Goal: Complete application form: Complete application form

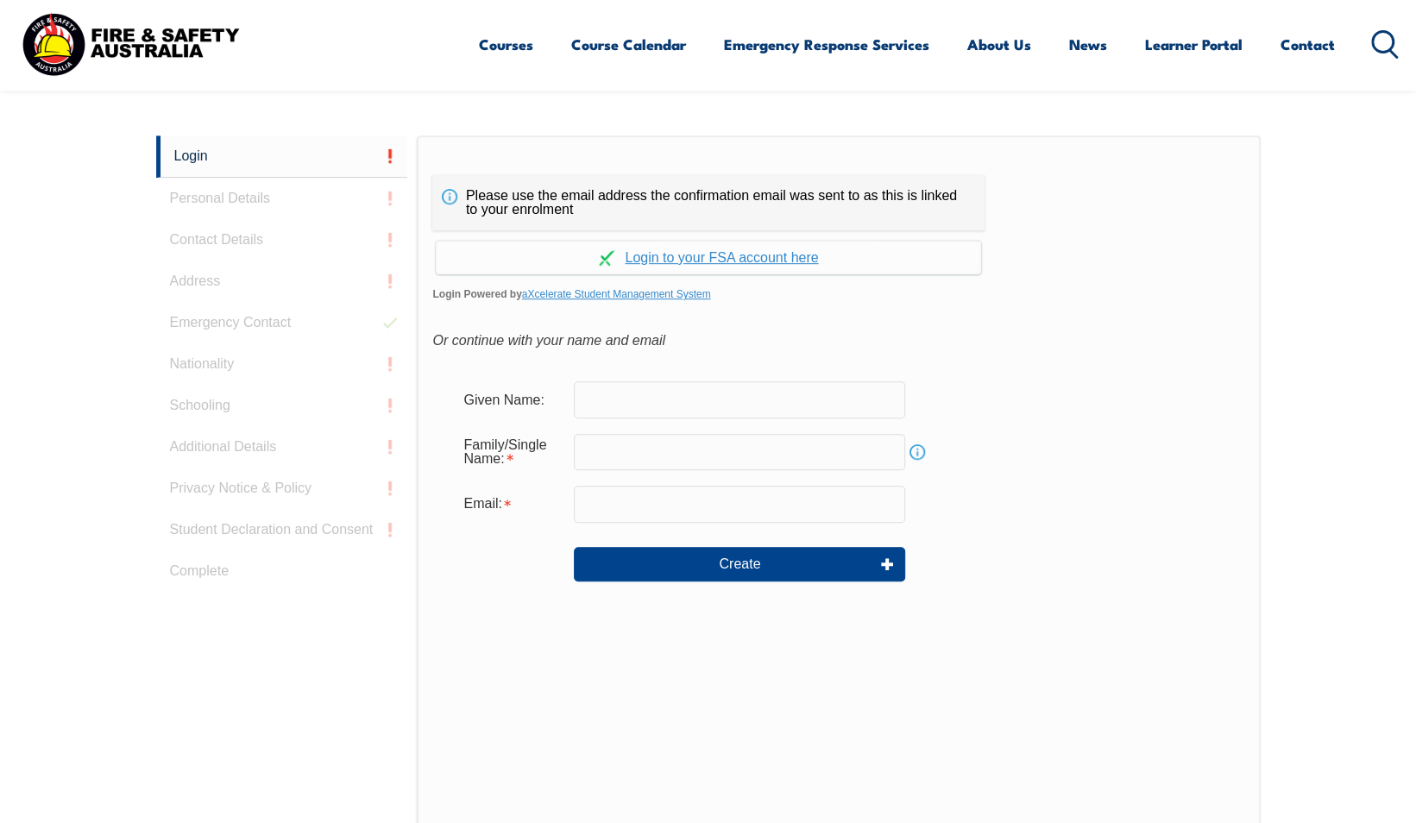
scroll to position [460, 0]
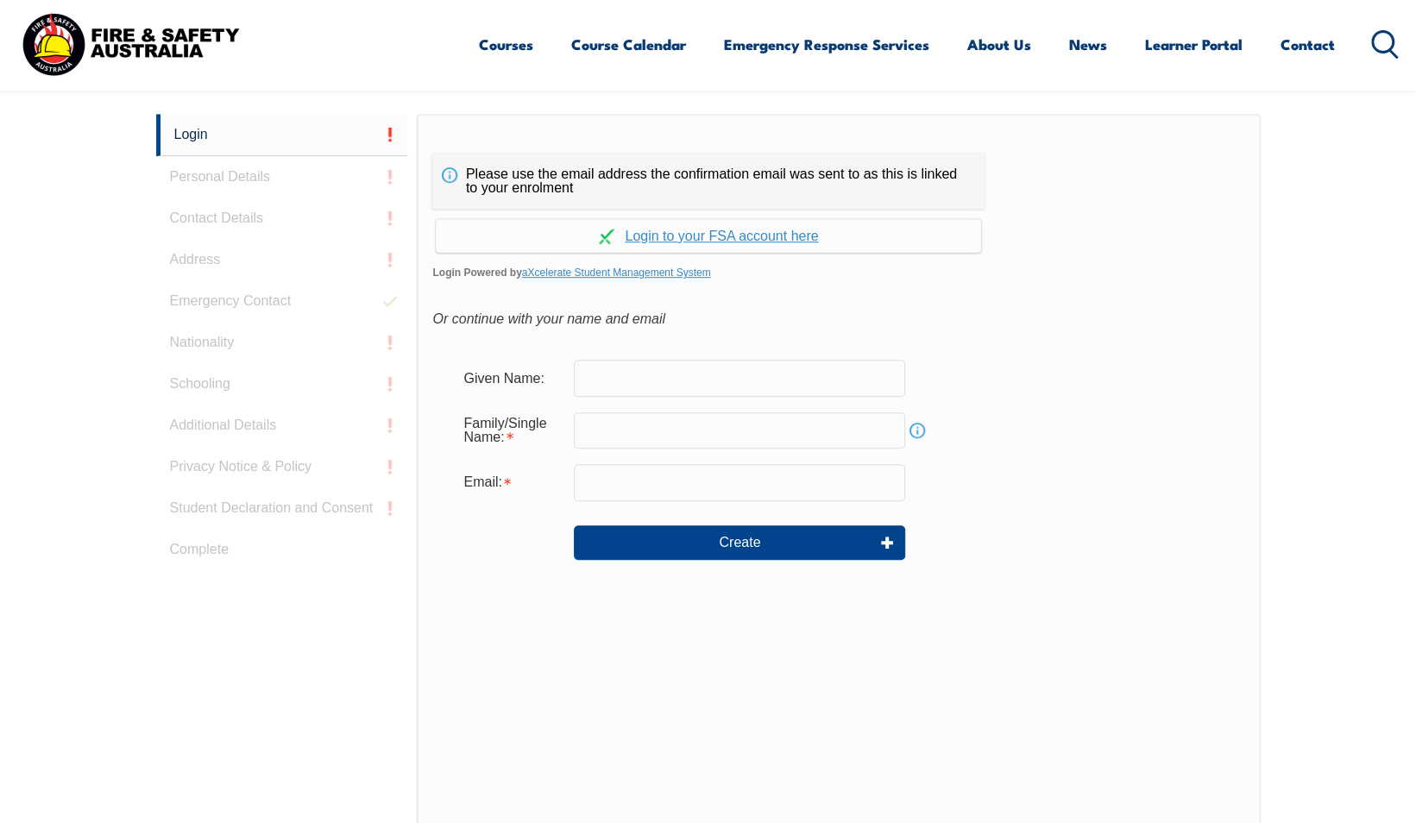
click at [642, 382] on input "text" at bounding box center [739, 378] width 331 height 36
type input "[PERSON_NAME]"
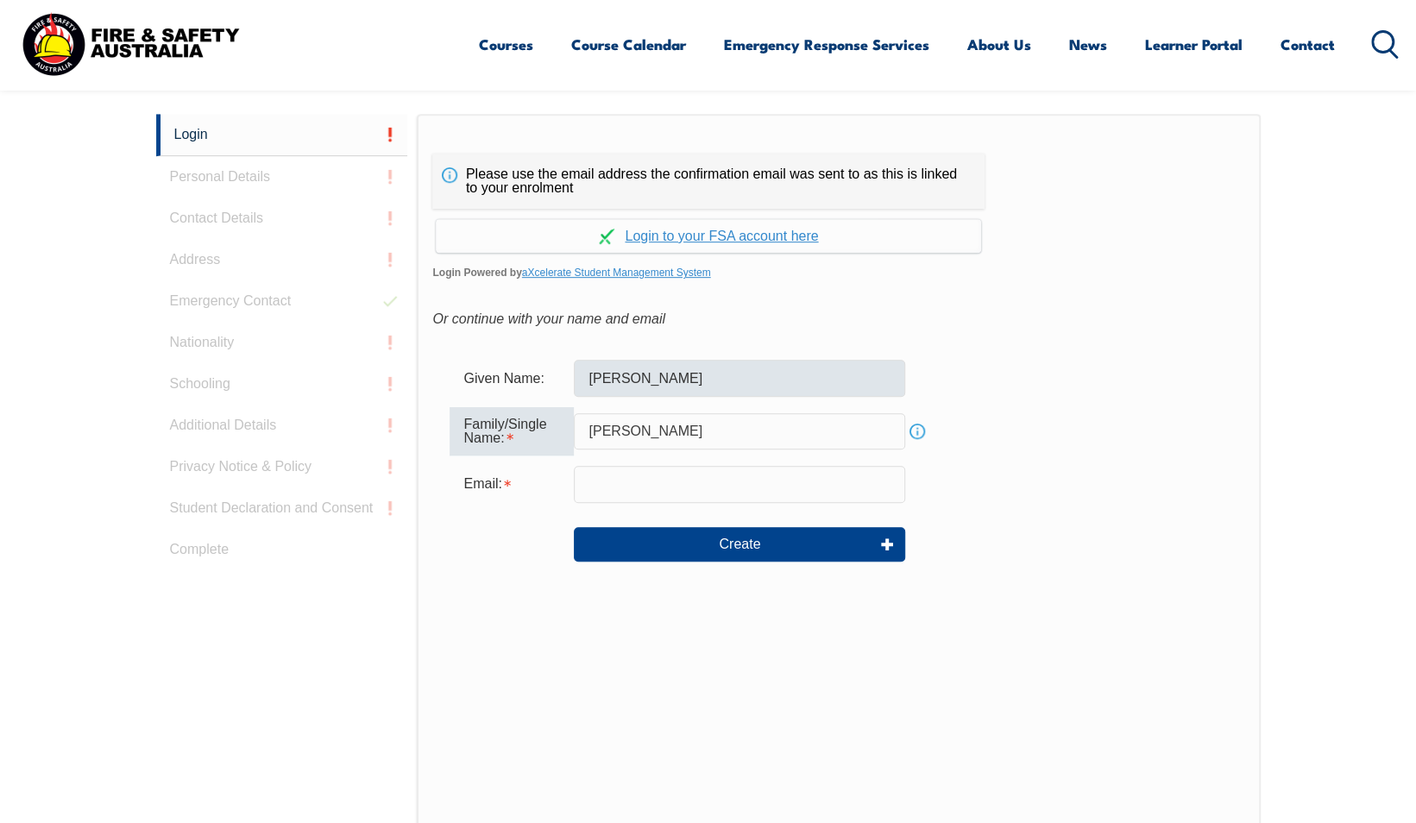
type input "[PERSON_NAME]"
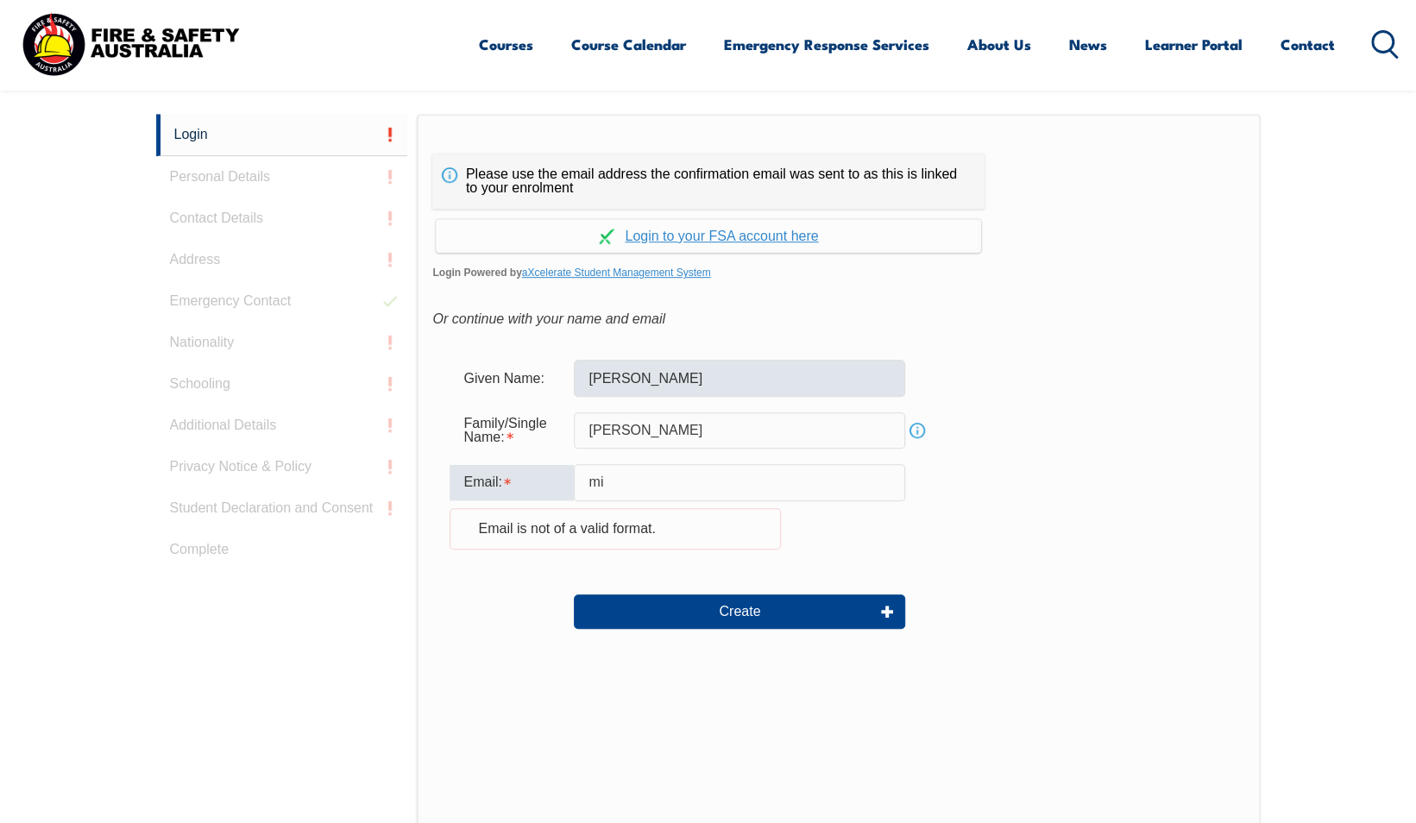
type input "m"
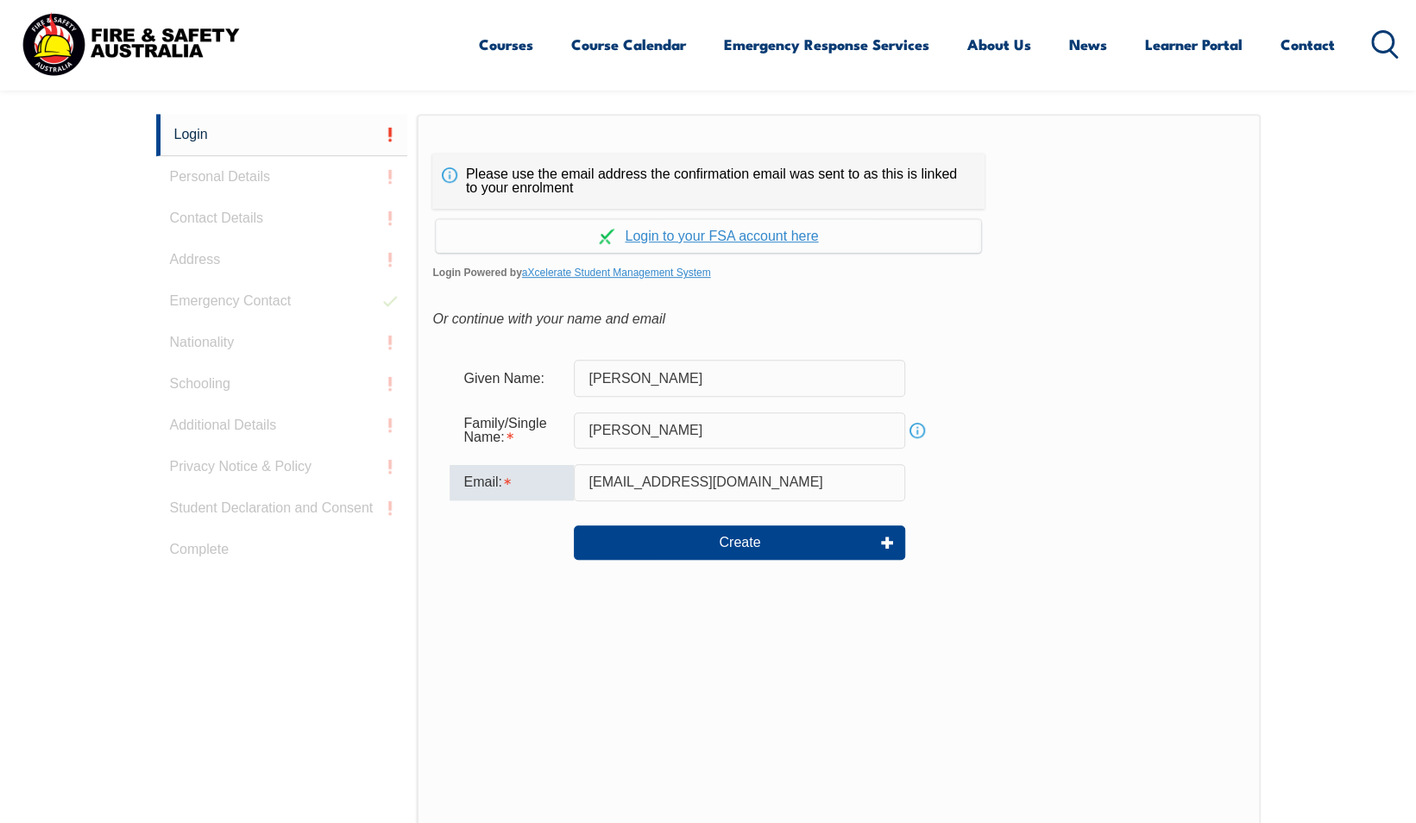
type input "[EMAIL_ADDRESS][DOMAIN_NAME]"
click at [832, 488] on input "[EMAIL_ADDRESS][DOMAIN_NAME]" at bounding box center [739, 482] width 331 height 36
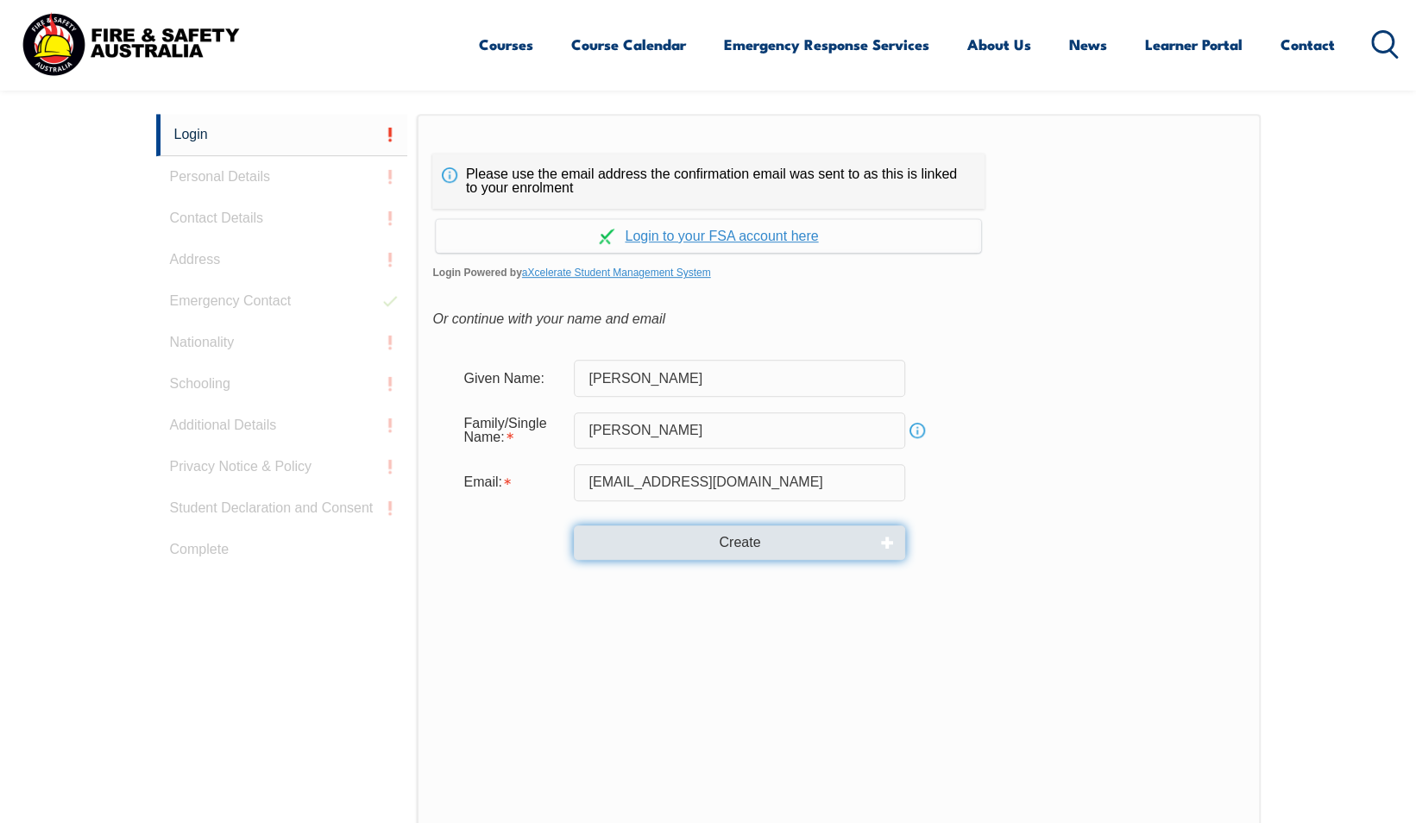
click at [772, 526] on button "Create" at bounding box center [739, 542] width 331 height 35
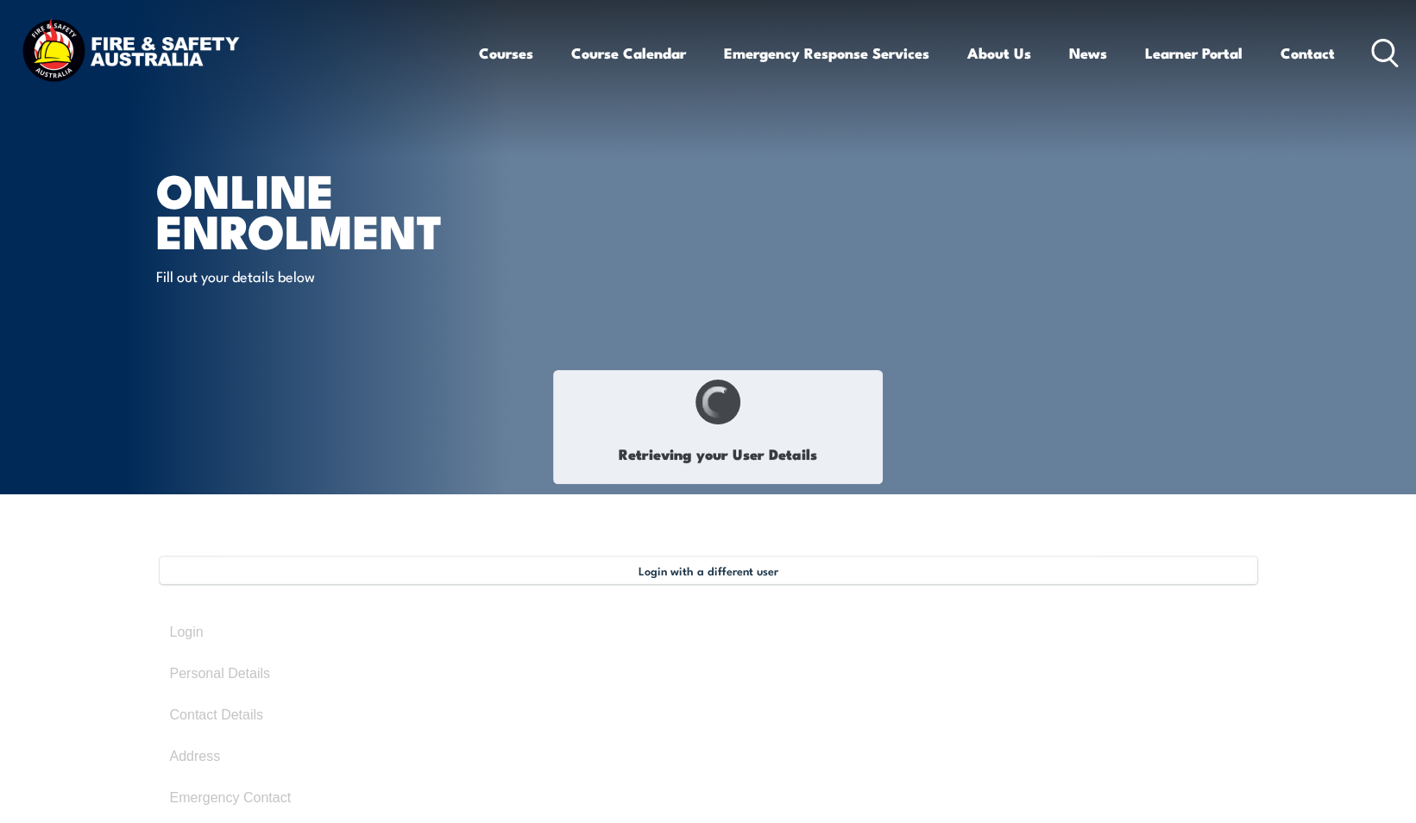
type input "[PERSON_NAME]"
type input "[DATE]"
type input "7JTW5DP4ML"
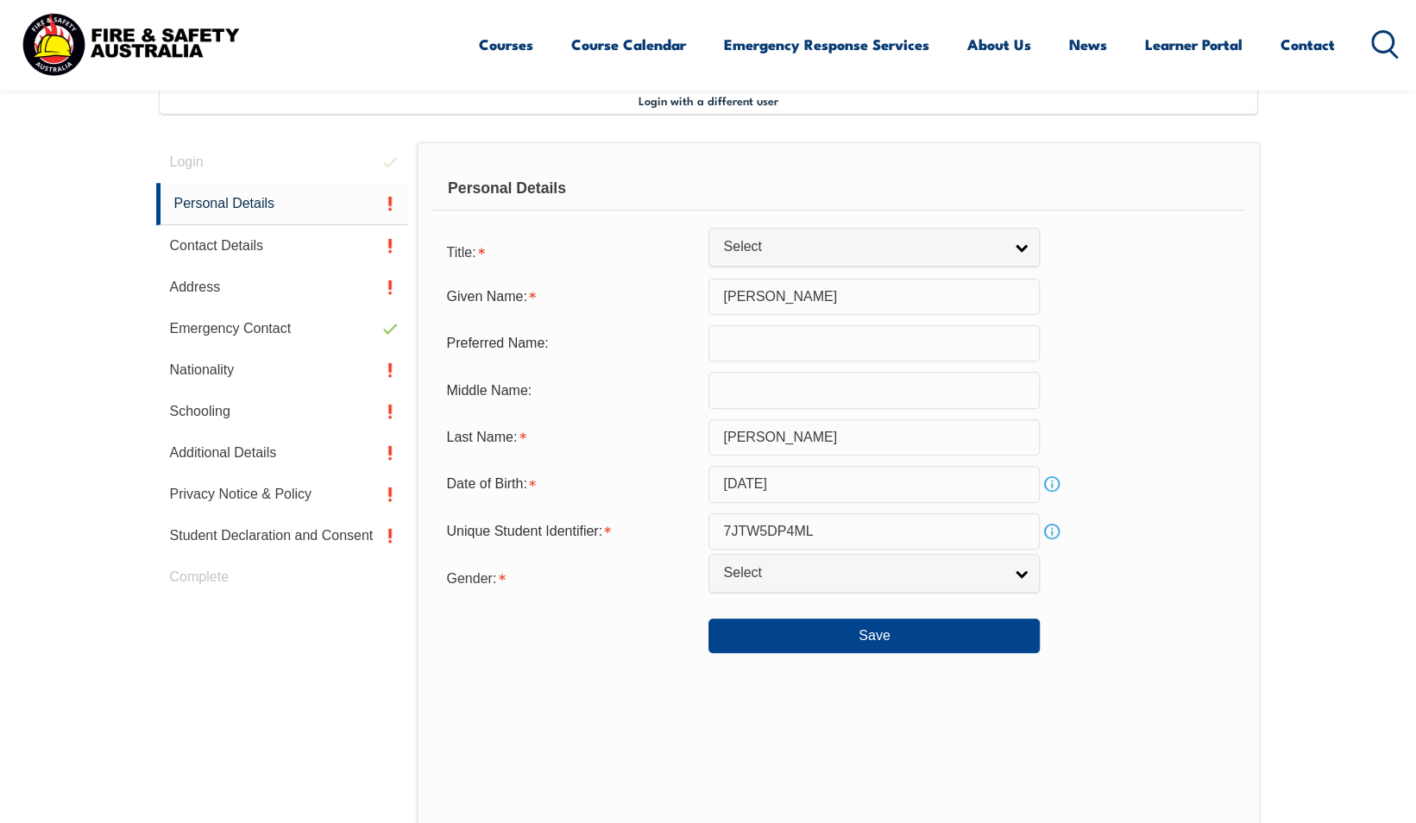
scroll to position [472, 0]
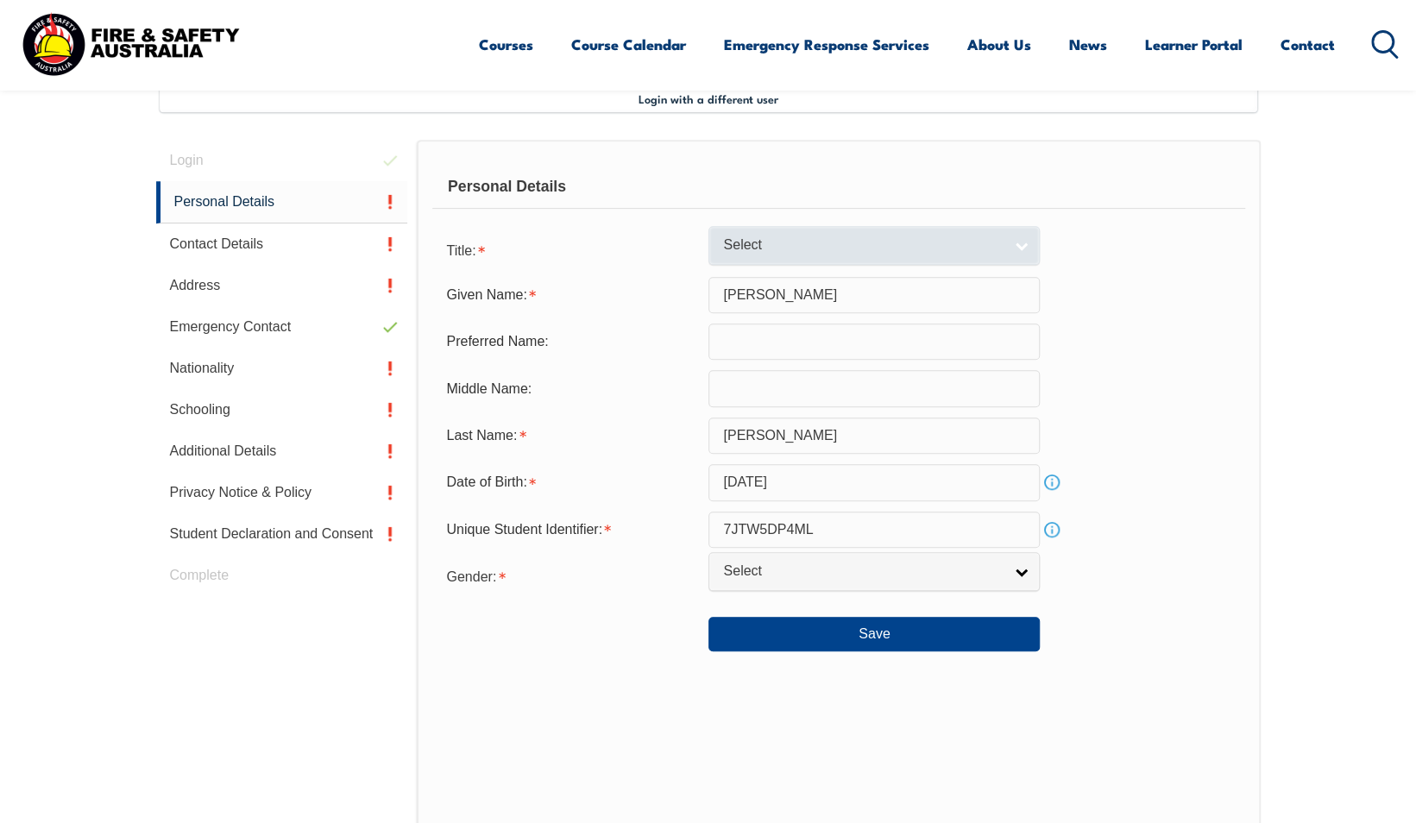
click at [944, 247] on span "Select" at bounding box center [863, 245] width 280 height 18
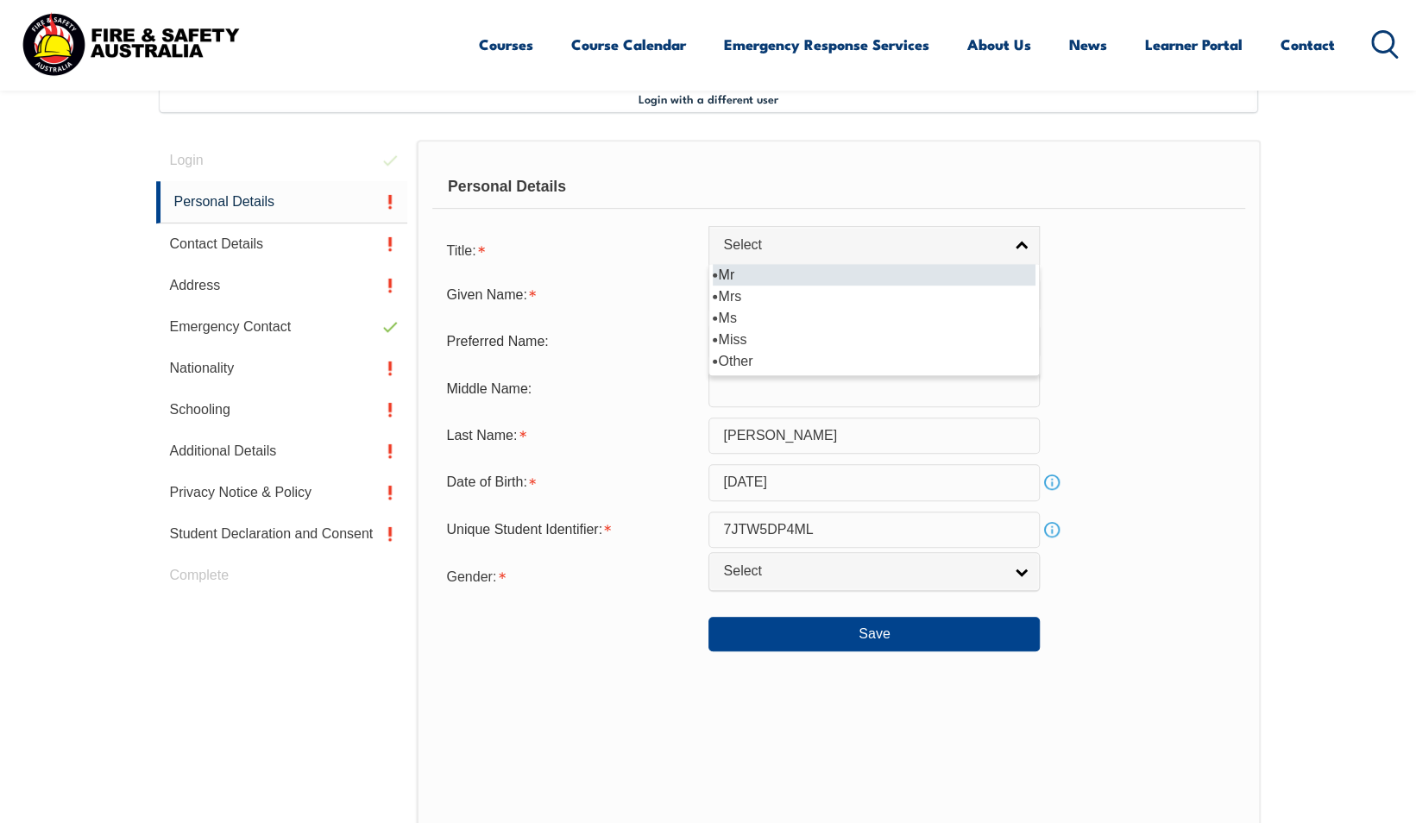
click at [834, 274] on li "Mr" at bounding box center [874, 275] width 323 height 22
select select "Mr"
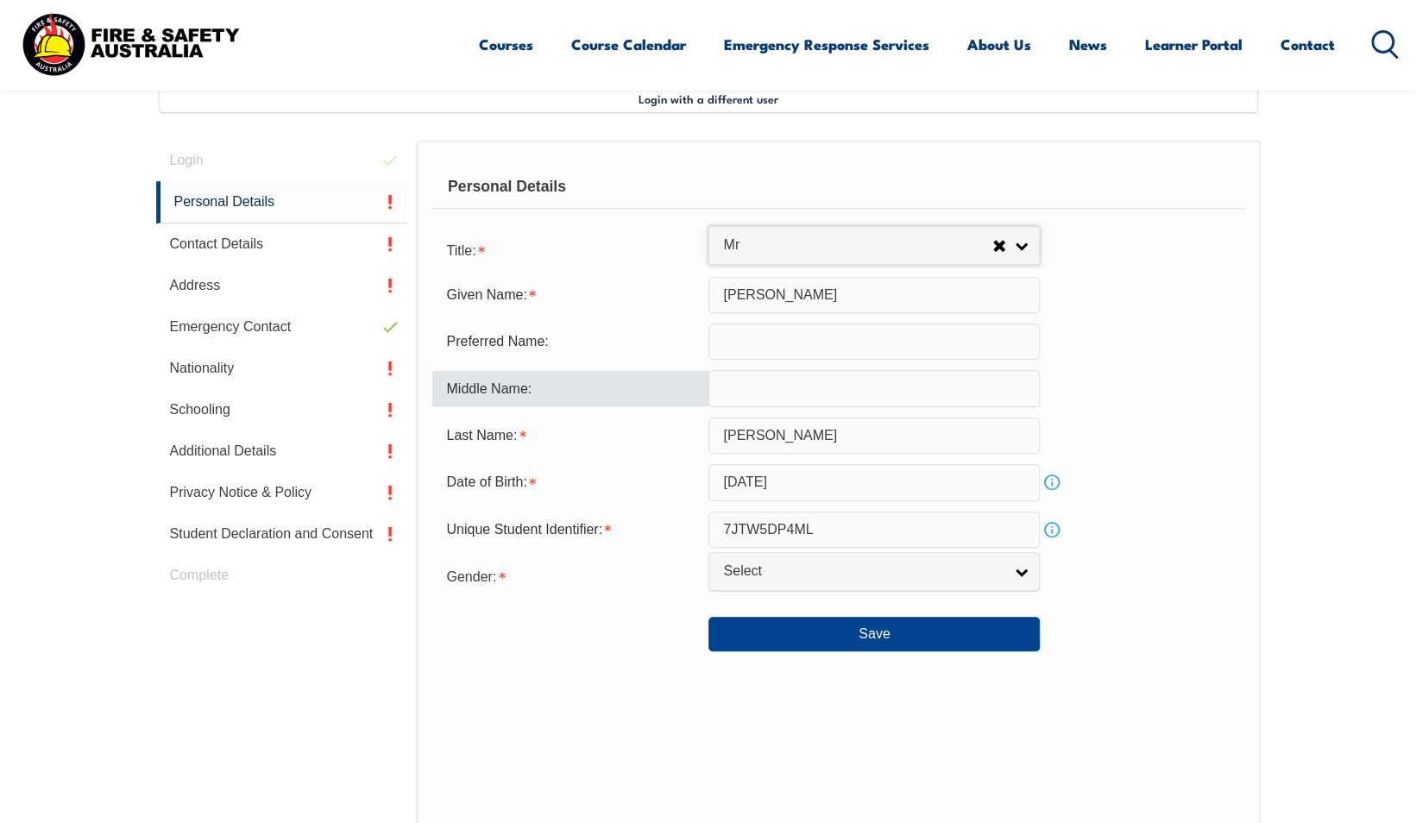
click at [785, 400] on input "text" at bounding box center [873, 388] width 331 height 36
type input "[PERSON_NAME]"
click at [854, 563] on span "Select" at bounding box center [863, 572] width 280 height 18
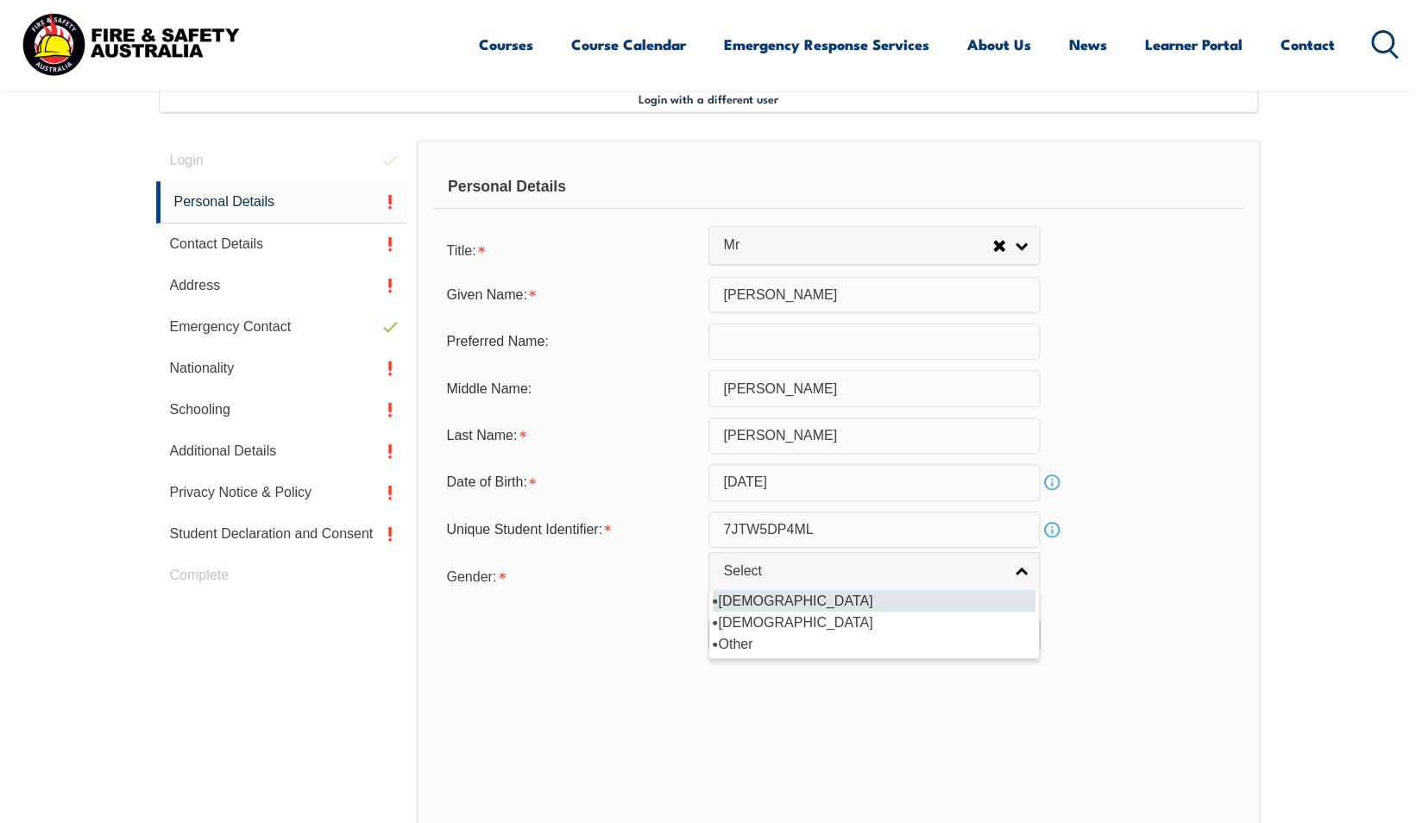
click at [799, 601] on li "[DEMOGRAPHIC_DATA]" at bounding box center [874, 601] width 323 height 22
select select "M"
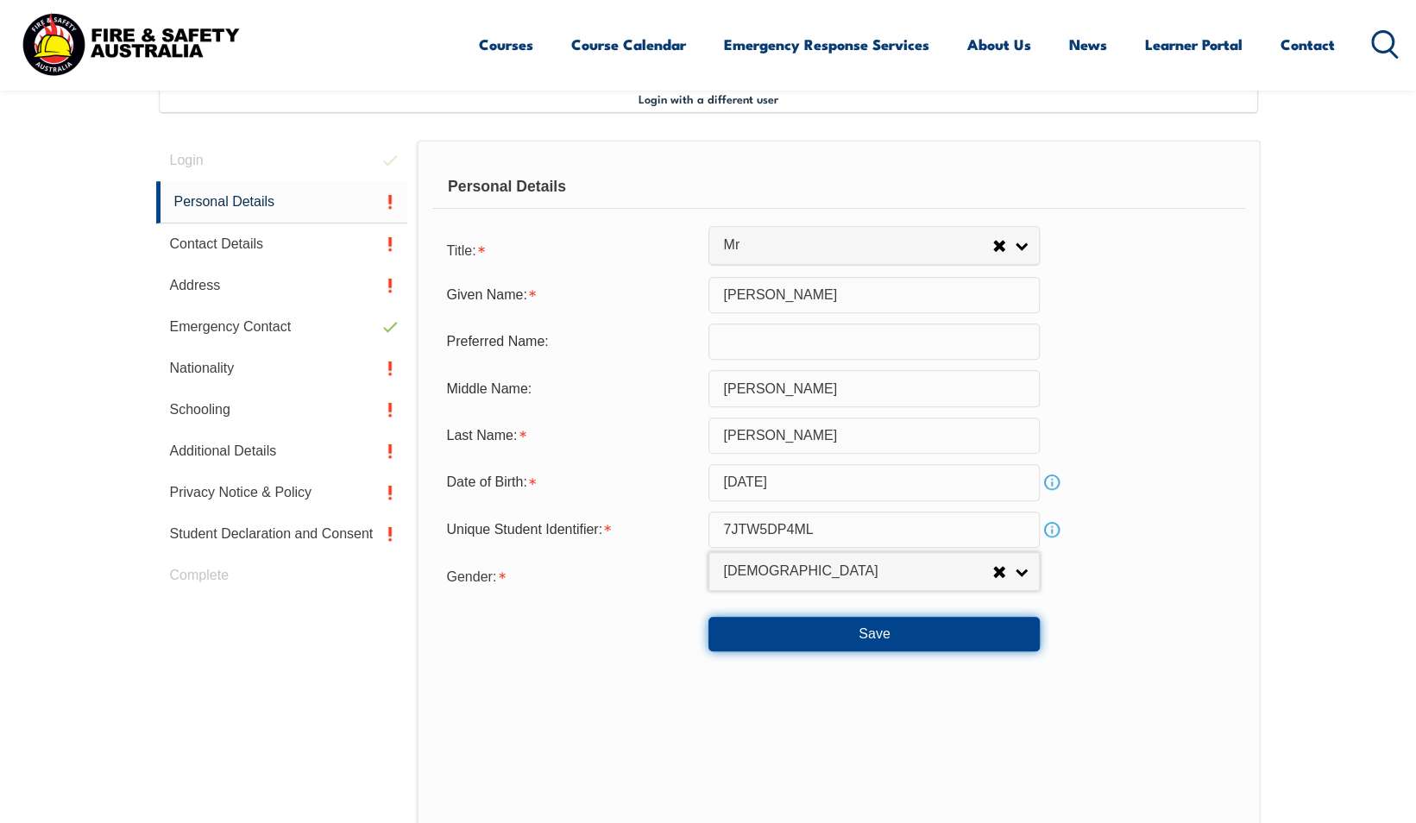
click at [809, 628] on button "Save" at bounding box center [873, 634] width 331 height 35
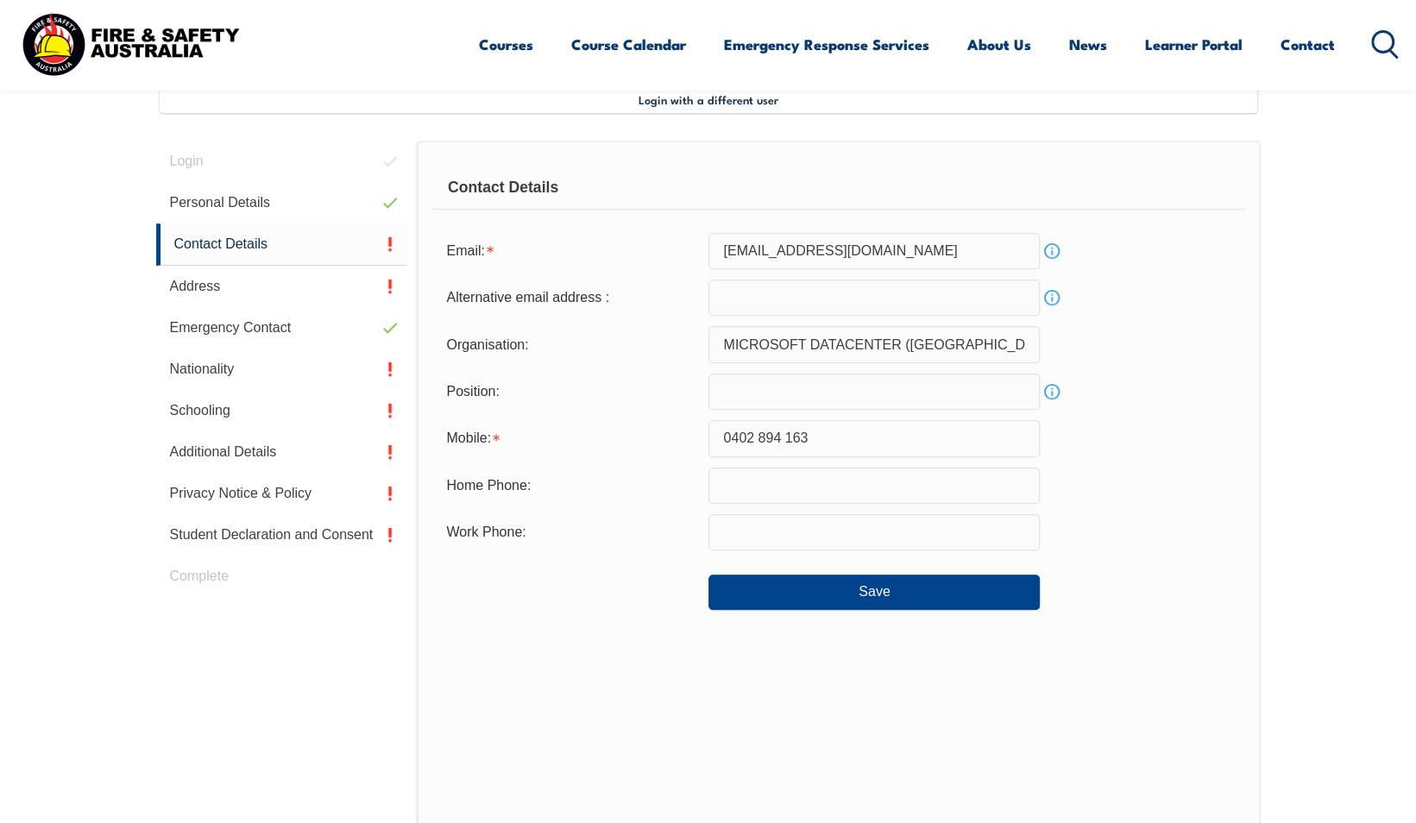
scroll to position [470, 0]
click at [1055, 305] on link "Info" at bounding box center [1052, 298] width 24 height 24
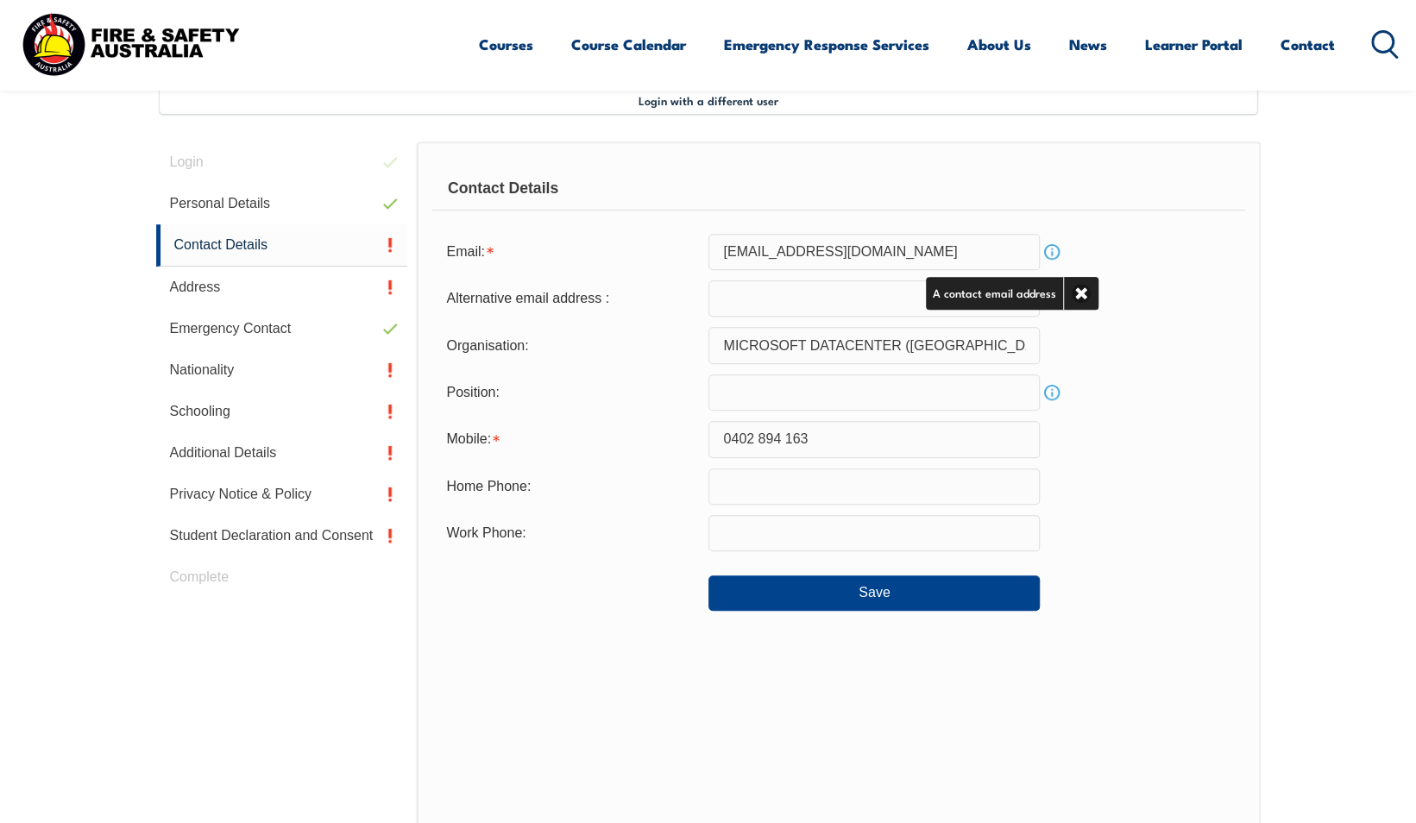
click at [1055, 261] on link "Info" at bounding box center [1052, 252] width 24 height 24
click at [840, 312] on input "email" at bounding box center [873, 298] width 331 height 36
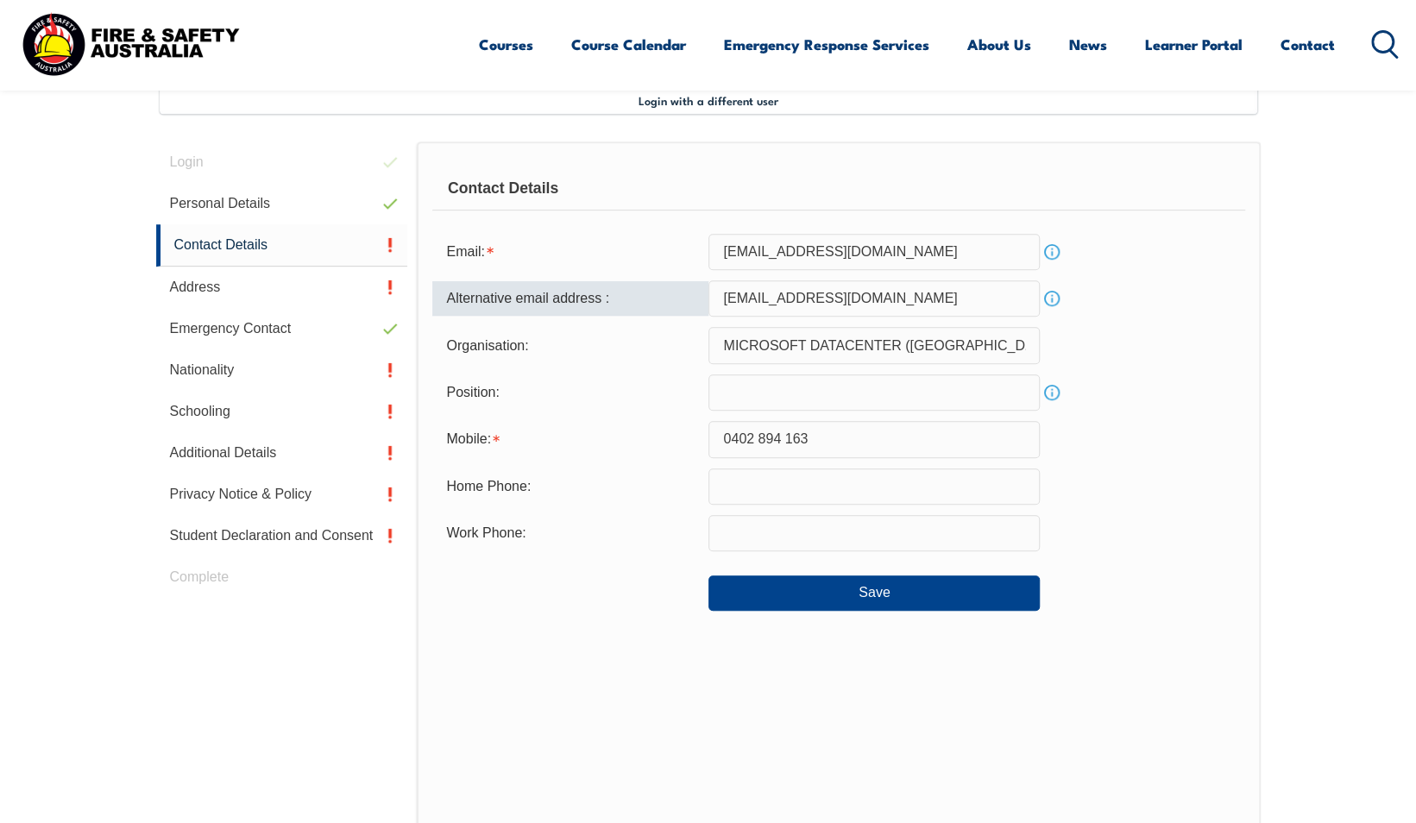
type input "[EMAIL_ADDRESS][DOMAIN_NAME]"
click at [1189, 404] on div "Position: Info" at bounding box center [838, 392] width 812 height 36
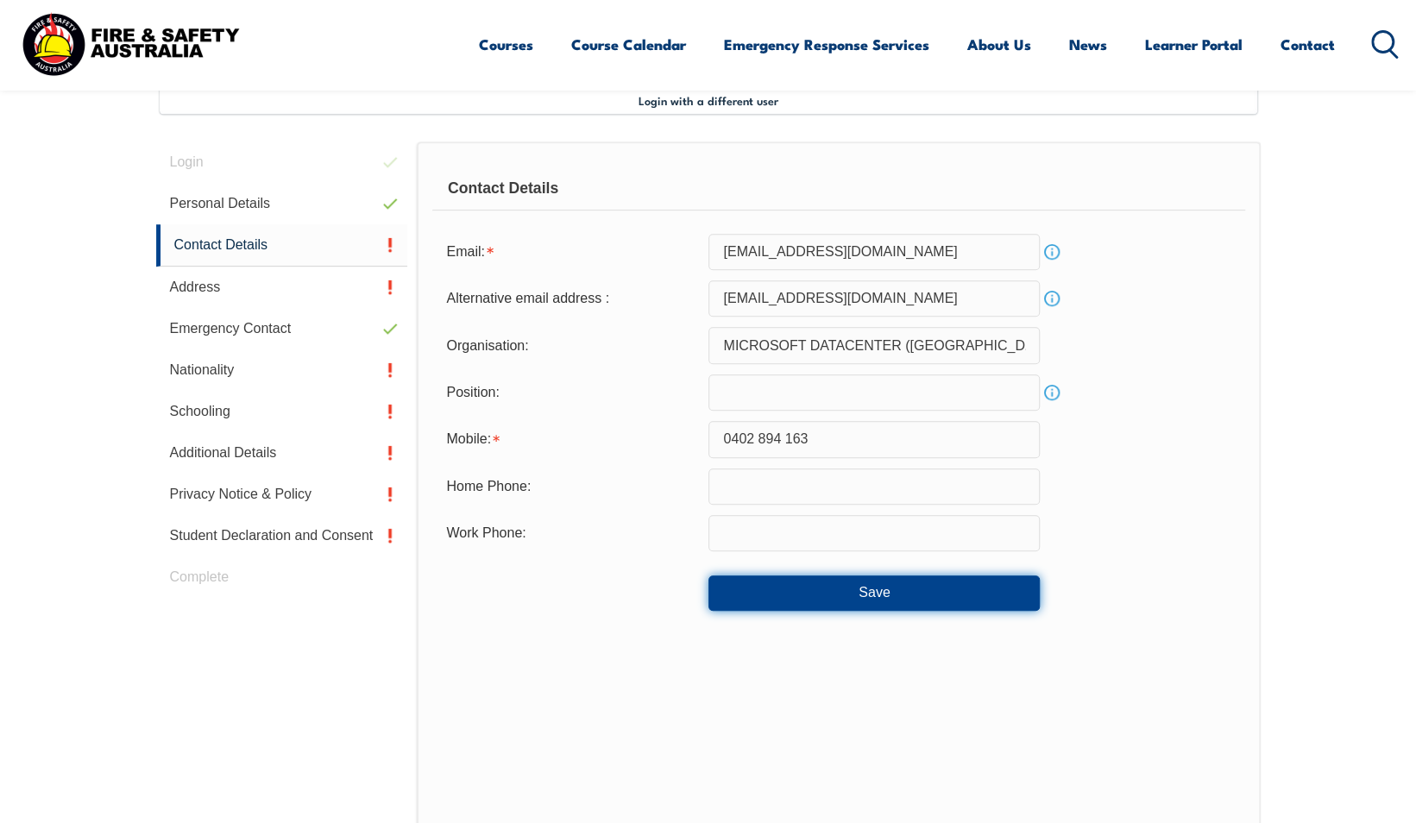
click at [830, 588] on button "Save" at bounding box center [873, 593] width 331 height 35
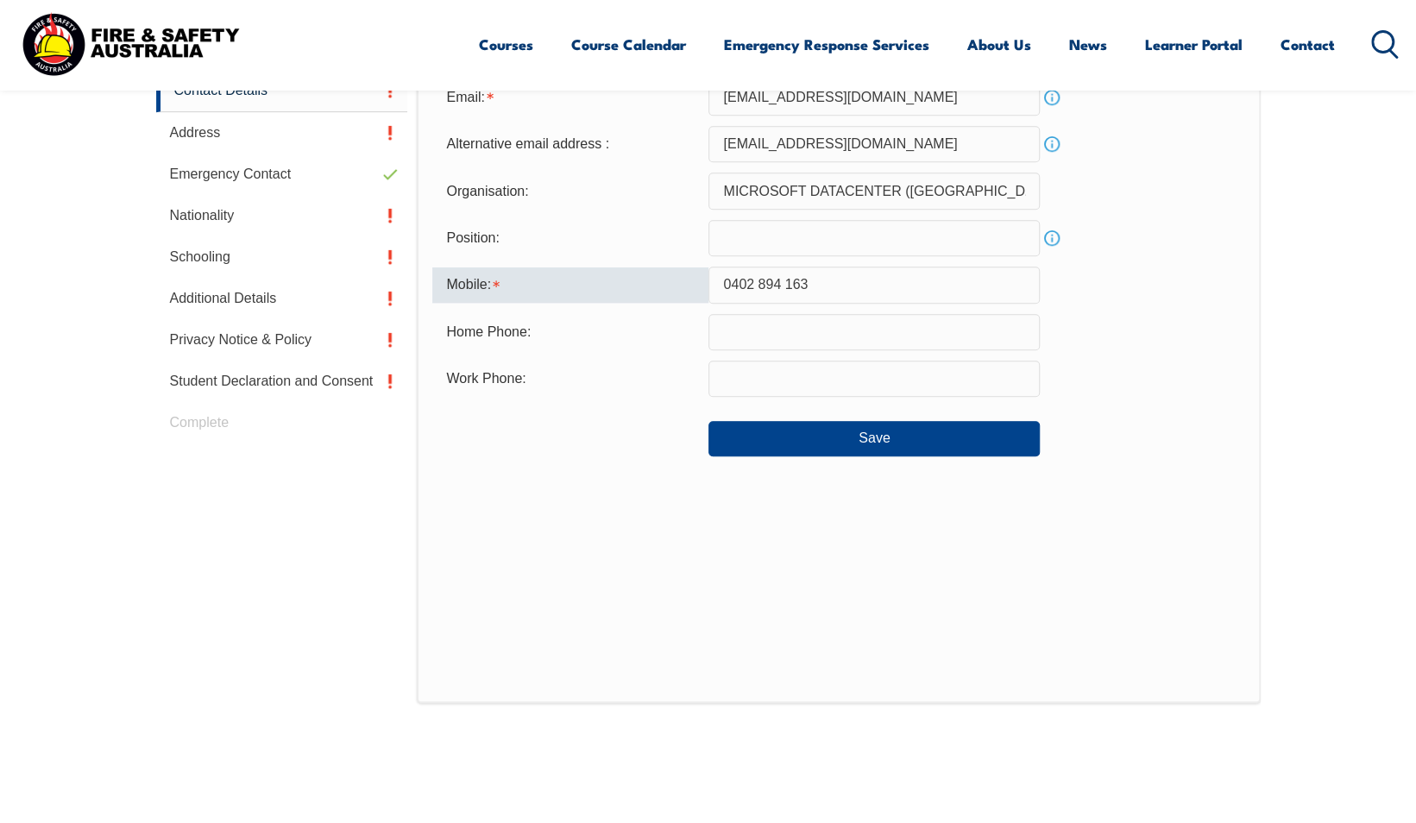
scroll to position [626, 0]
click at [854, 381] on input "text" at bounding box center [873, 377] width 331 height 36
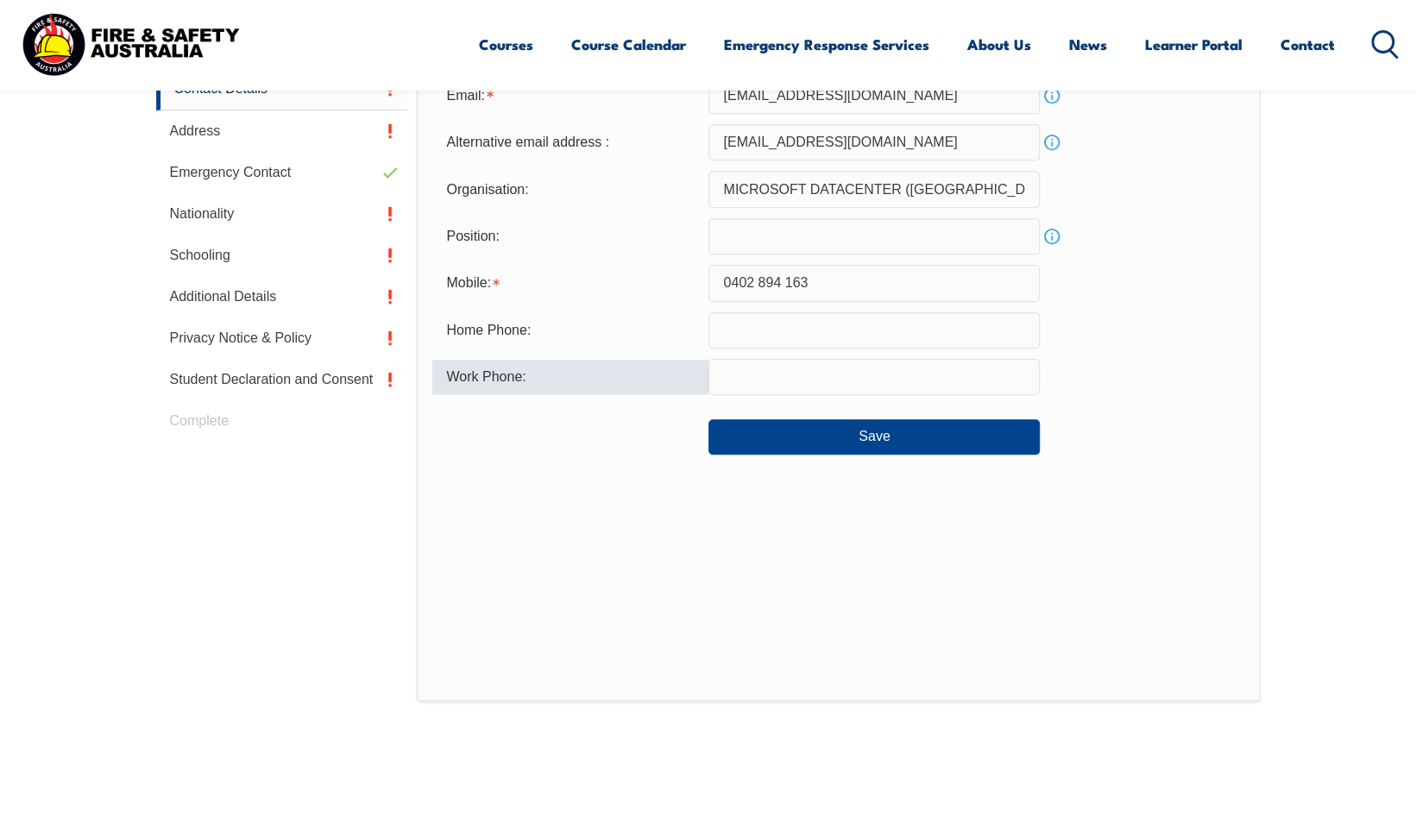
click at [788, 285] on input "0402 894 163" at bounding box center [873, 283] width 331 height 36
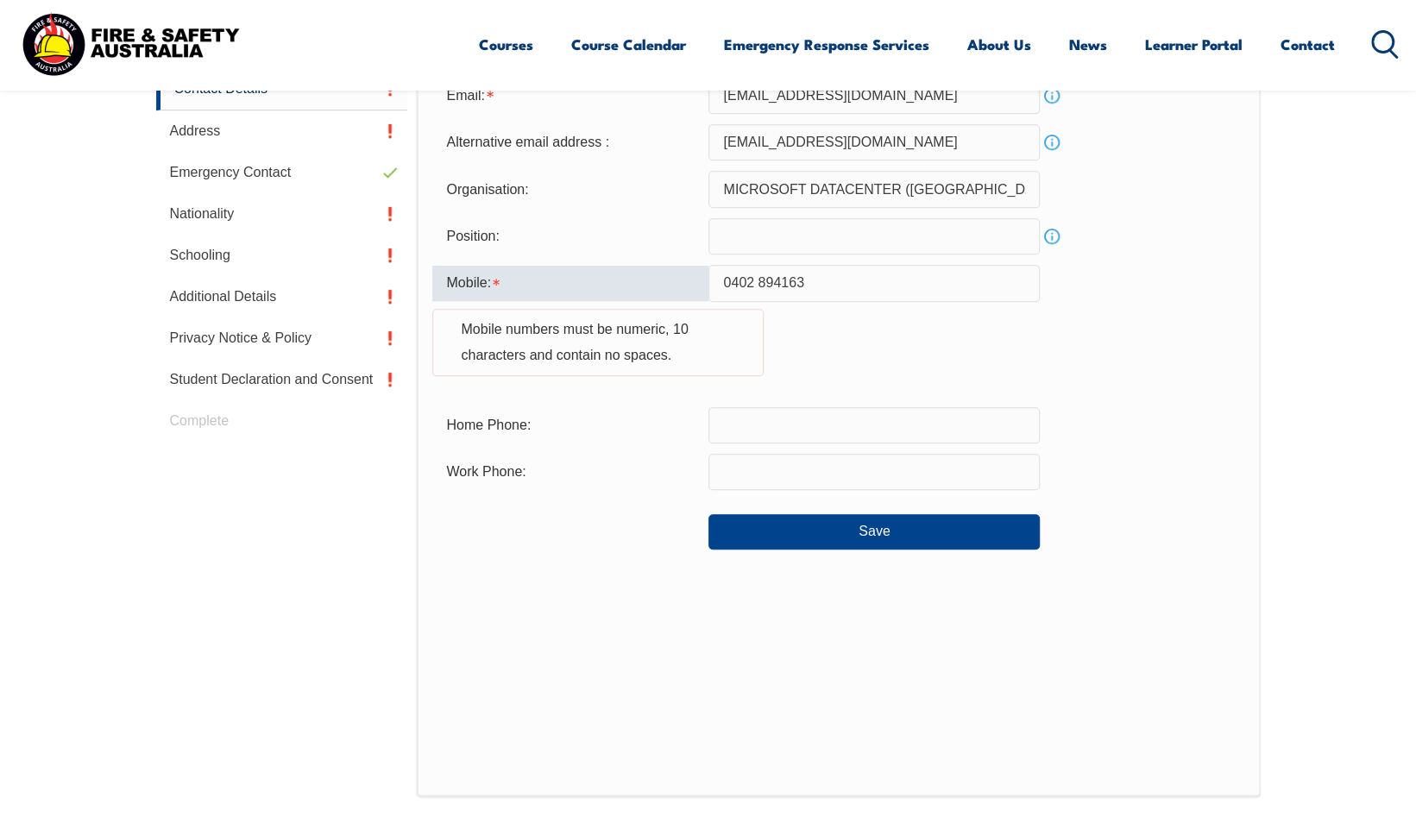
click at [759, 286] on input "0402 894163" at bounding box center [873, 283] width 331 height 36
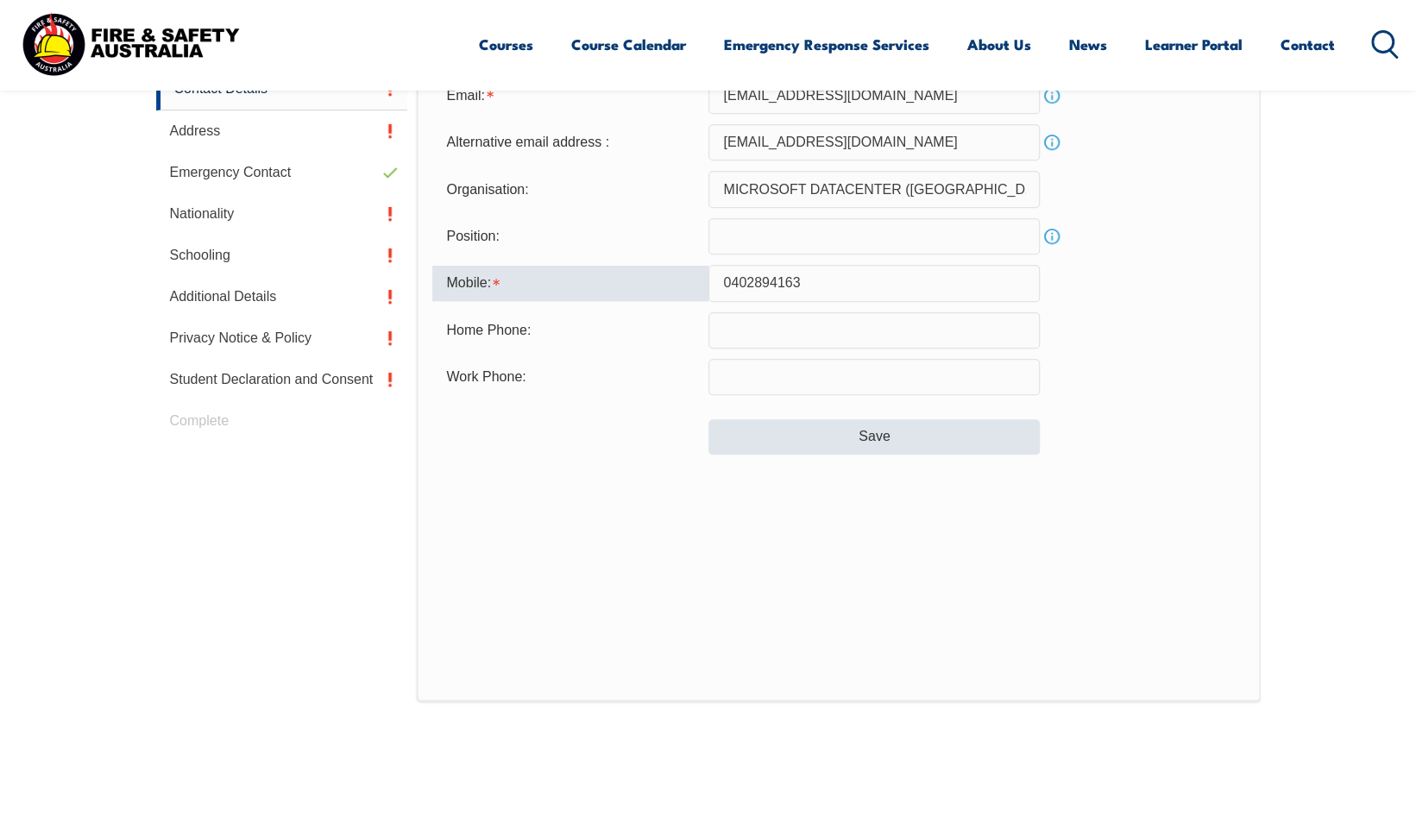
type input "0402894163"
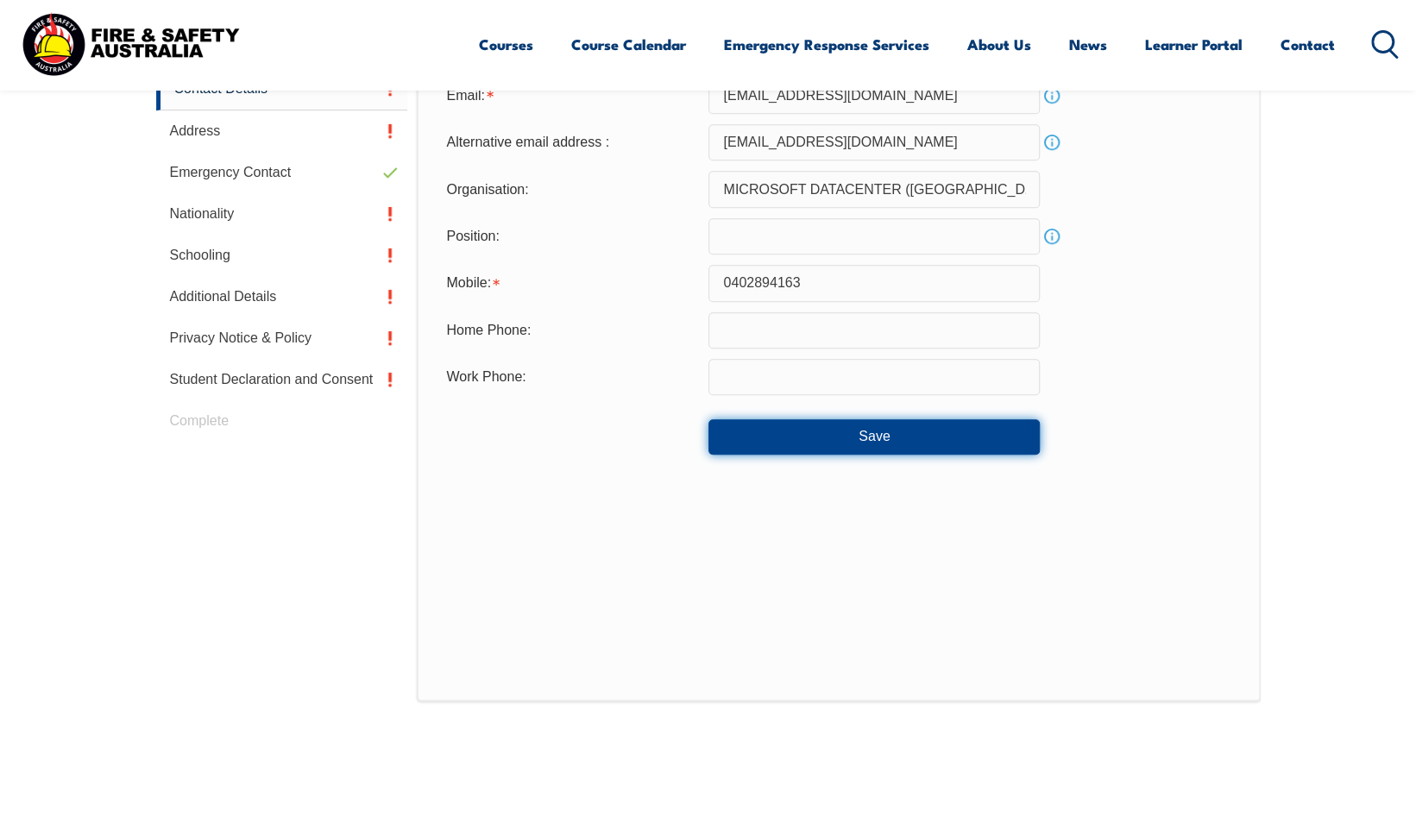
click at [830, 425] on button "Save" at bounding box center [873, 436] width 331 height 35
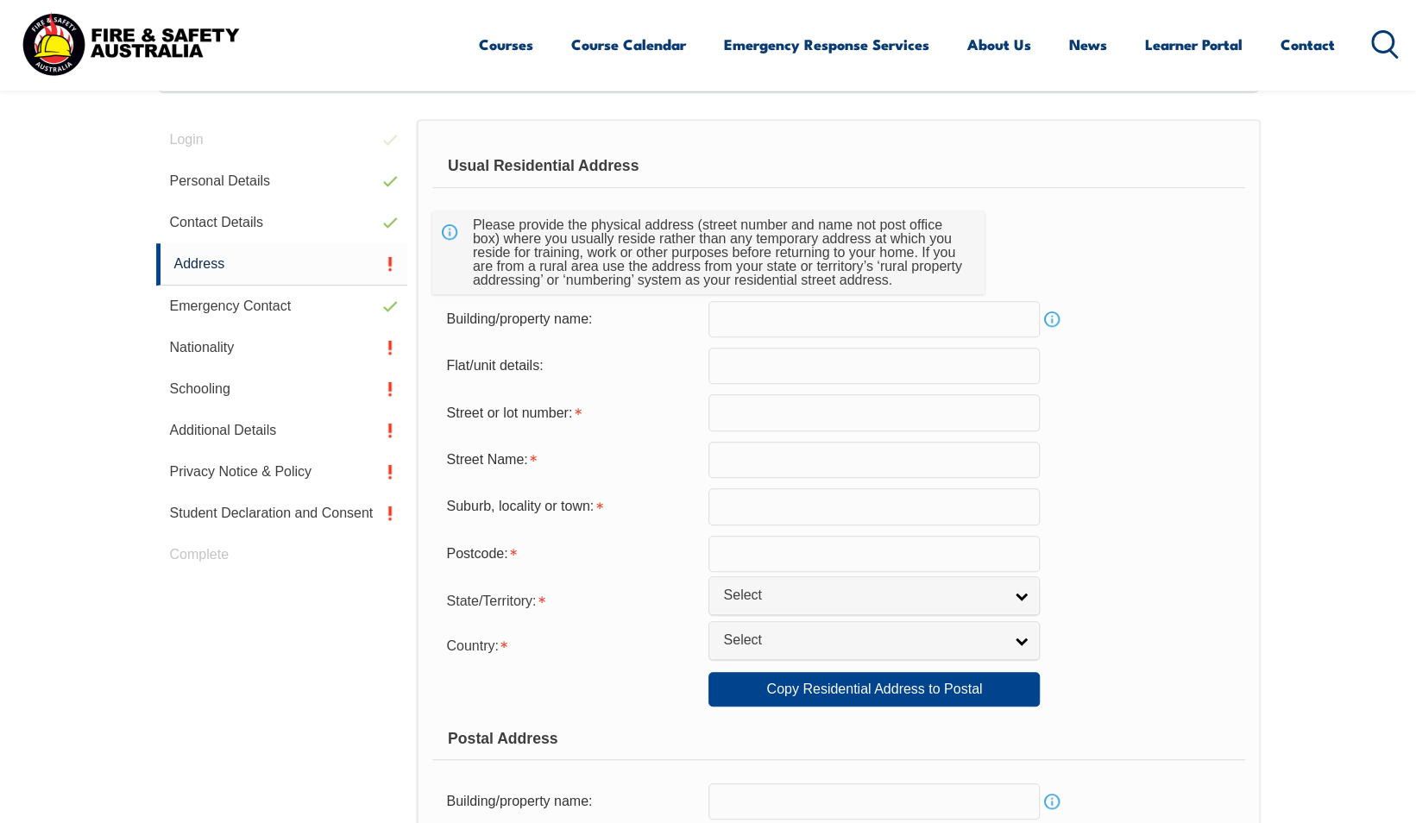
scroll to position [504, 0]
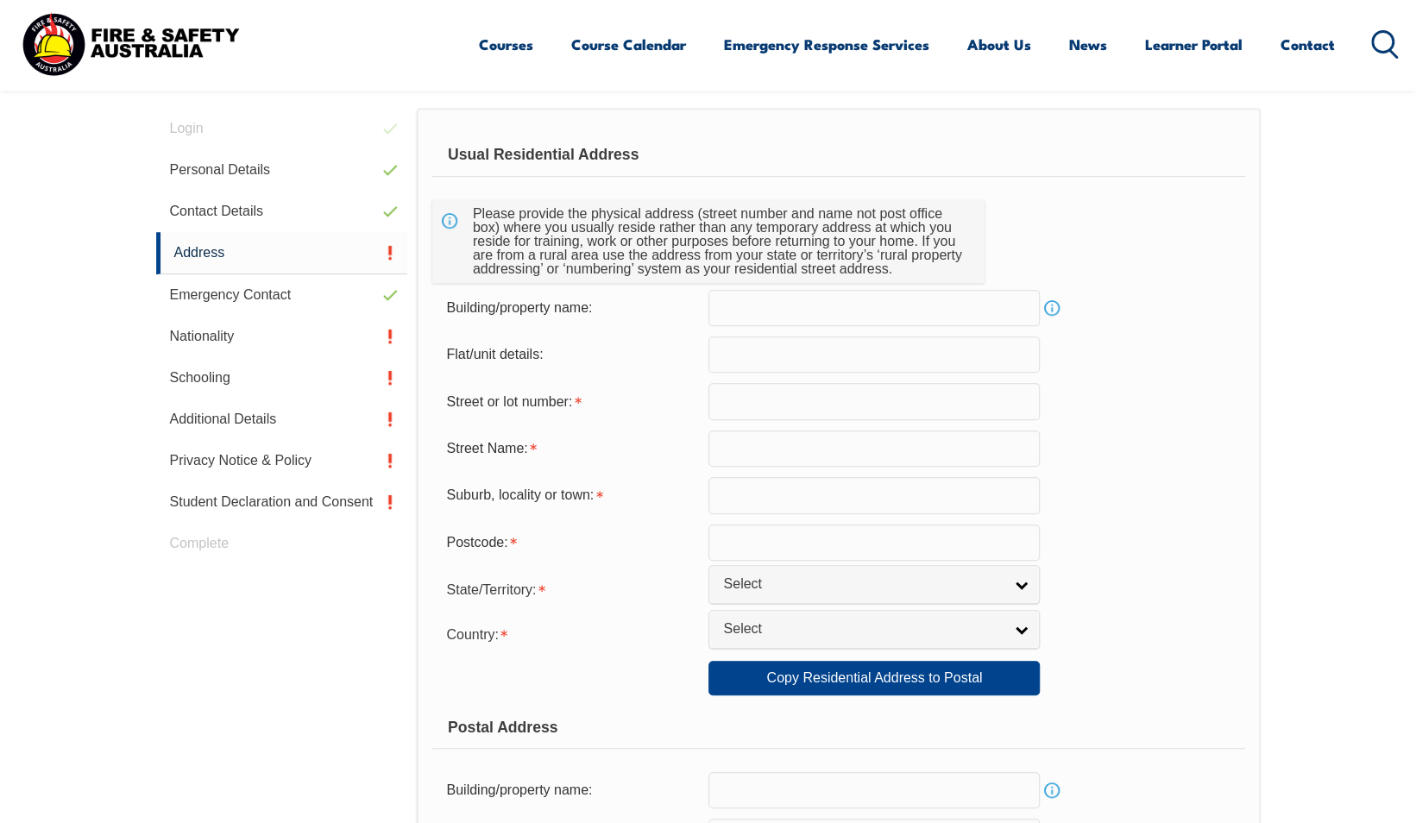
click at [1053, 311] on link "Info" at bounding box center [1052, 308] width 24 height 24
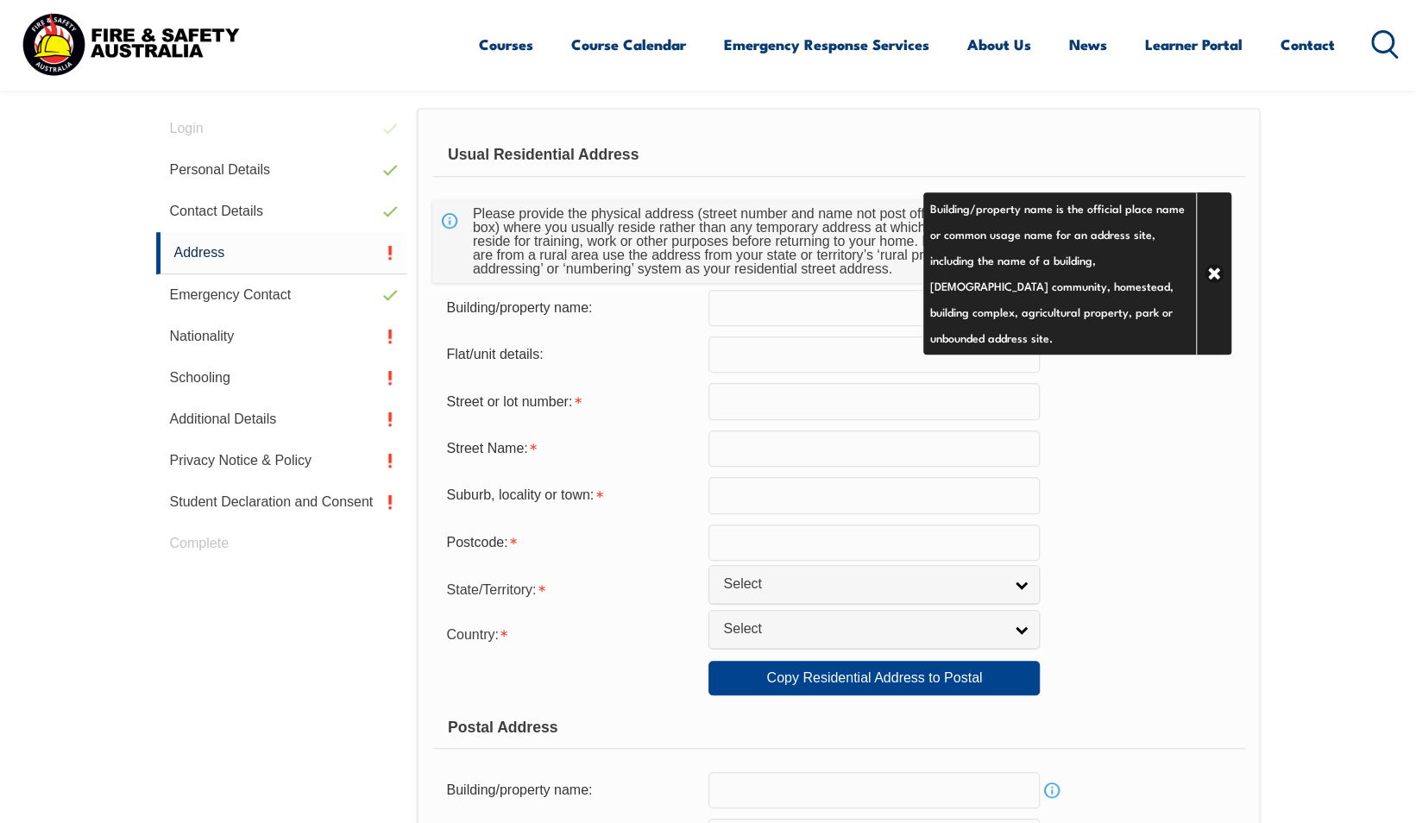
click at [1106, 373] on form "Usual Residential Address Please provide the physical address (street number an…" at bounding box center [838, 686] width 812 height 1105
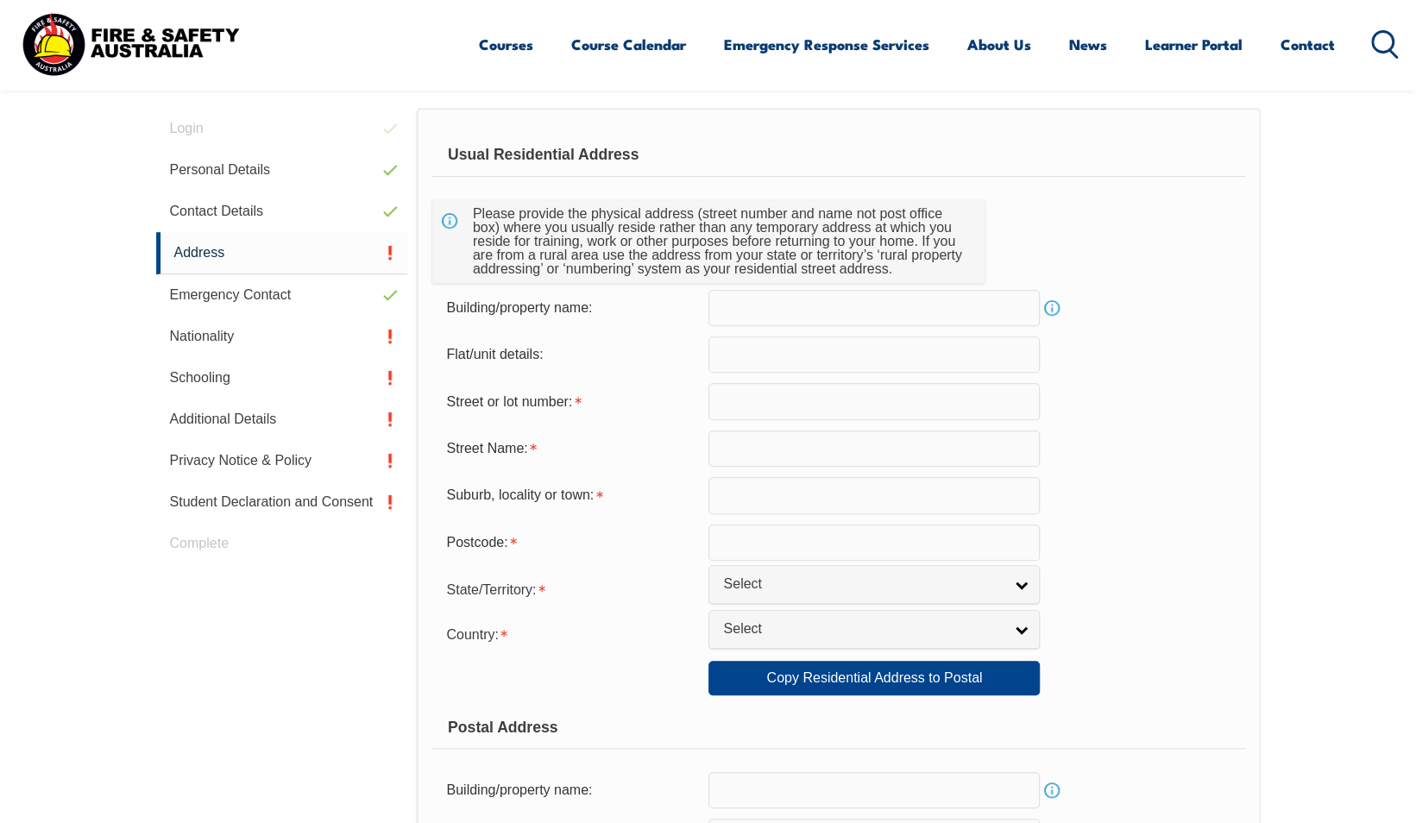
click at [808, 408] on input "text" at bounding box center [873, 401] width 331 height 36
type input "41"
type input "[PERSON_NAME][GEOGRAPHIC_DATA]"
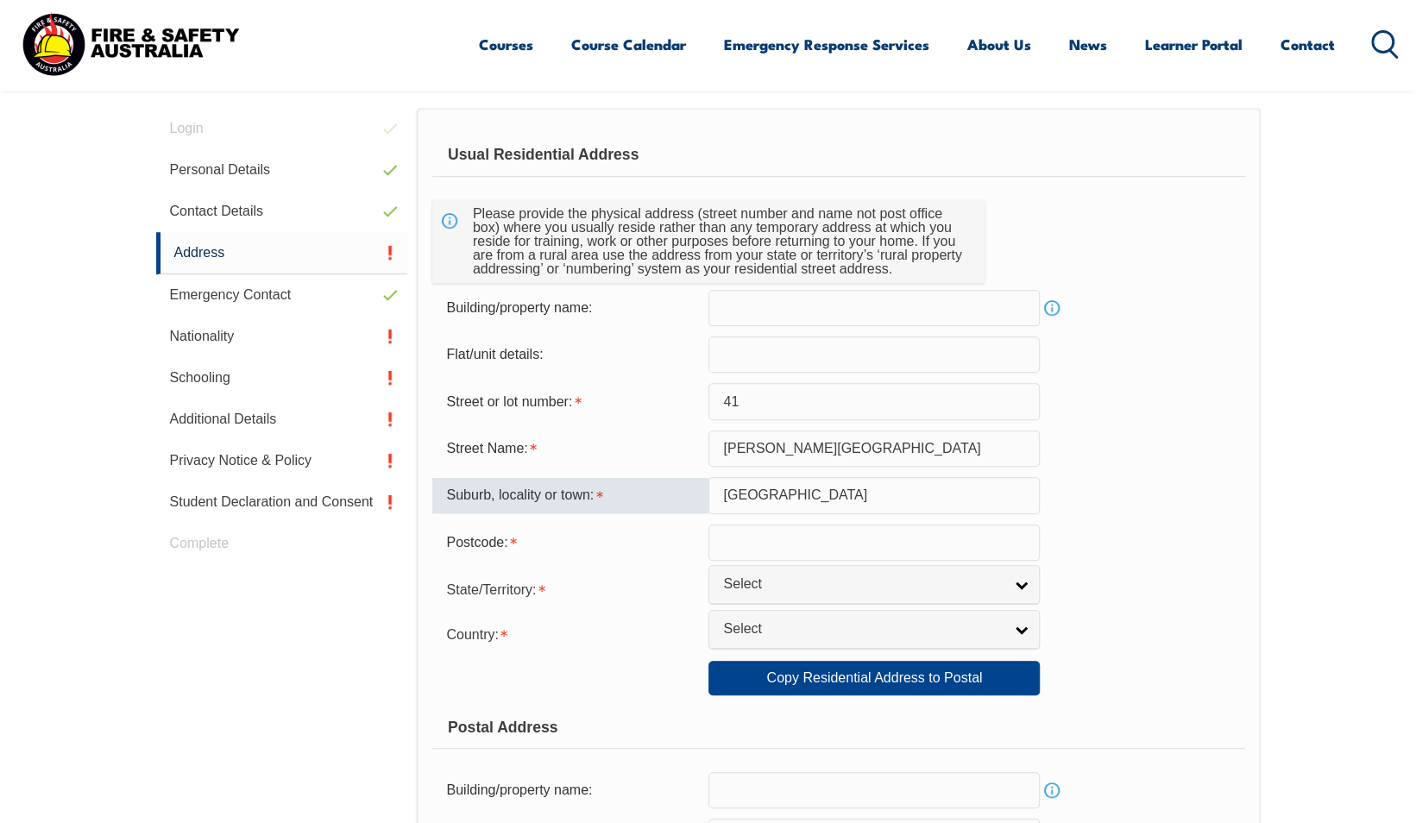
type input "[GEOGRAPHIC_DATA]"
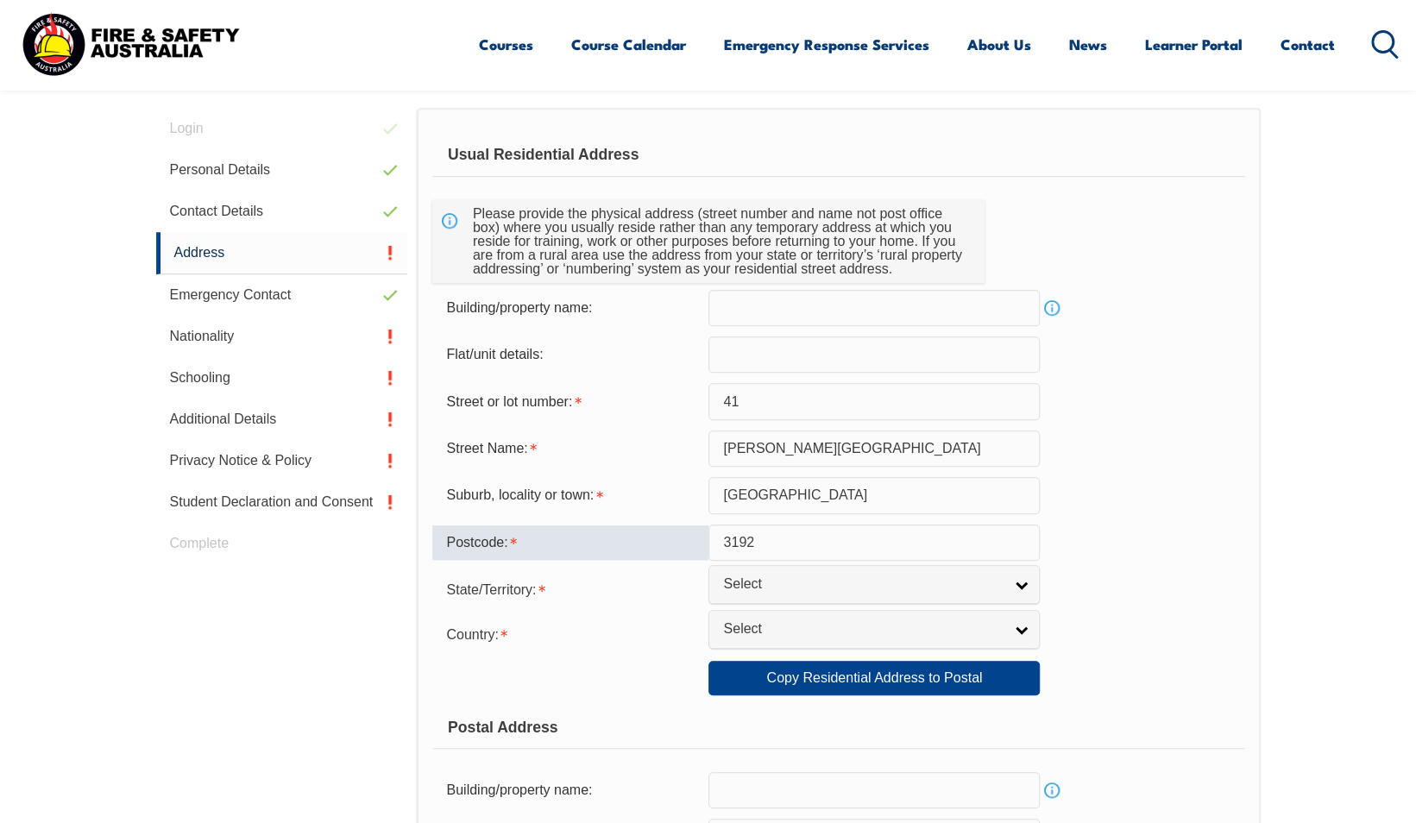
type input "3192"
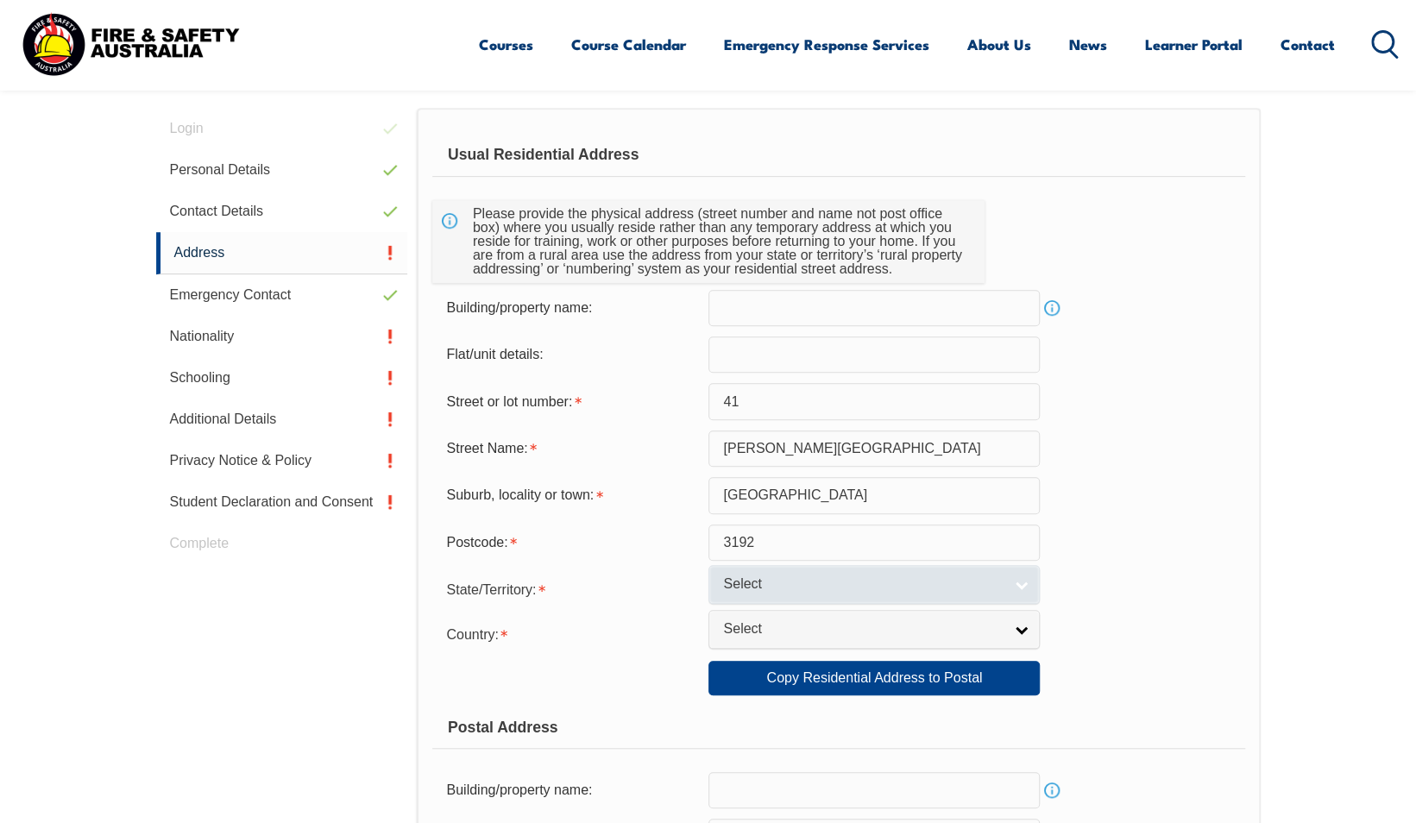
click at [989, 578] on span "Select" at bounding box center [863, 585] width 280 height 18
click at [826, 580] on span "Select" at bounding box center [863, 585] width 280 height 18
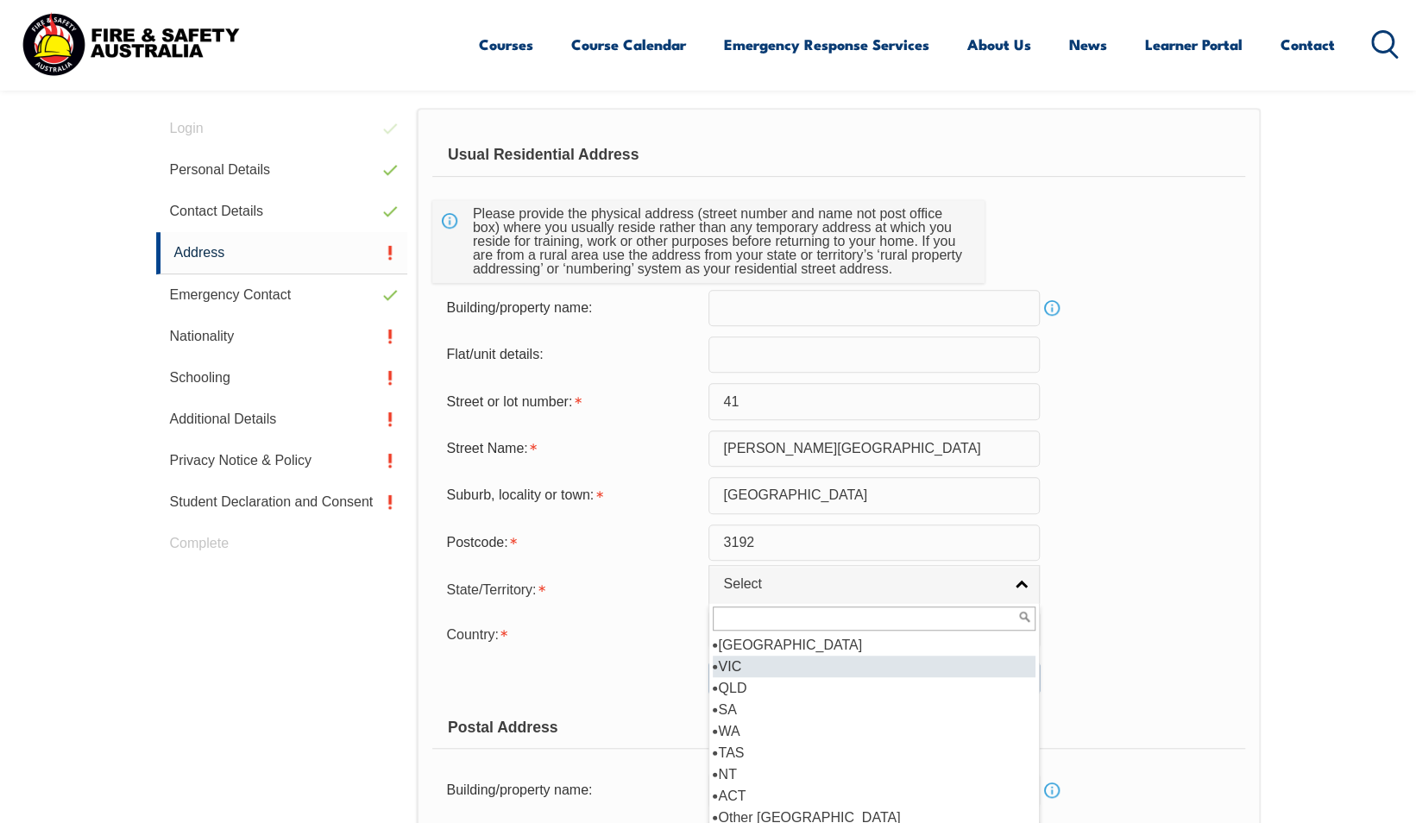
click at [775, 659] on li "VIC" at bounding box center [874, 667] width 323 height 22
select select "VIC"
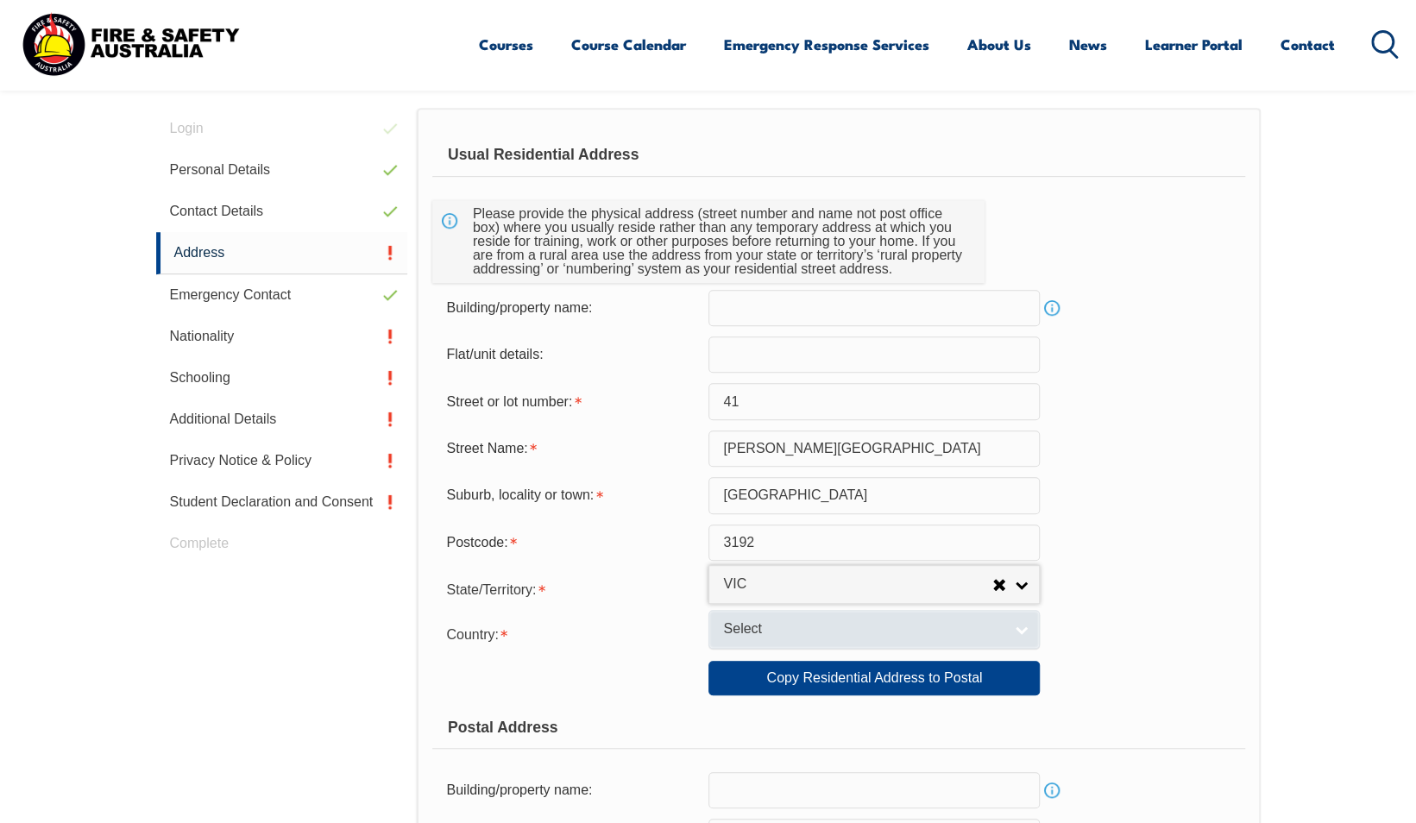
click at [759, 631] on span "Select" at bounding box center [863, 629] width 280 height 18
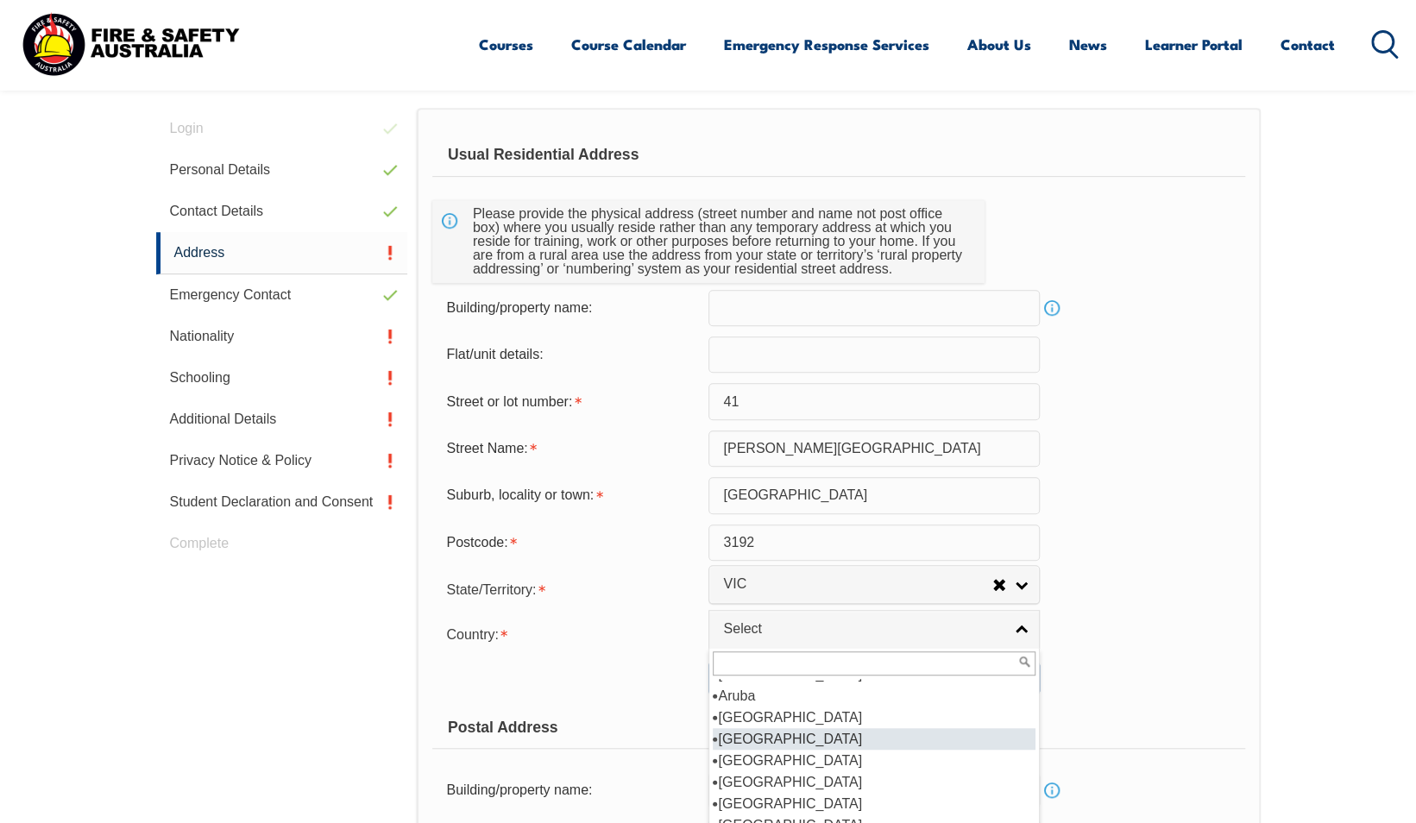
scroll to position [254, 0]
click at [773, 718] on li "[GEOGRAPHIC_DATA]" at bounding box center [874, 717] width 323 height 22
select select "1101"
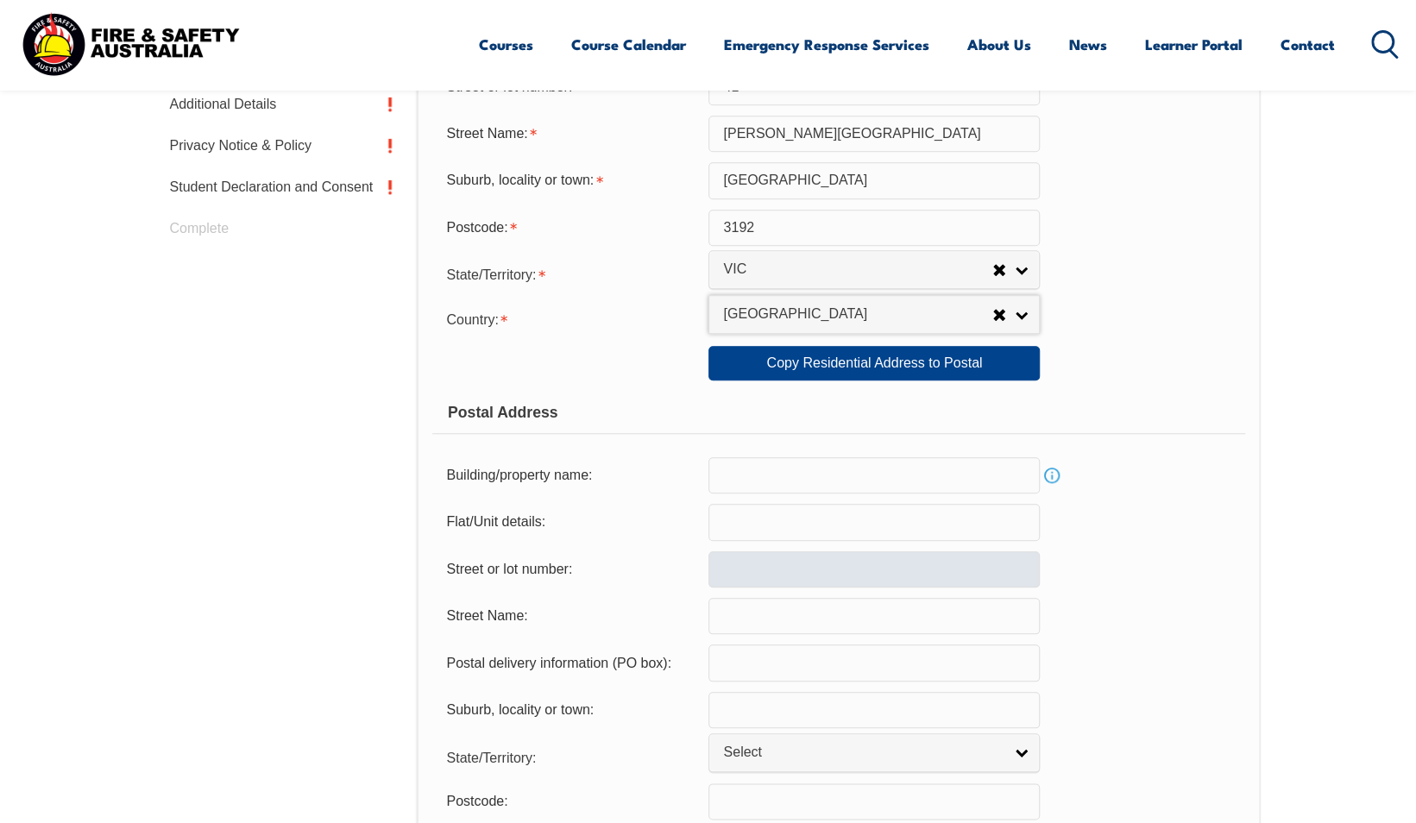
scroll to position [960, 0]
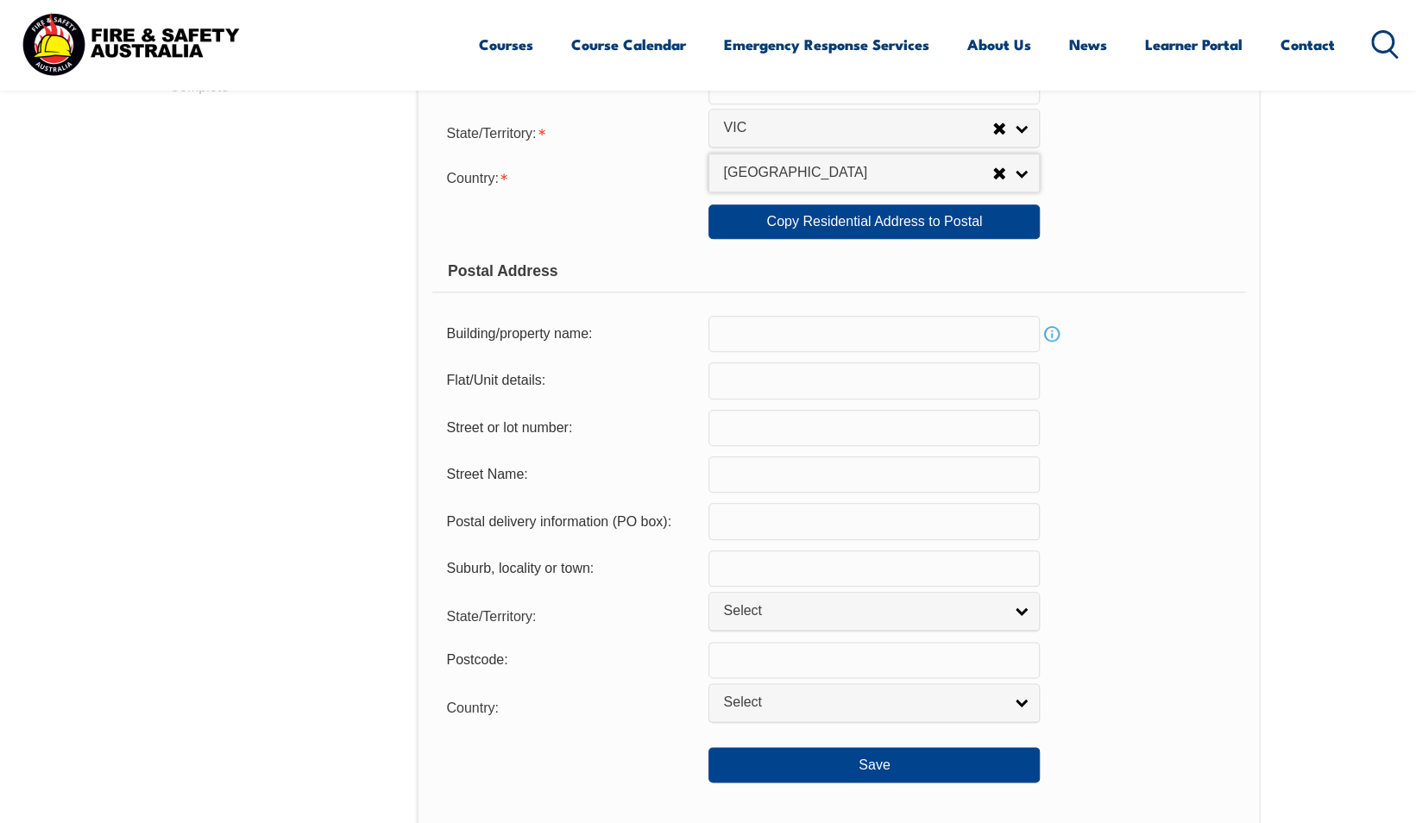
click at [913, 442] on input "text" at bounding box center [873, 428] width 331 height 36
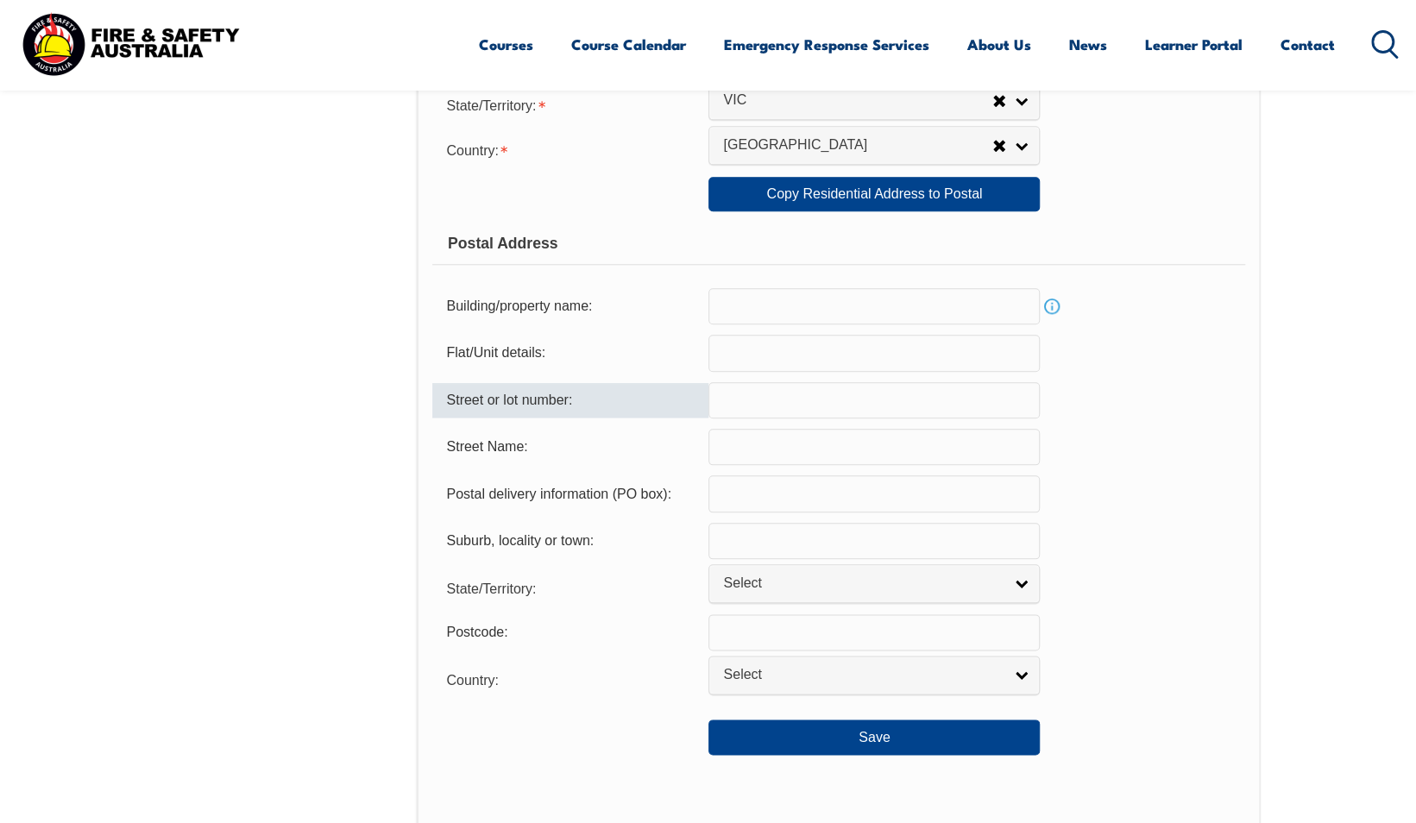
scroll to position [996, 0]
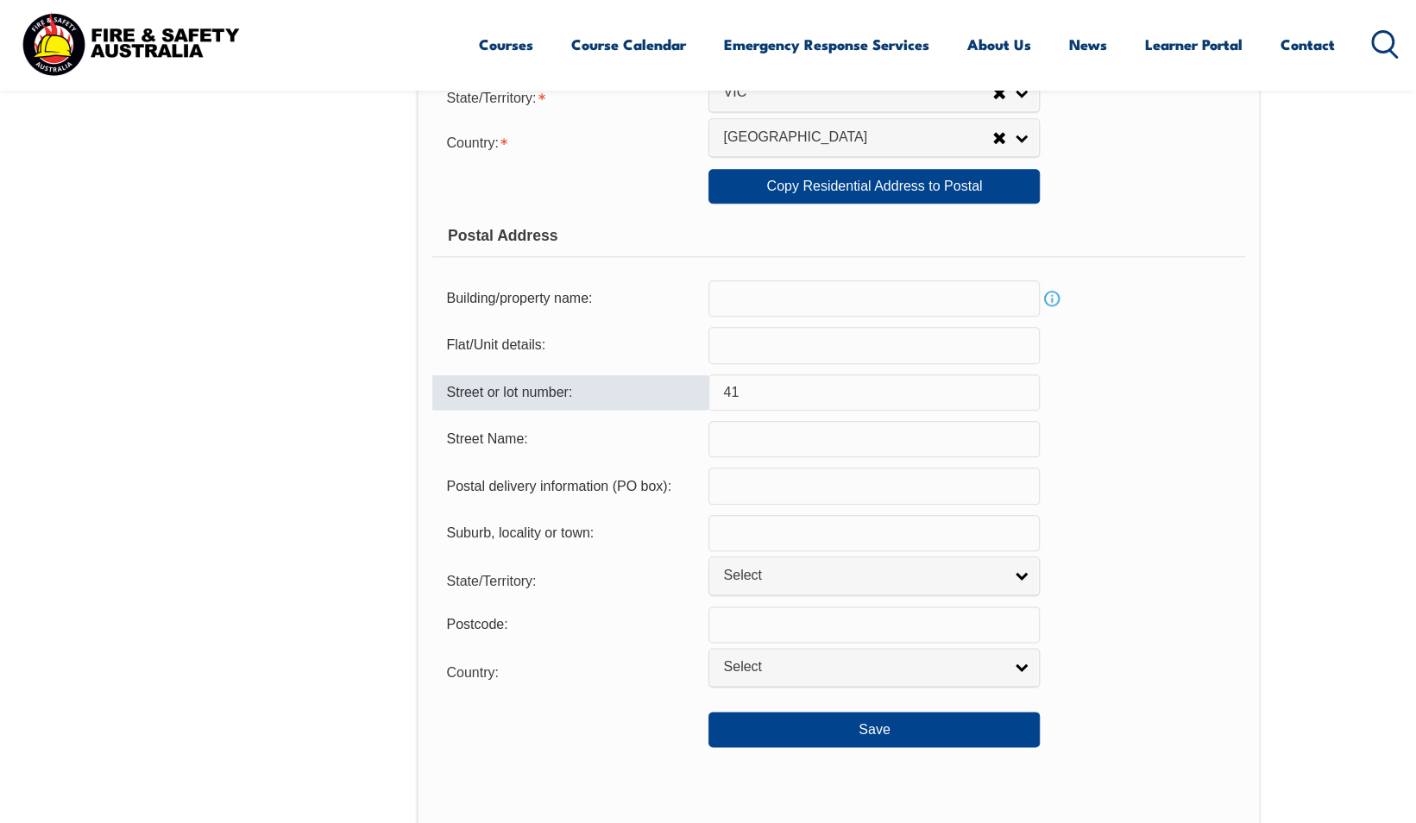
type input "41"
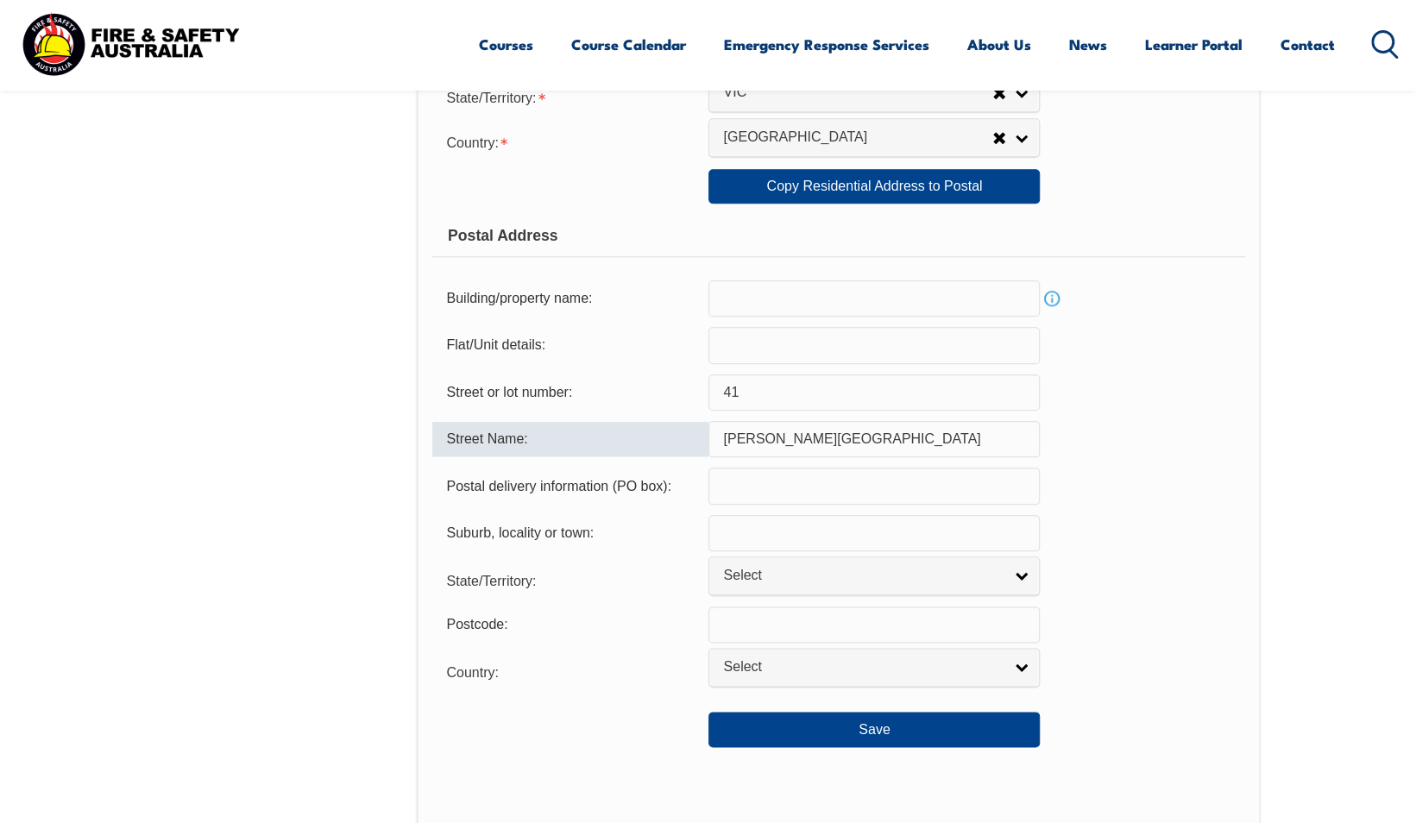
type input "[PERSON_NAME][GEOGRAPHIC_DATA]"
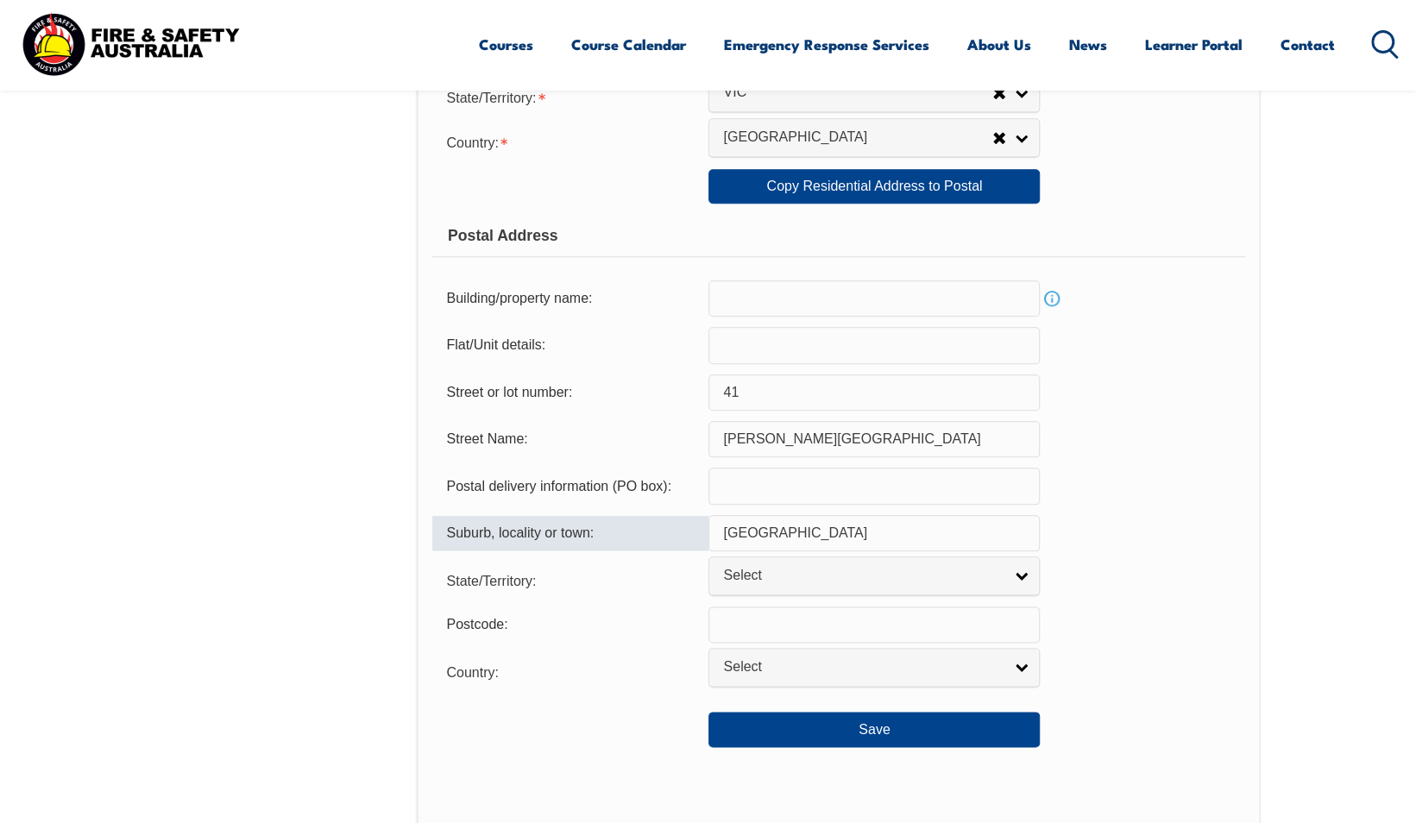
type input "[GEOGRAPHIC_DATA]"
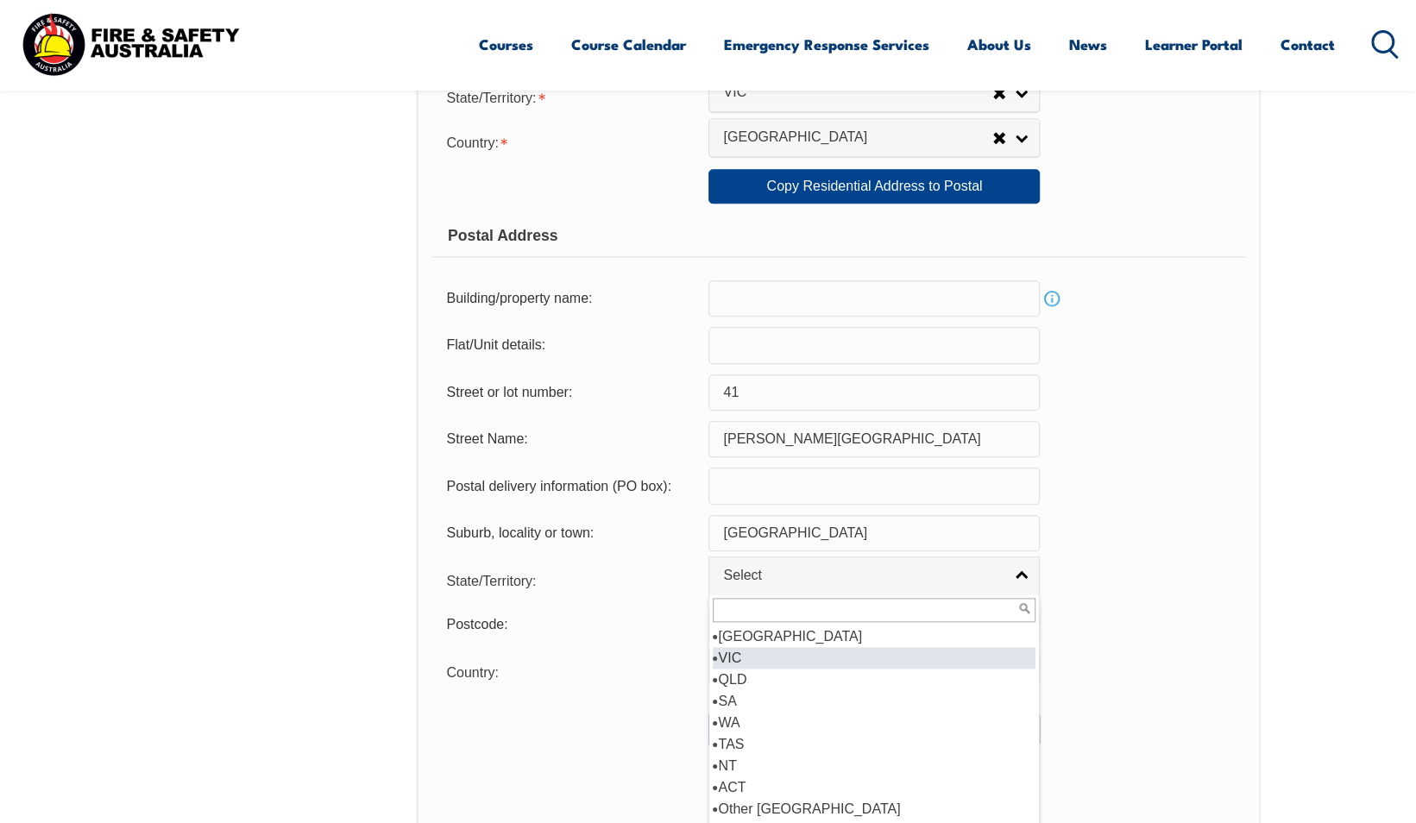
select select "VIC"
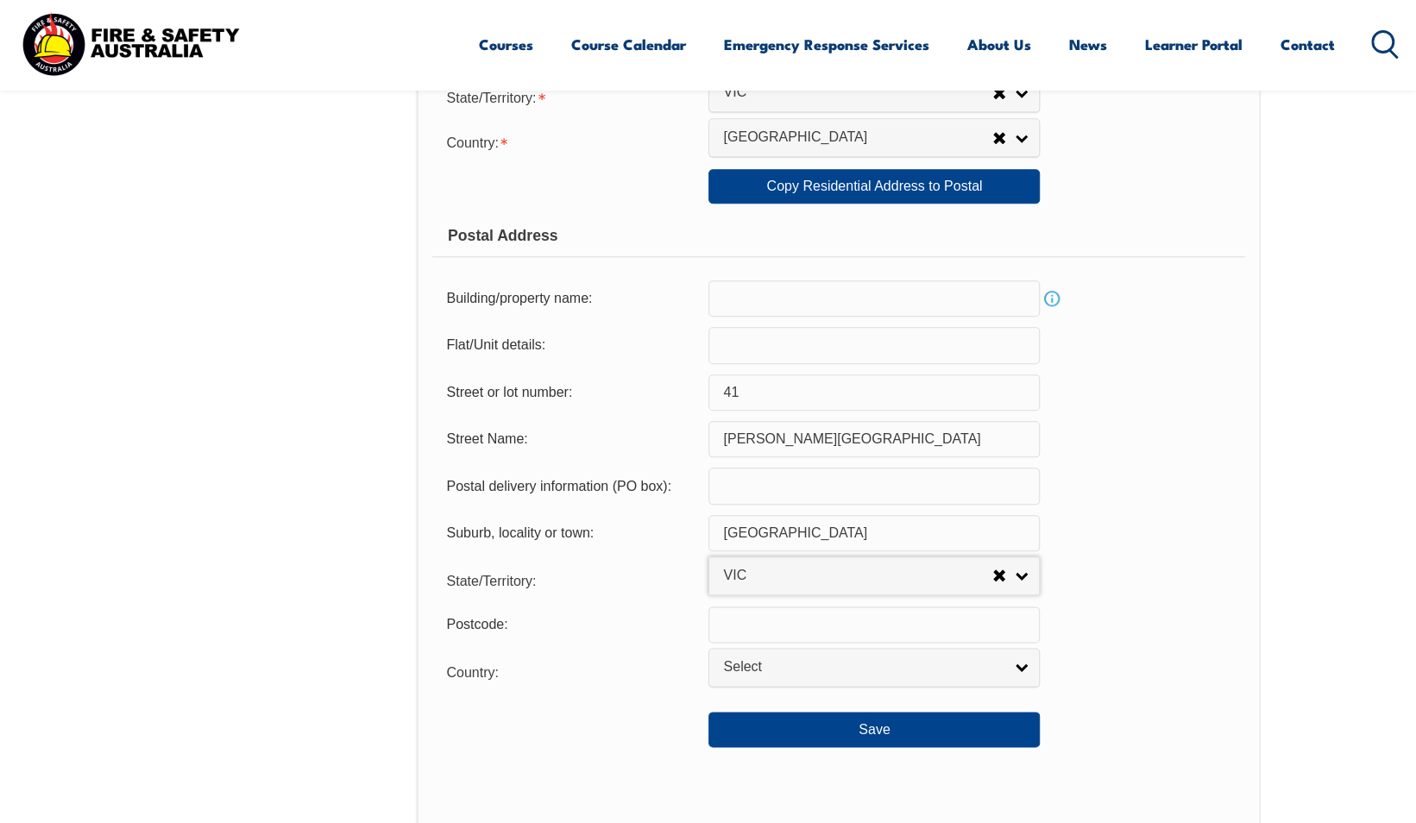
click at [813, 613] on input "text" at bounding box center [873, 625] width 331 height 36
type input "3192"
click at [1046, 677] on div "Country: [GEOGRAPHIC_DATA] ([GEOGRAPHIC_DATA]) [GEOGRAPHIC_DATA] [GEOGRAPHIC_DA…" at bounding box center [838, 670] width 812 height 35
click at [1028, 669] on link "Select" at bounding box center [873, 667] width 331 height 39
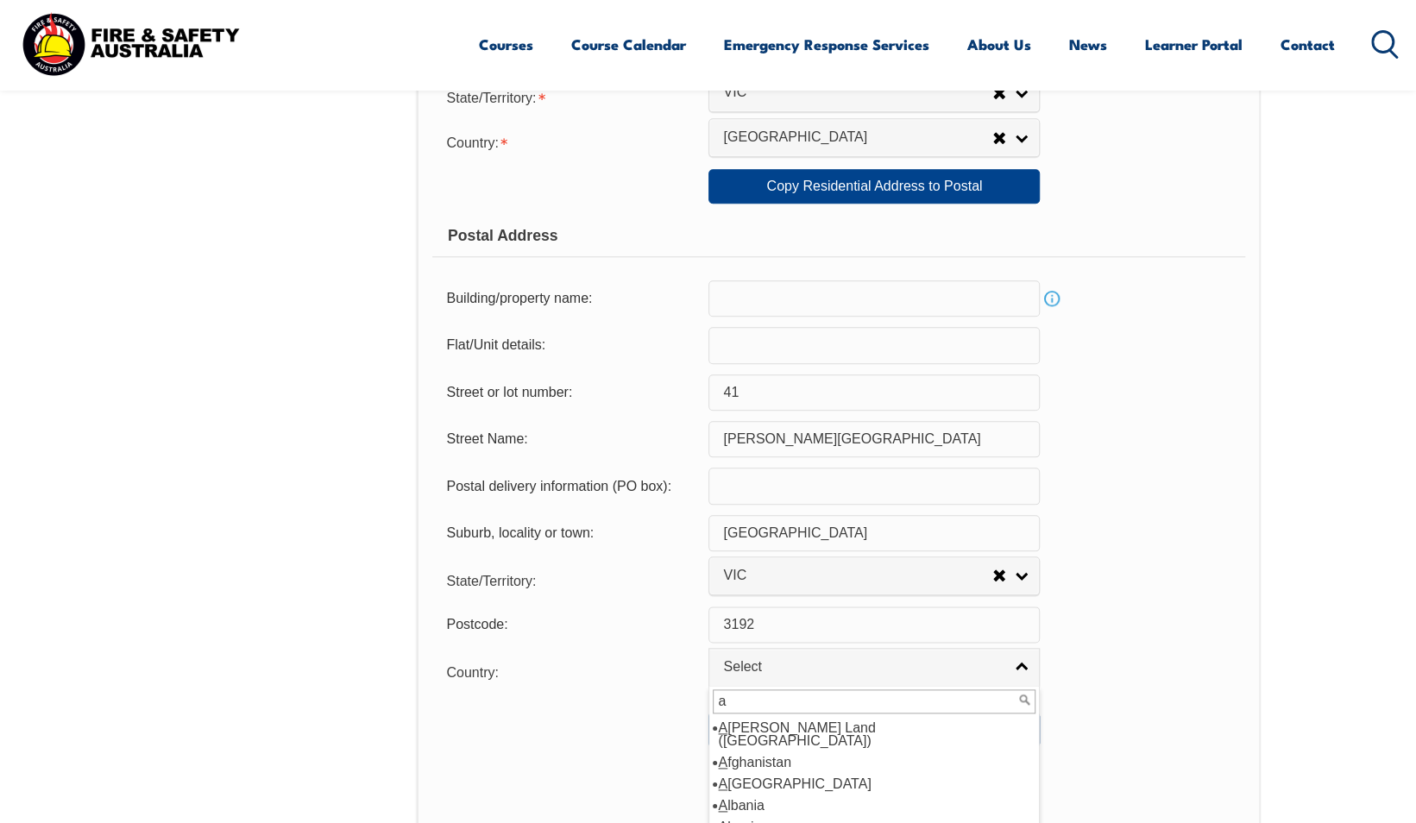
type input "a"
click at [1143, 730] on div "Save" at bounding box center [838, 722] width 812 height 48
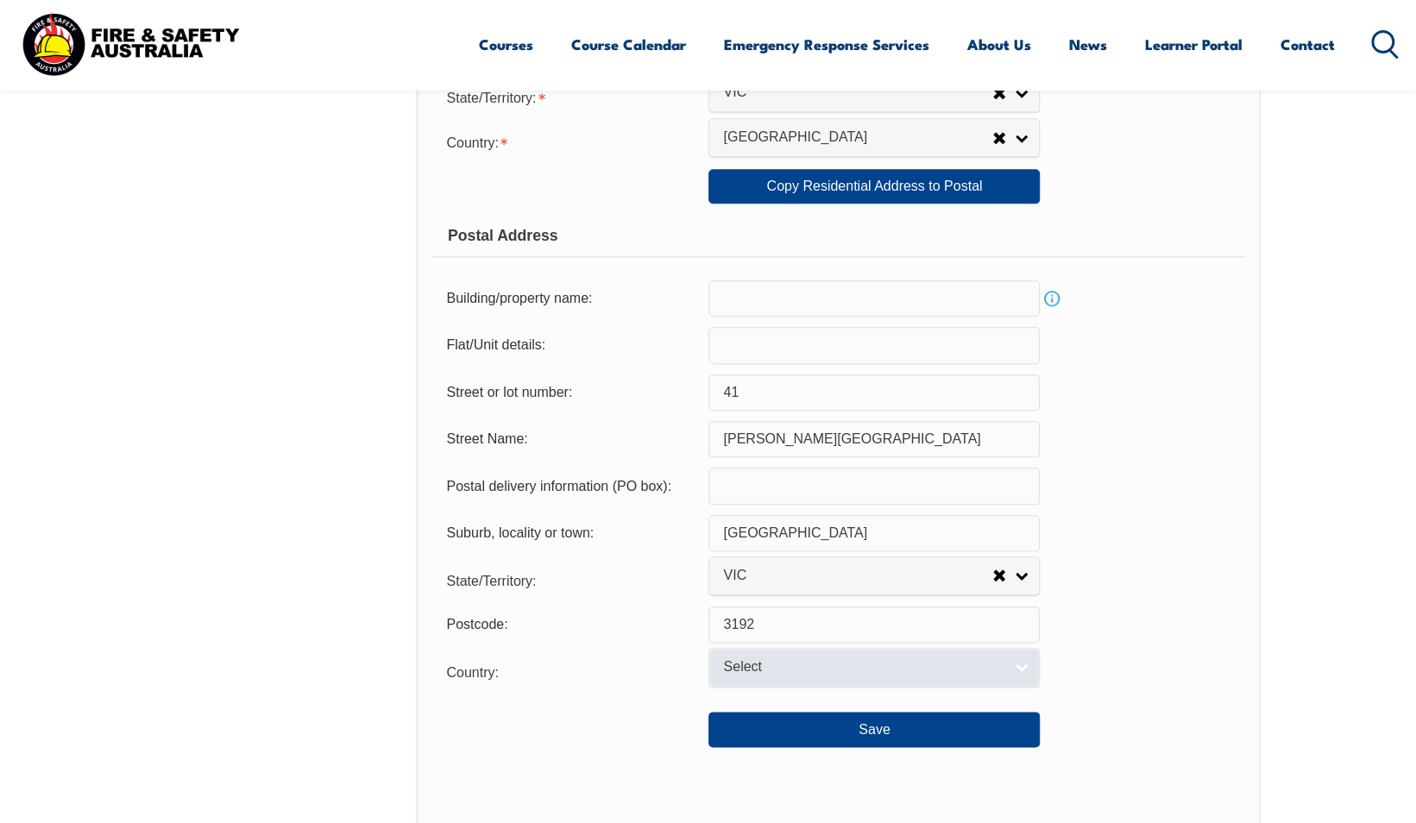
click at [954, 664] on span "Select" at bounding box center [863, 667] width 280 height 18
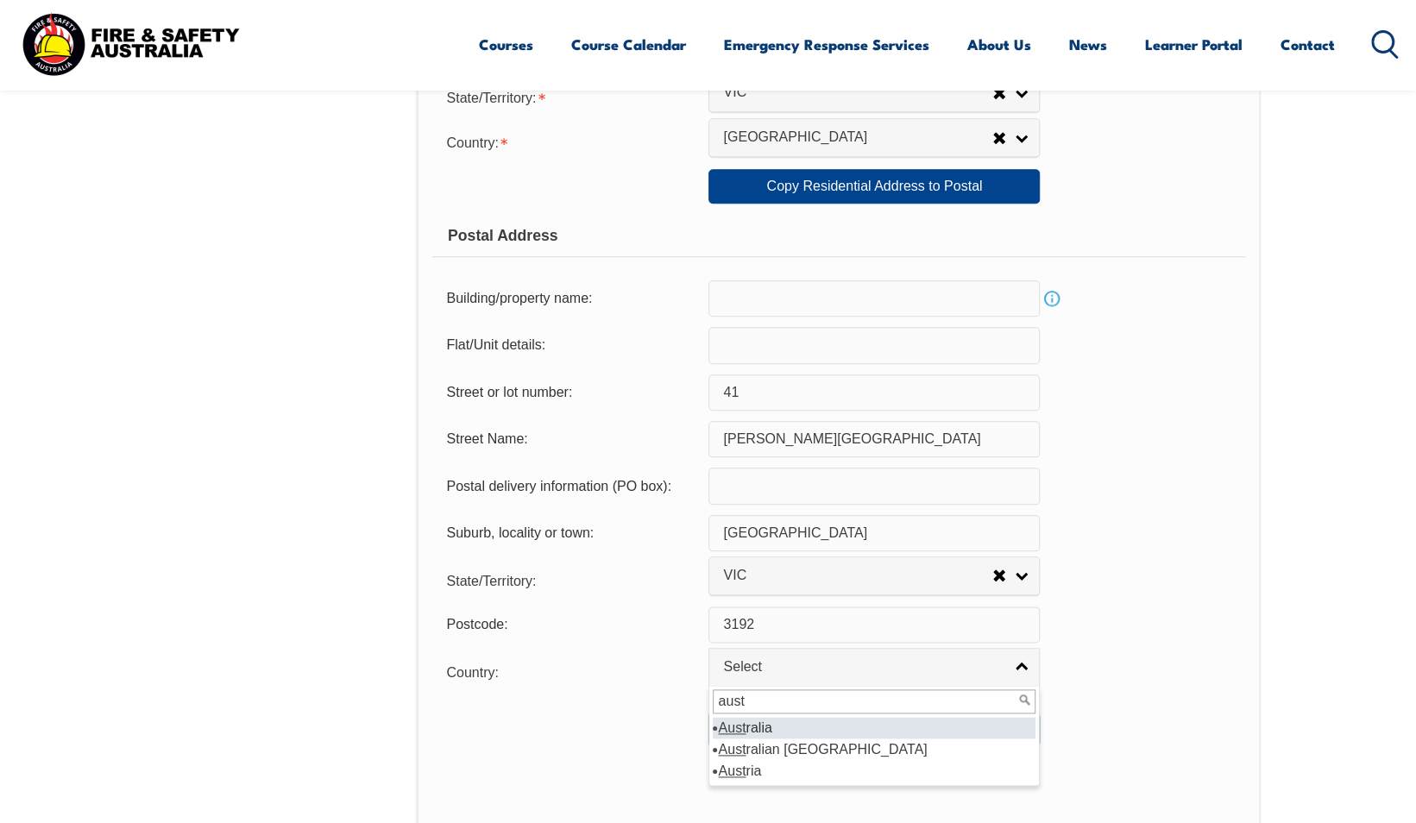
type input "aust"
click at [834, 726] on li "Aust ralia" at bounding box center [874, 728] width 323 height 22
select select "1101"
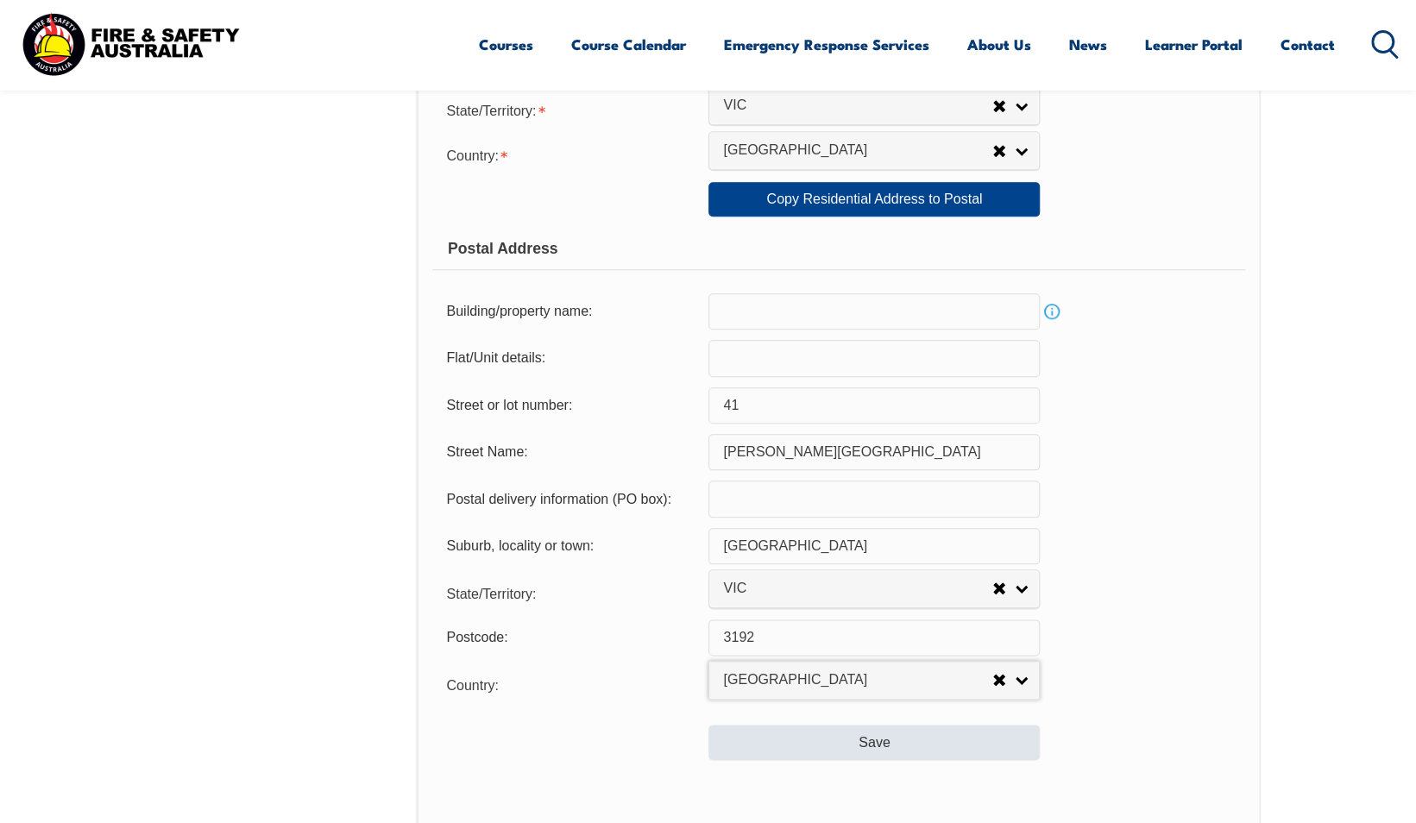
scroll to position [984, 0]
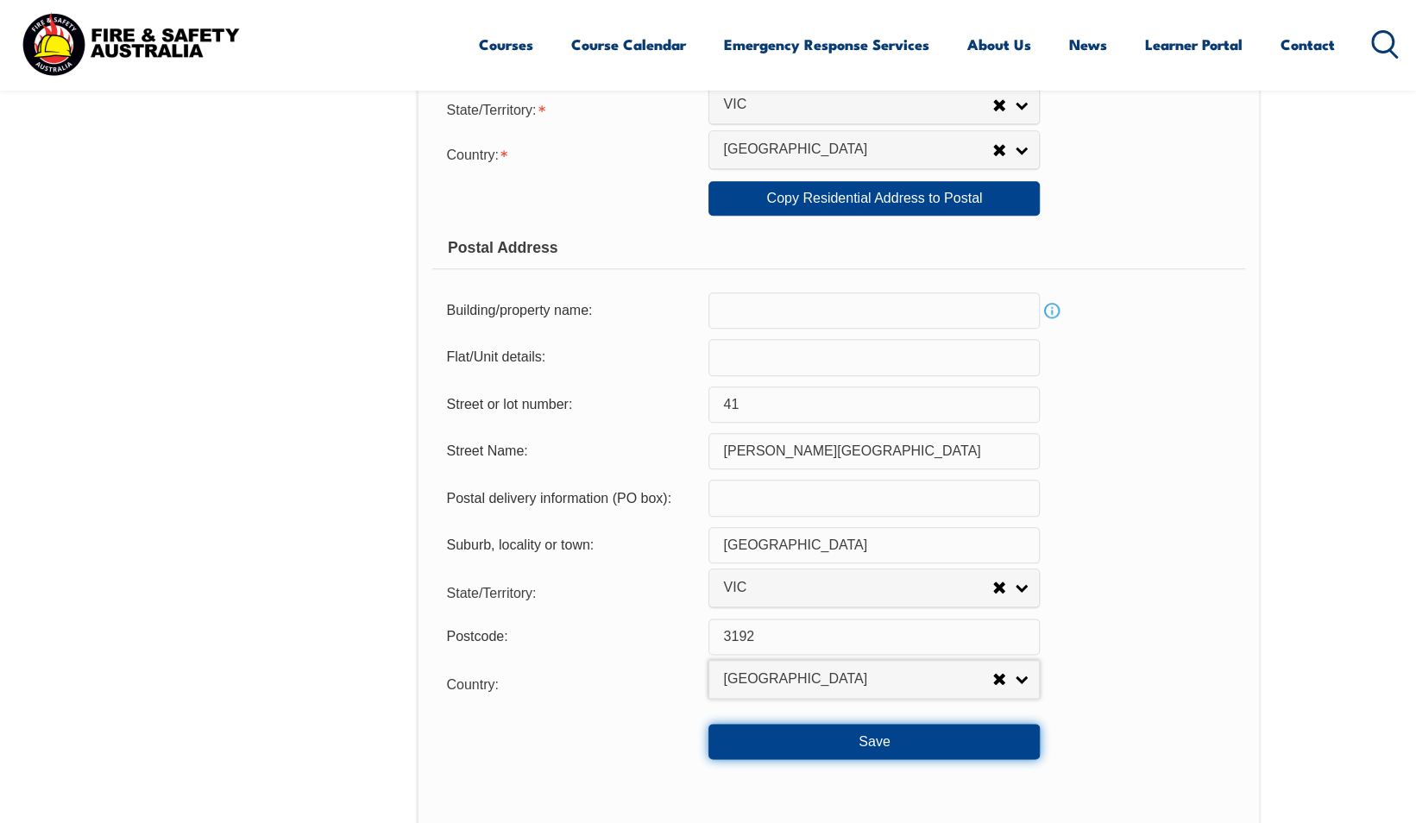
click at [865, 742] on button "Save" at bounding box center [873, 741] width 331 height 35
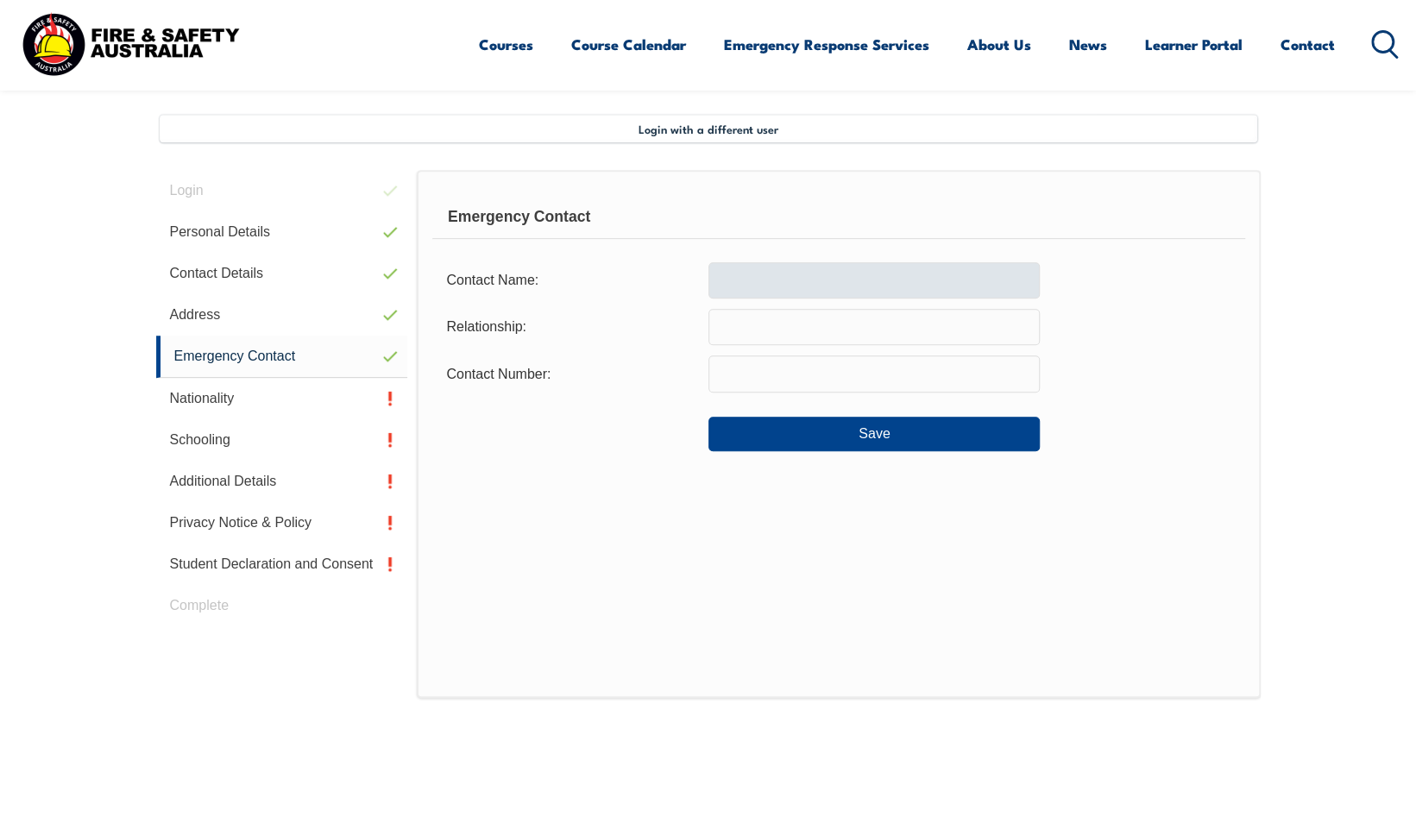
scroll to position [439, 0]
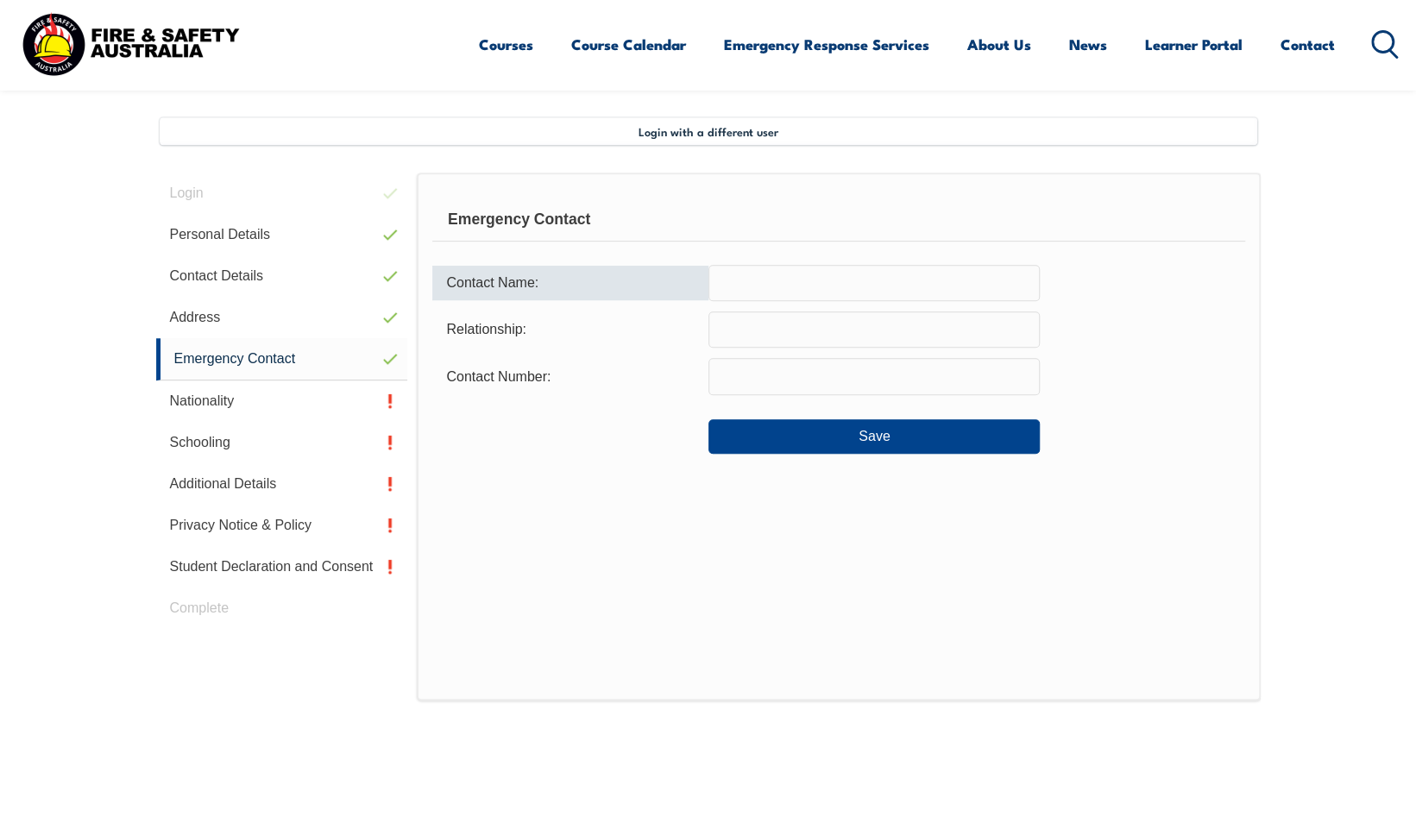
click at [775, 286] on input "text" at bounding box center [873, 283] width 331 height 36
type input "[US_STATE][PERSON_NAME]"
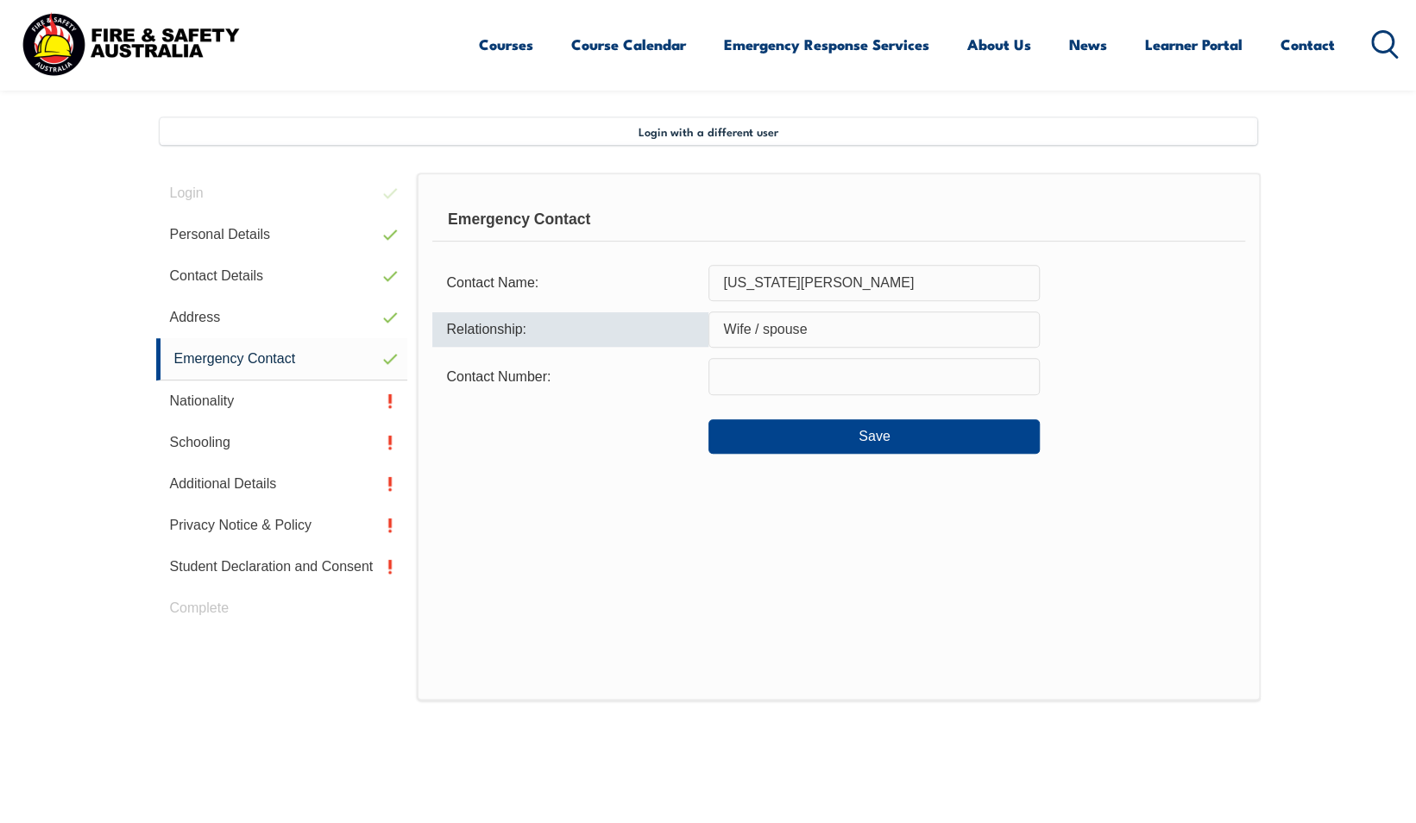
type input "Wife / spouse"
click at [835, 355] on form "Contact Name: [US_STATE][PERSON_NAME] Relationship: Wife / spouse Contact Numbe…" at bounding box center [838, 360] width 812 height 190
click at [820, 364] on input "text" at bounding box center [873, 376] width 331 height 36
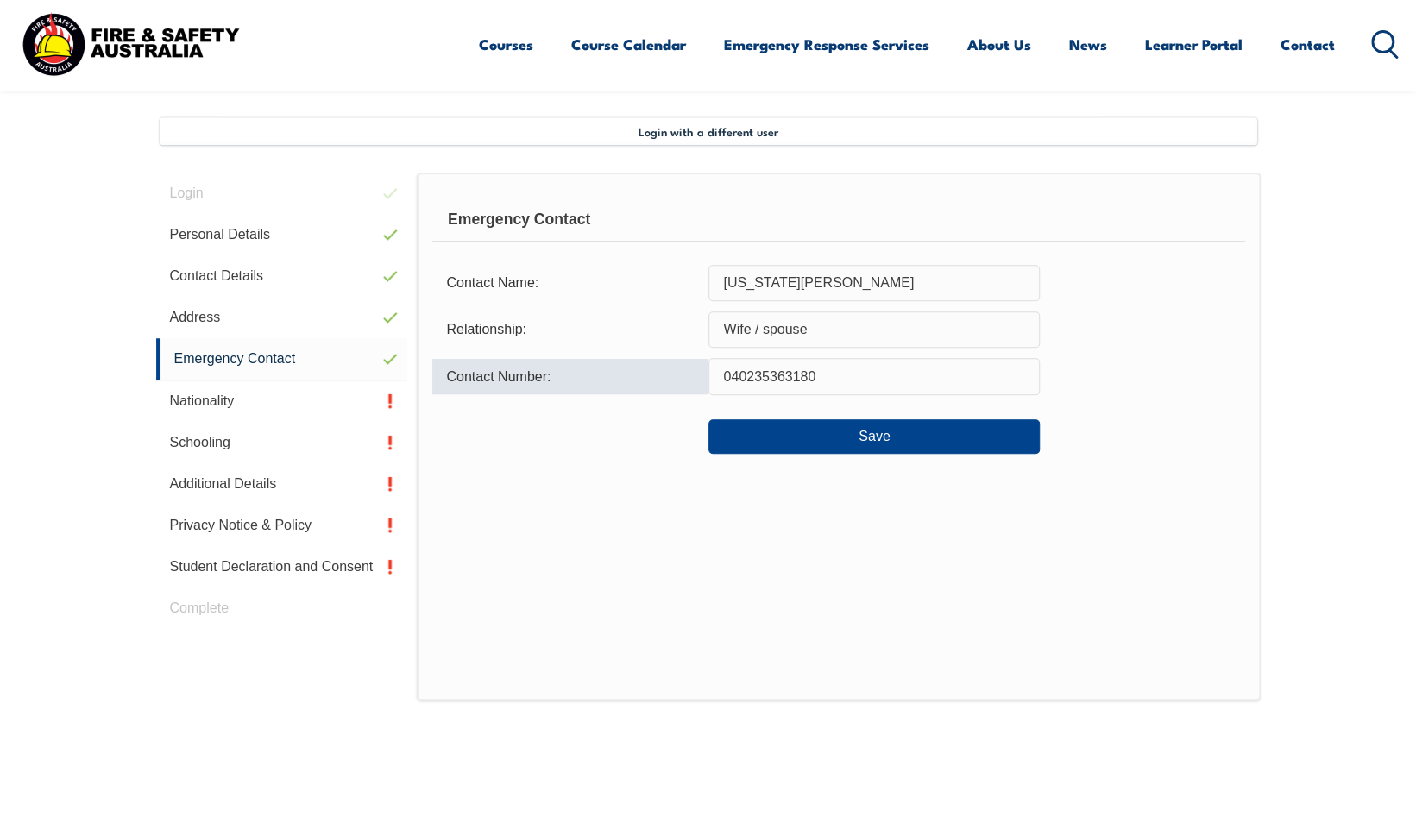
click at [752, 380] on input "040235363180" at bounding box center [873, 376] width 331 height 36
click at [765, 376] on input "0435363180" at bounding box center [873, 376] width 331 height 36
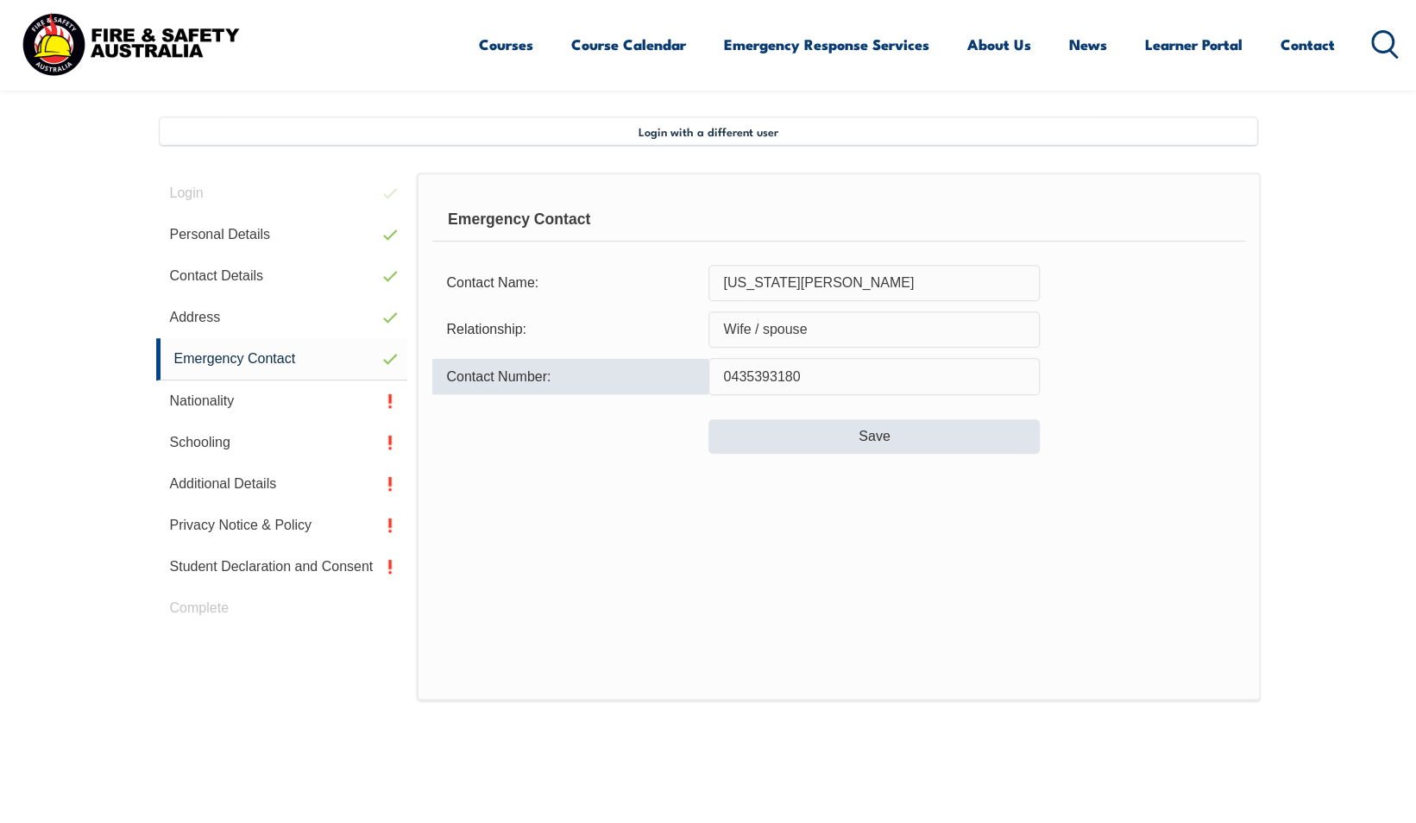
type input "0435393180"
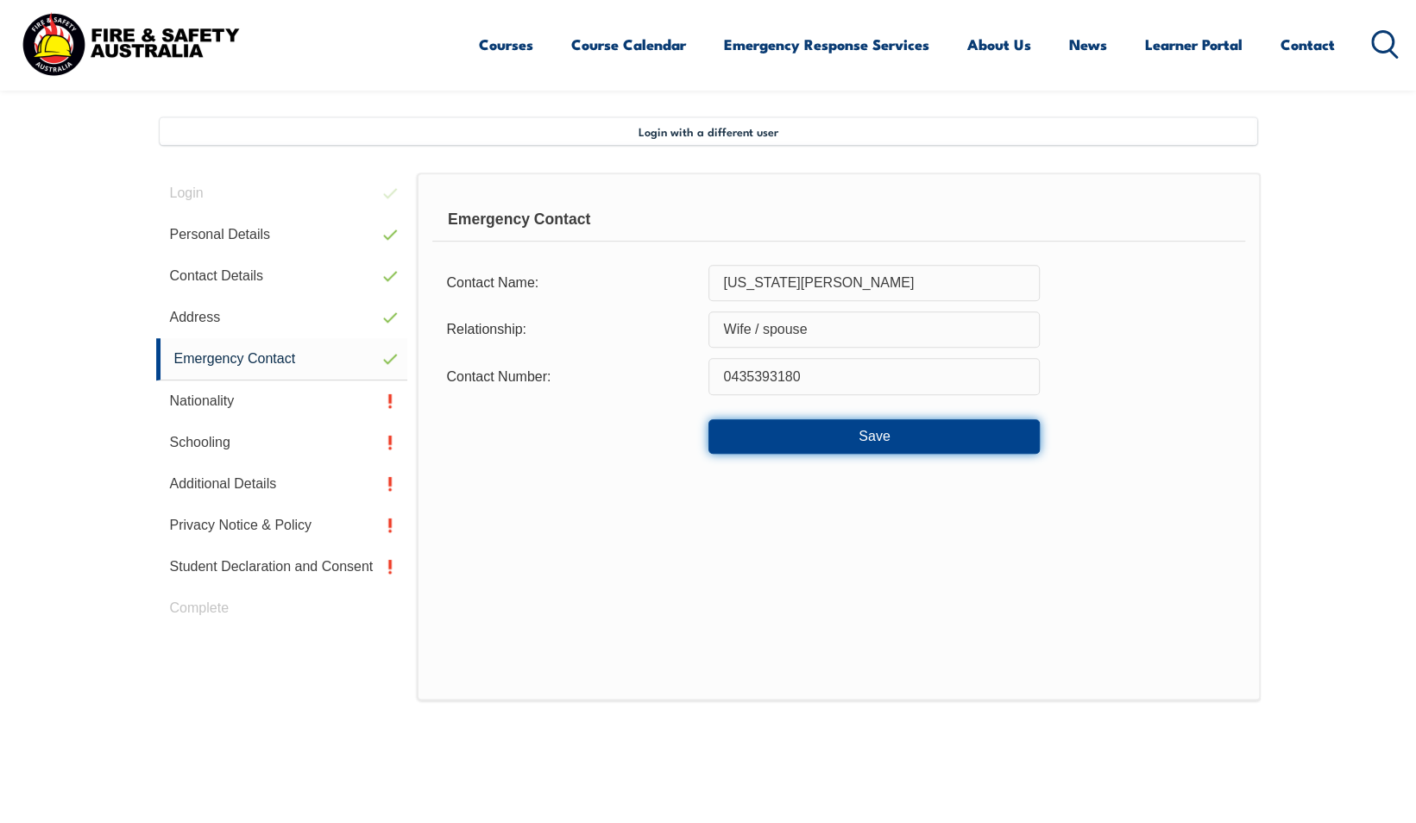
click at [857, 431] on button "Save" at bounding box center [873, 436] width 331 height 35
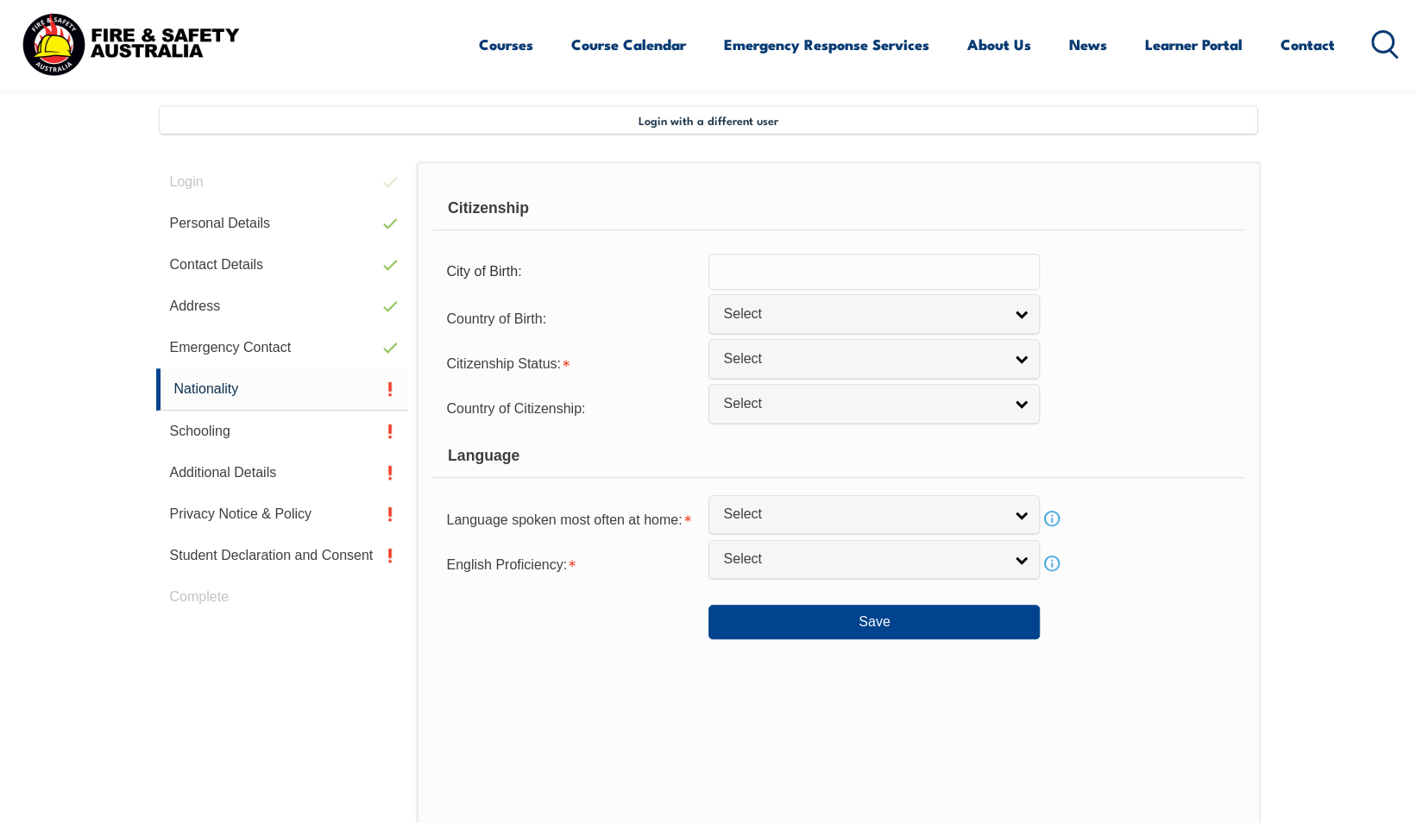
scroll to position [470, 0]
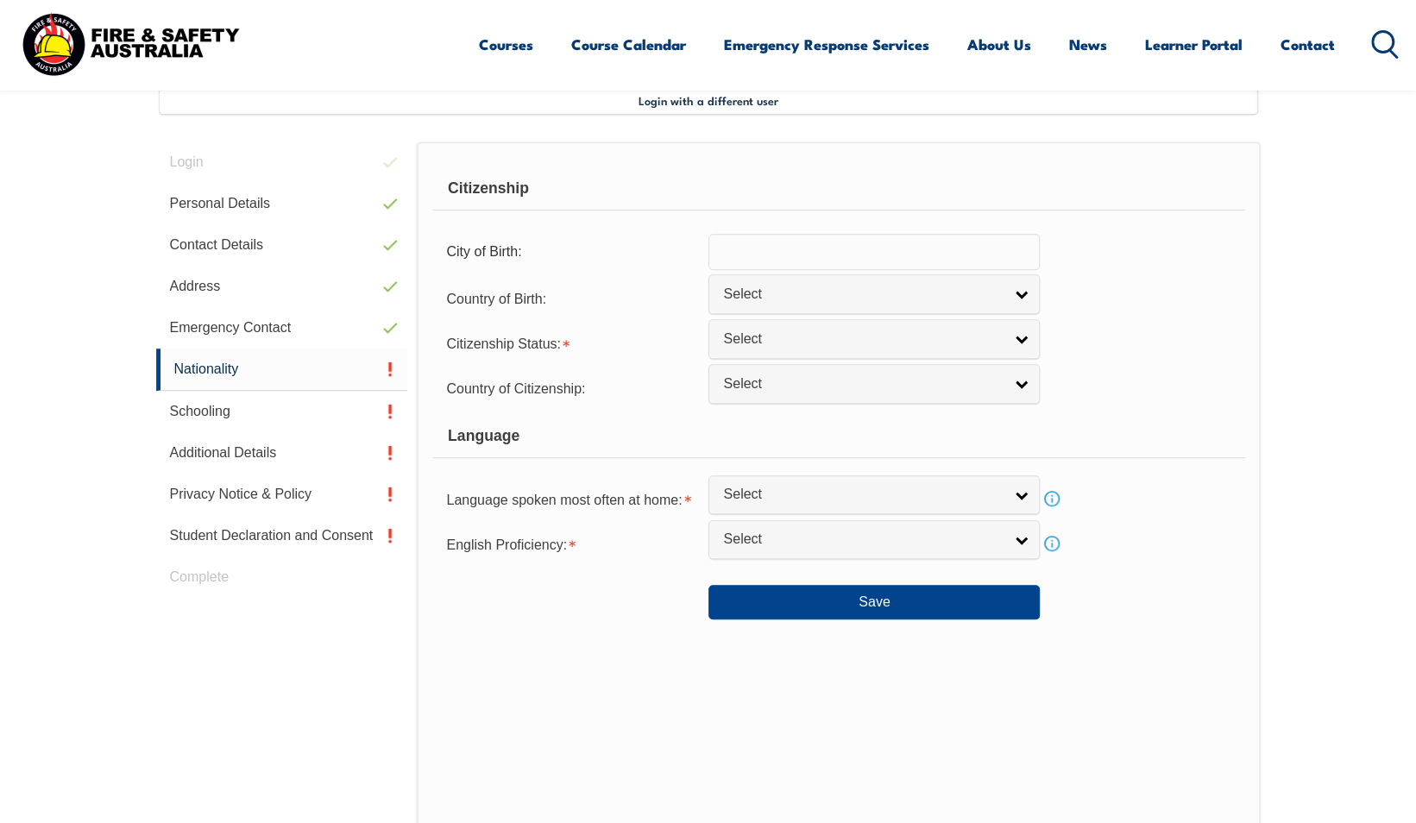
click at [971, 258] on input "text" at bounding box center [873, 252] width 331 height 36
click at [807, 266] on input "text" at bounding box center [873, 252] width 331 height 36
click at [834, 249] on input "text" at bounding box center [873, 252] width 331 height 36
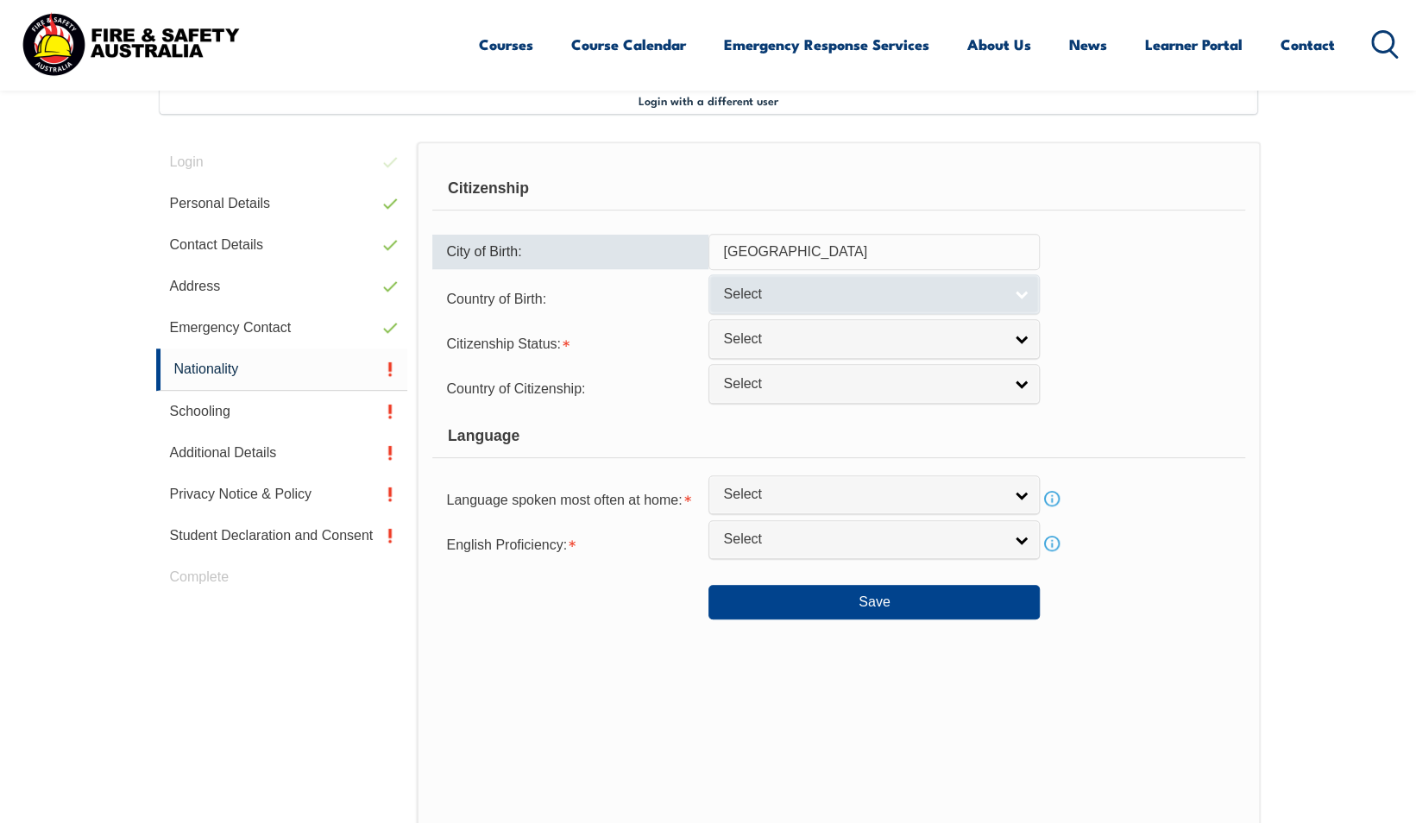
type input "[GEOGRAPHIC_DATA]"
click at [815, 291] on span "Select" at bounding box center [863, 295] width 280 height 18
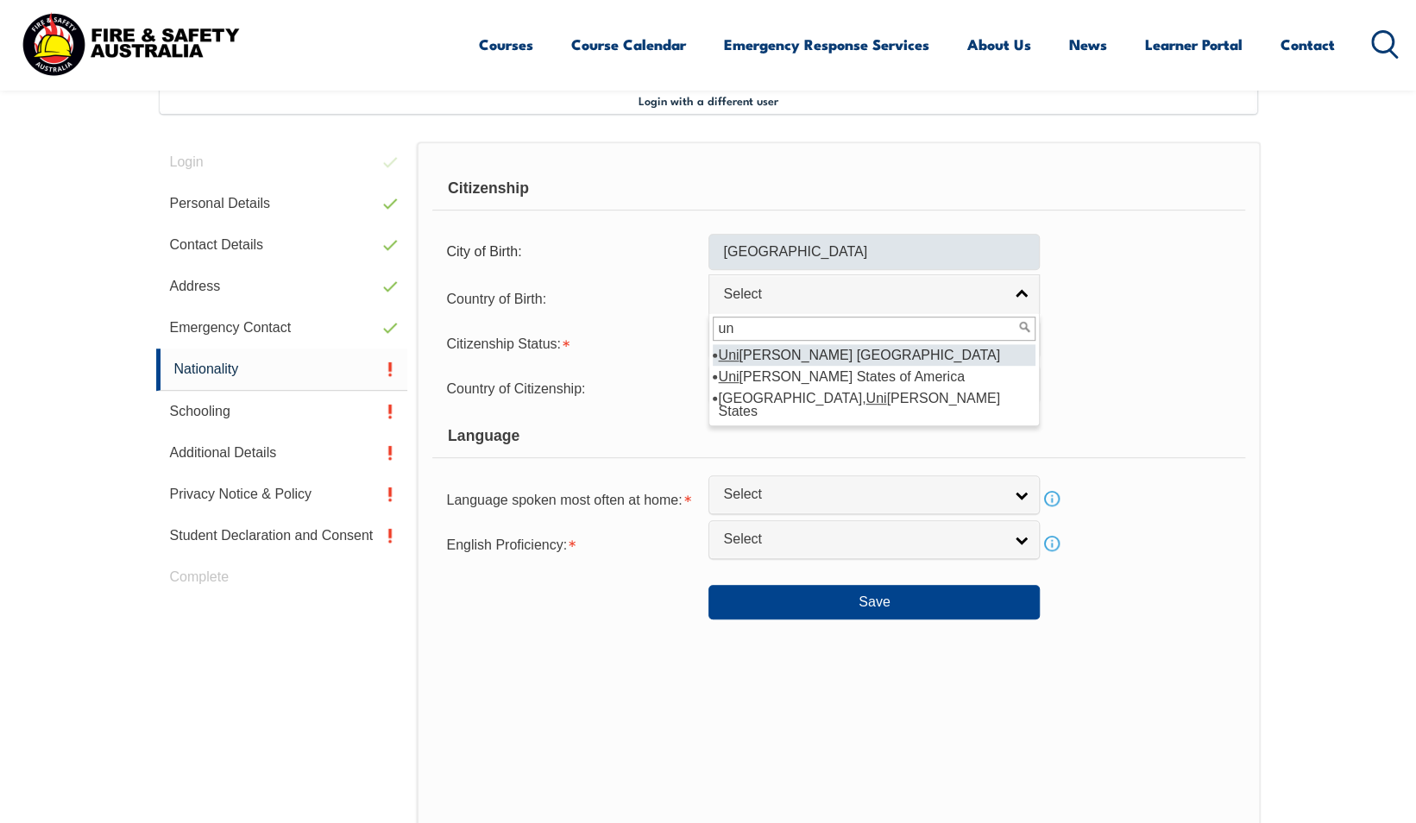
type input "u"
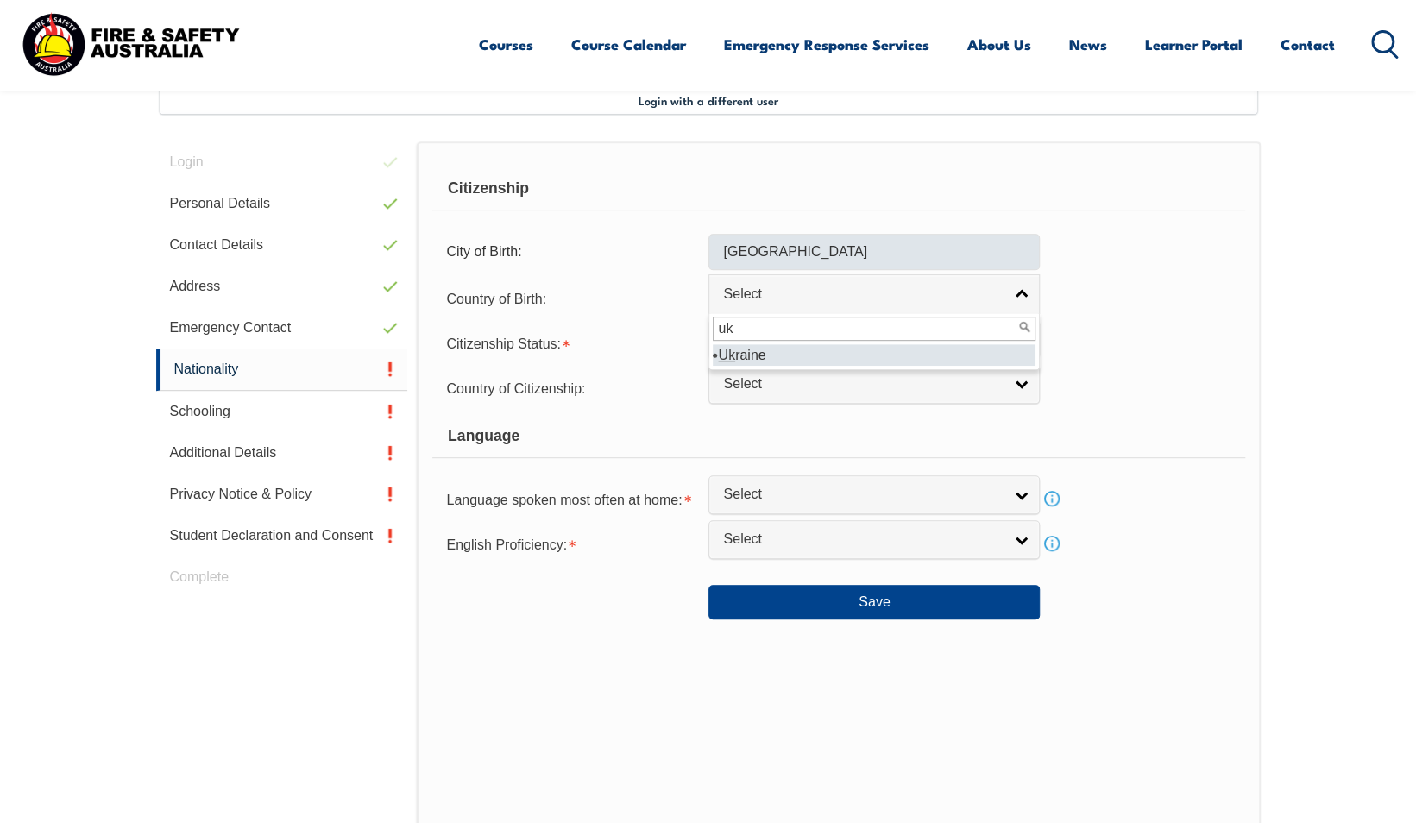
type input "u"
type input "l"
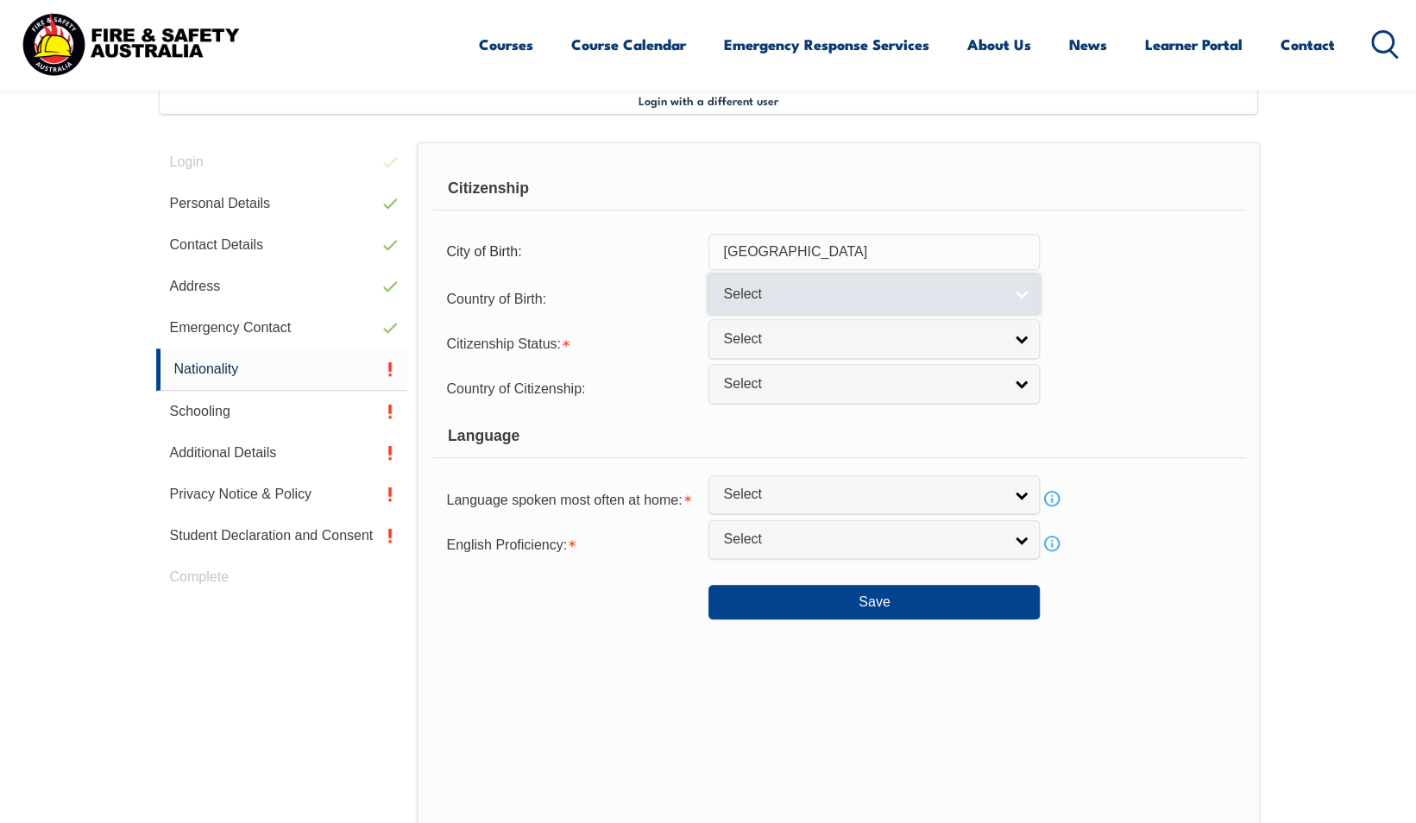
click at [840, 293] on span "Select" at bounding box center [863, 295] width 280 height 18
type input "e"
type input "k"
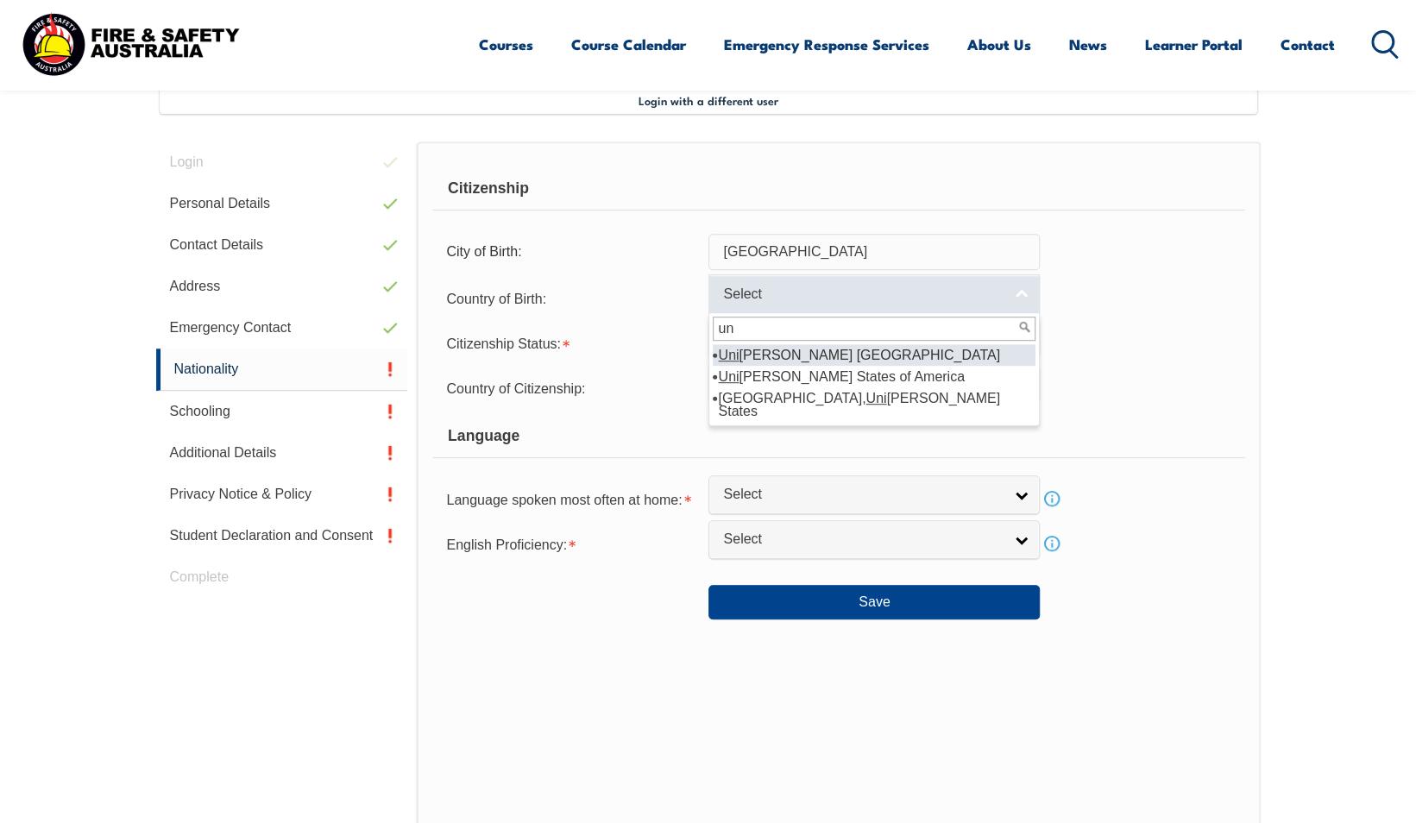
type input "u"
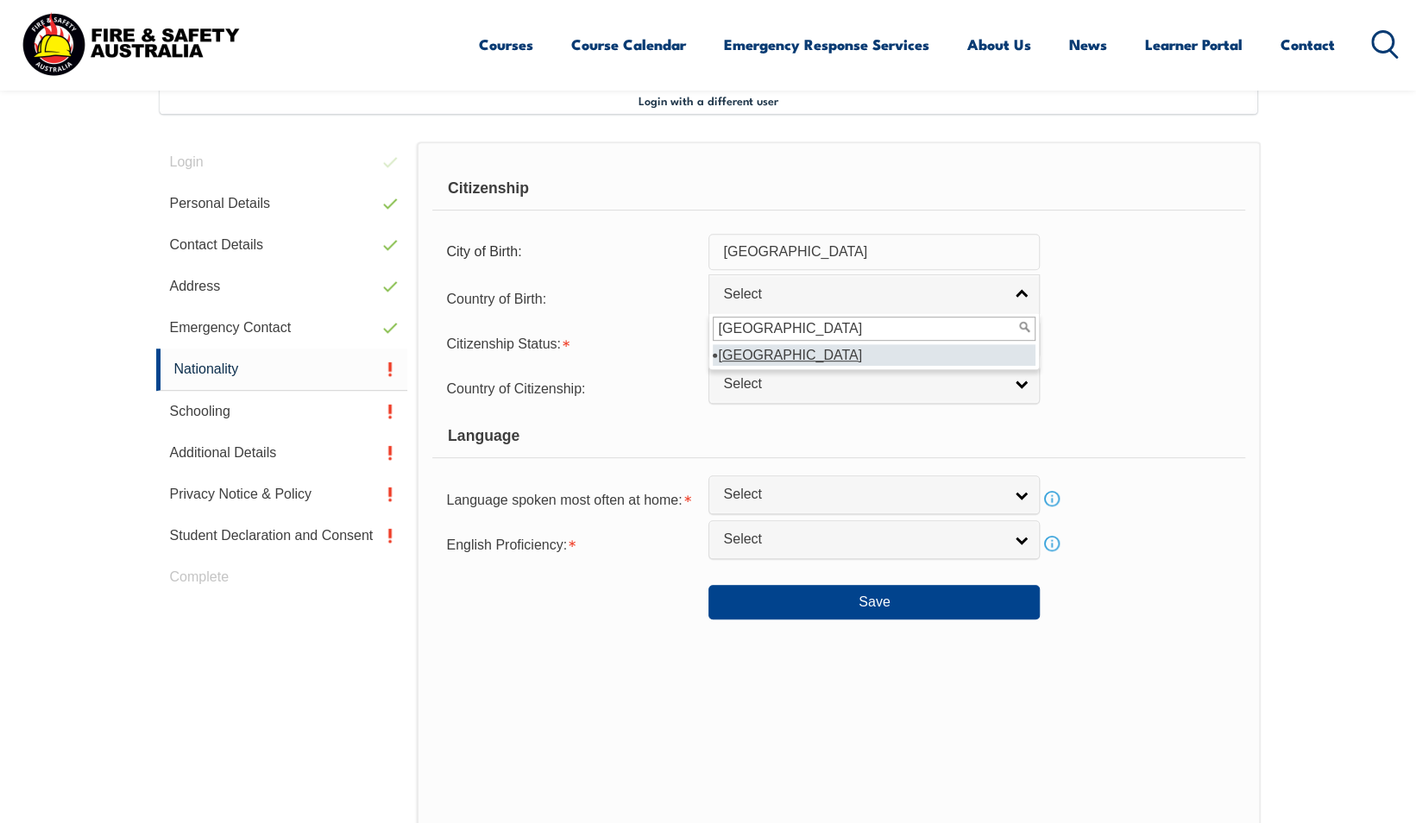
type input "[GEOGRAPHIC_DATA]"
click at [785, 347] on li "[GEOGRAPHIC_DATA]" at bounding box center [874, 355] width 323 height 22
select select "2102"
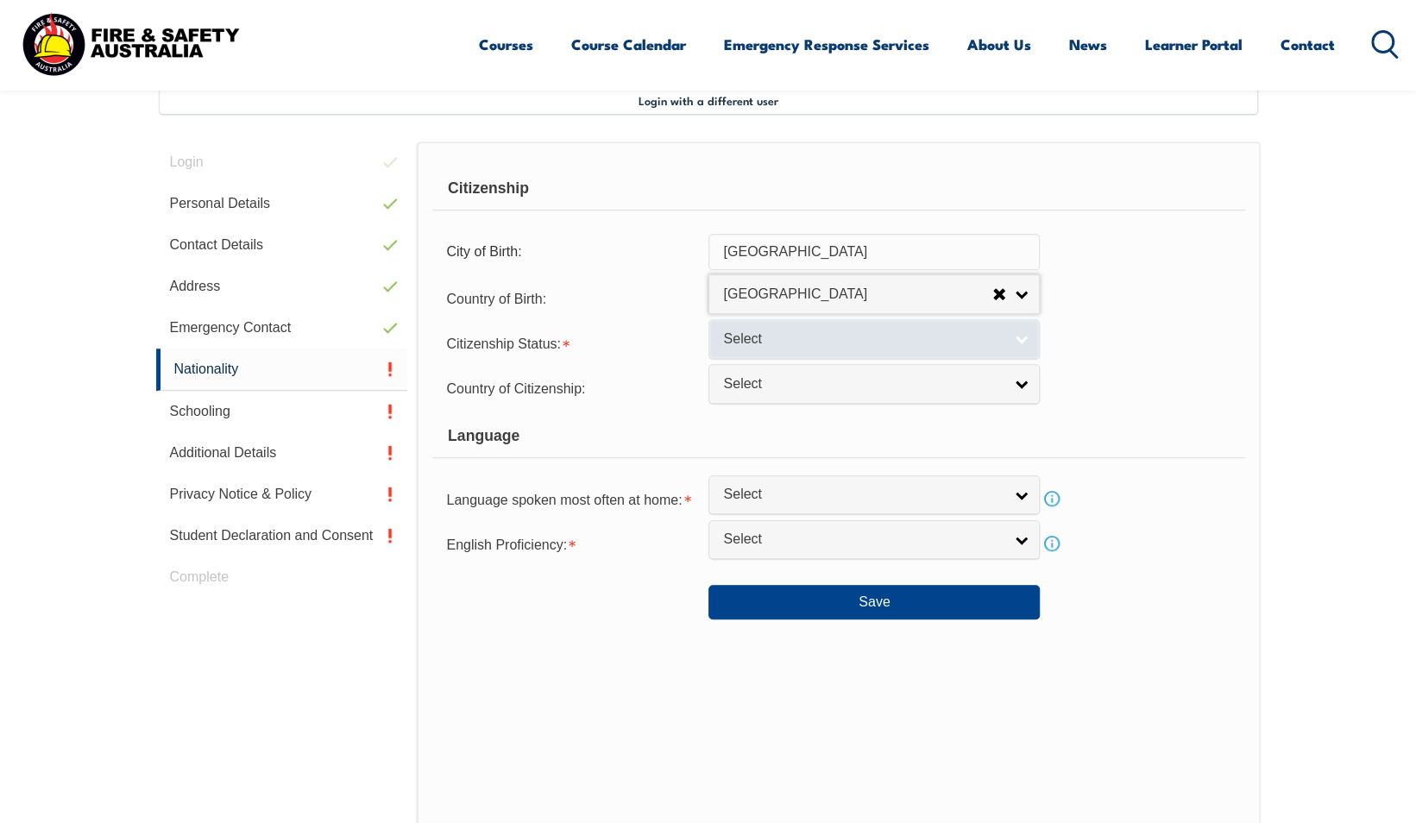
click at [782, 341] on span "Select" at bounding box center [863, 339] width 280 height 18
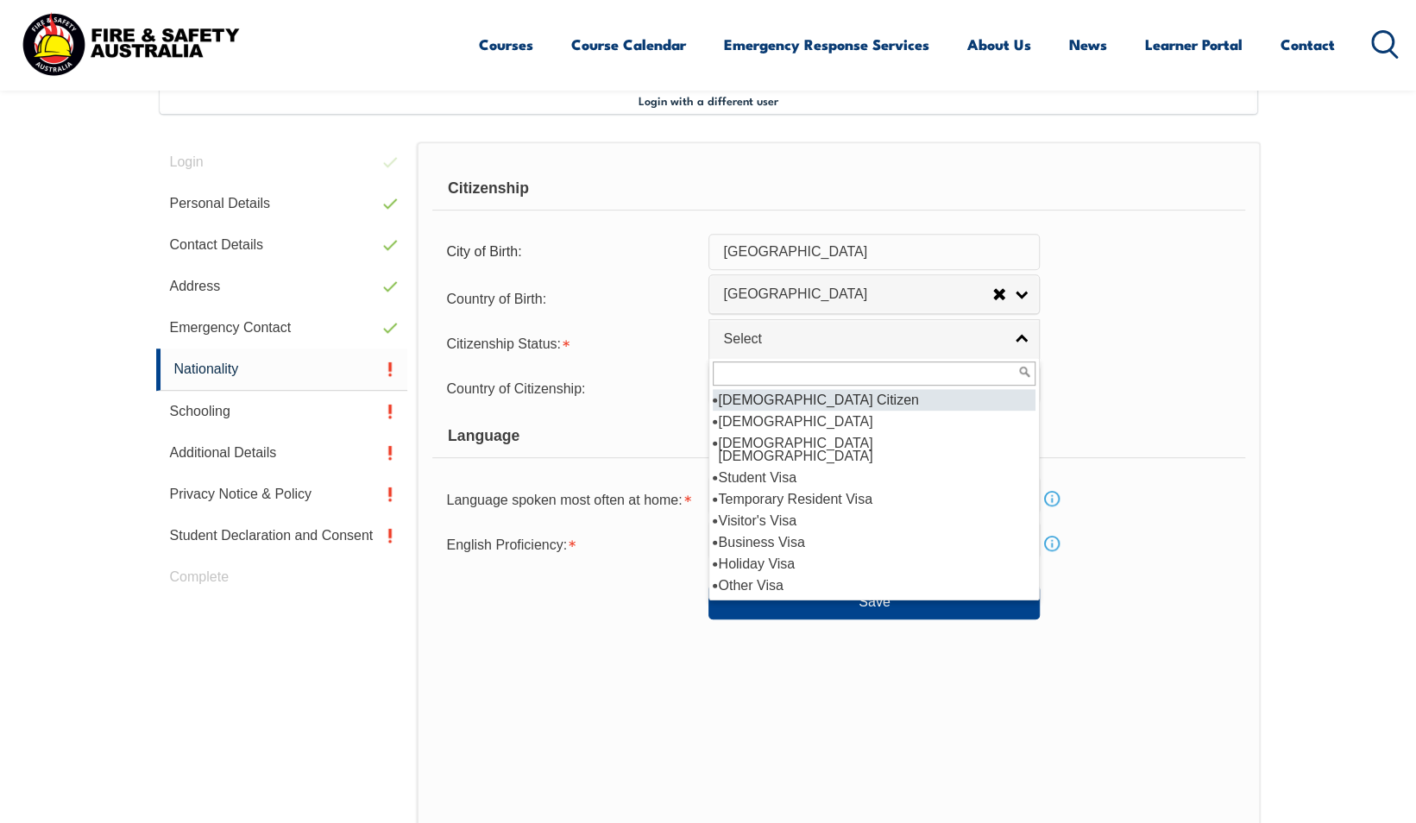
click at [751, 400] on li "[DEMOGRAPHIC_DATA] Citizen" at bounding box center [874, 400] width 323 height 22
select select "1"
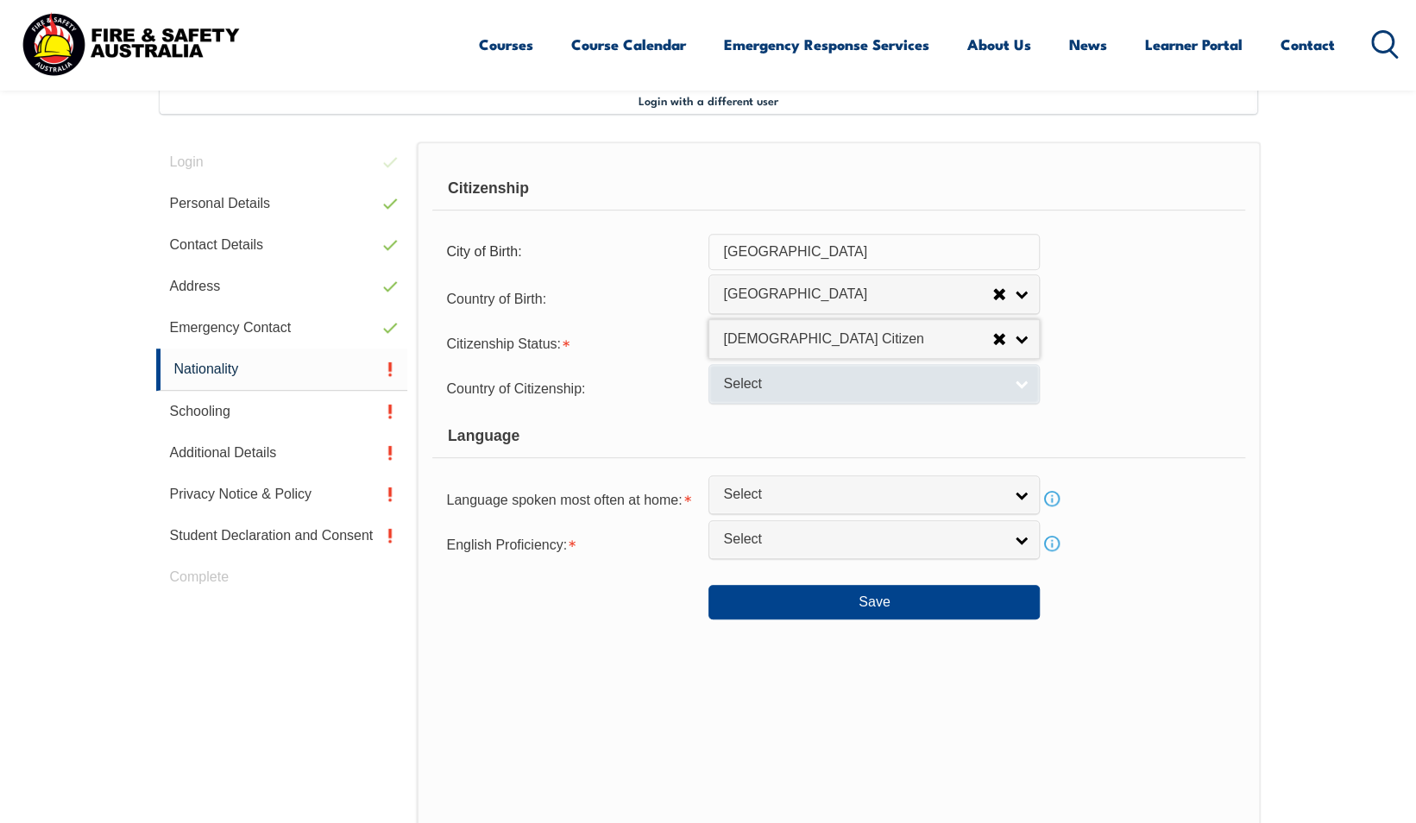
click at [790, 384] on span "Select" at bounding box center [863, 384] width 280 height 18
click at [792, 398] on link "Select" at bounding box center [873, 383] width 331 height 39
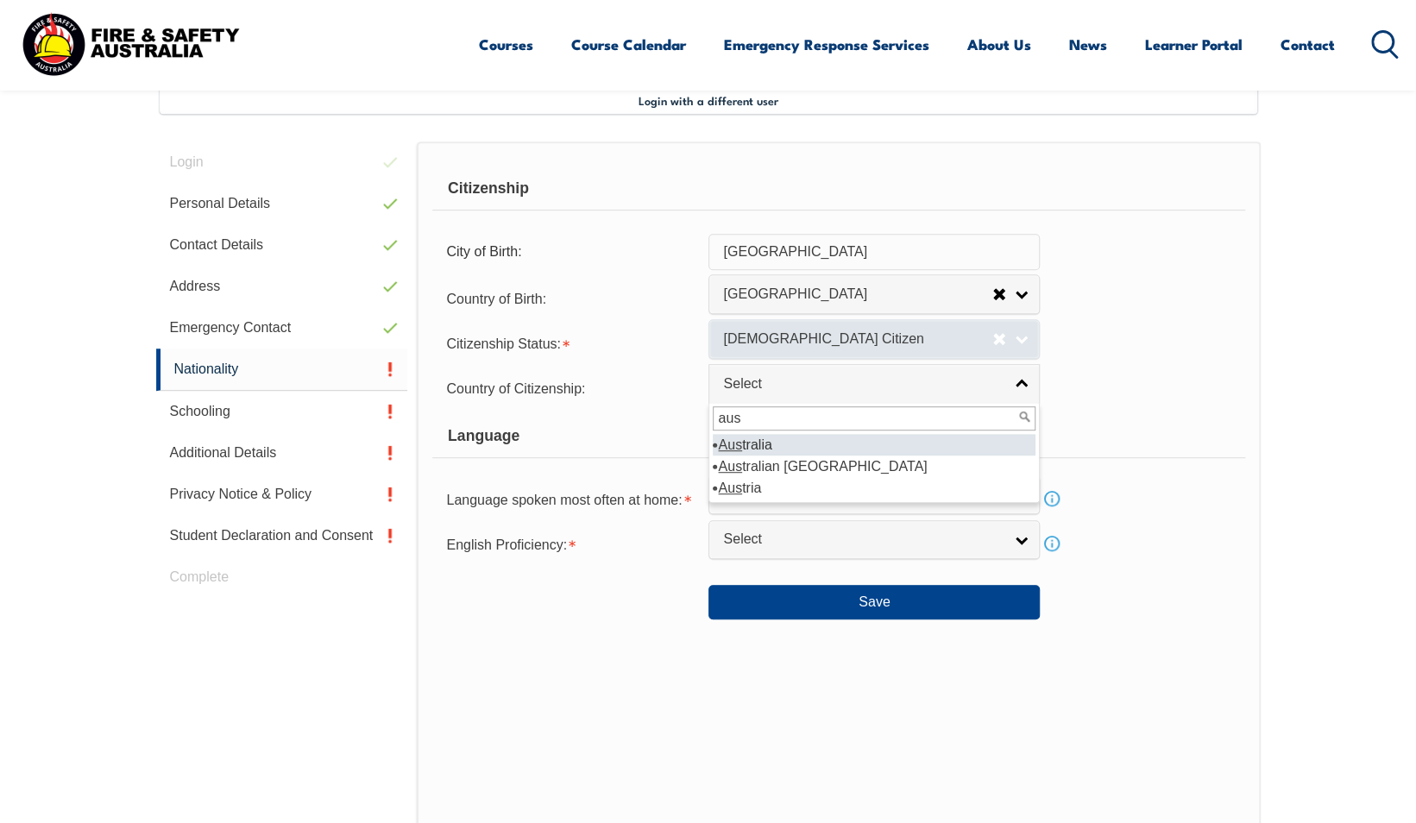
type input "aus"
click at [824, 350] on link "[DEMOGRAPHIC_DATA] Citizen" at bounding box center [873, 338] width 331 height 39
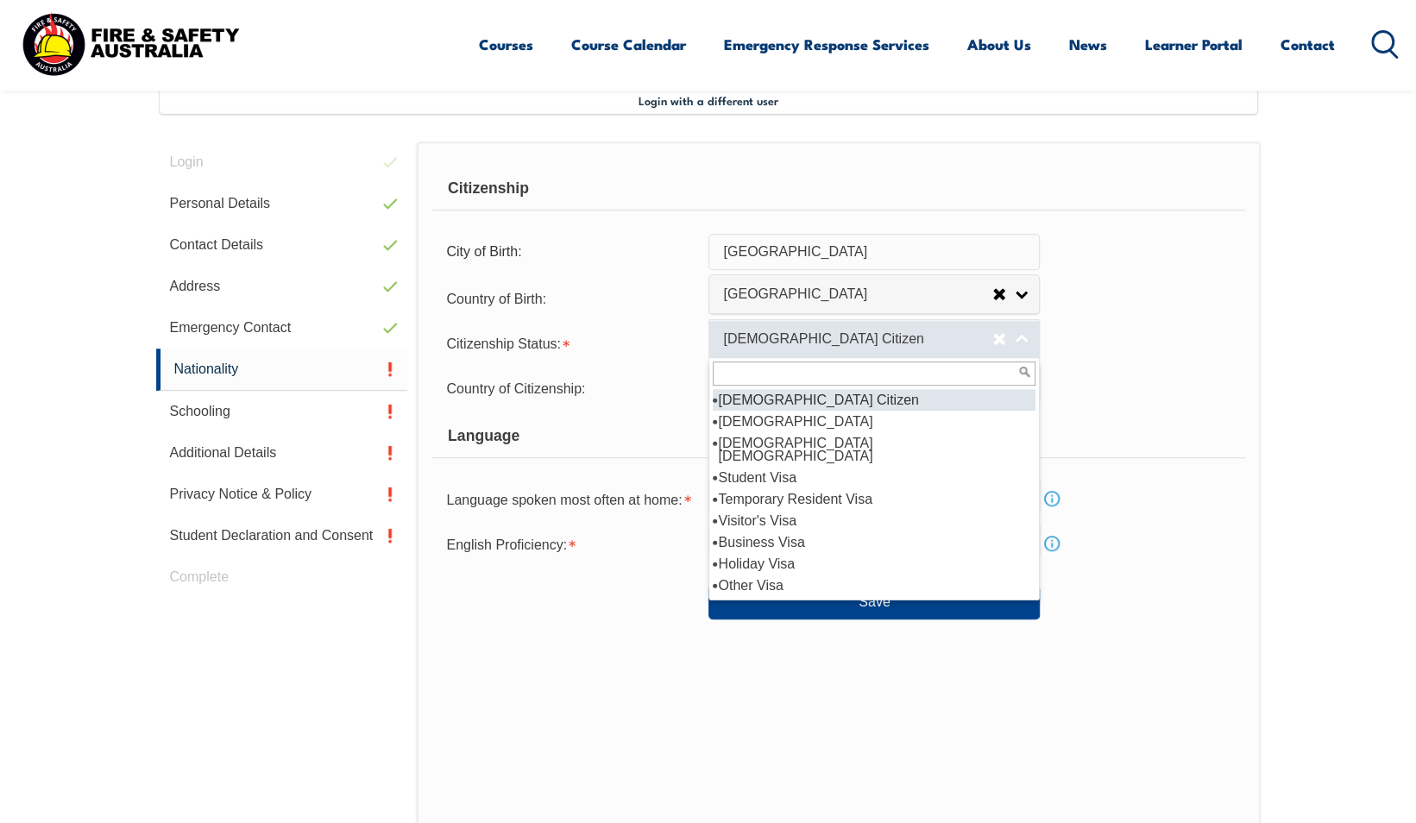
click at [815, 350] on link "[DEMOGRAPHIC_DATA] Citizen" at bounding box center [873, 338] width 331 height 39
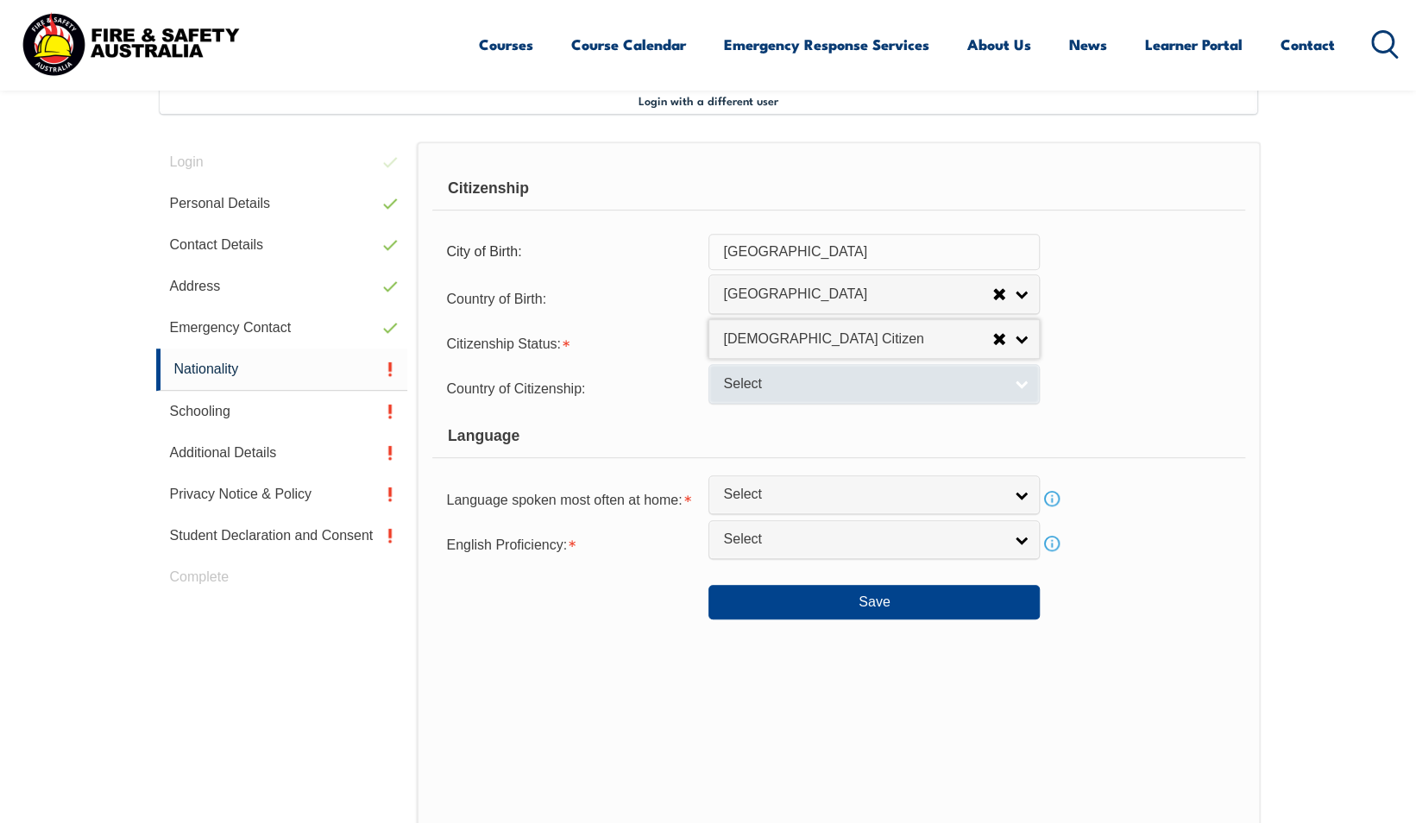
click at [778, 393] on link "Select" at bounding box center [873, 383] width 331 height 39
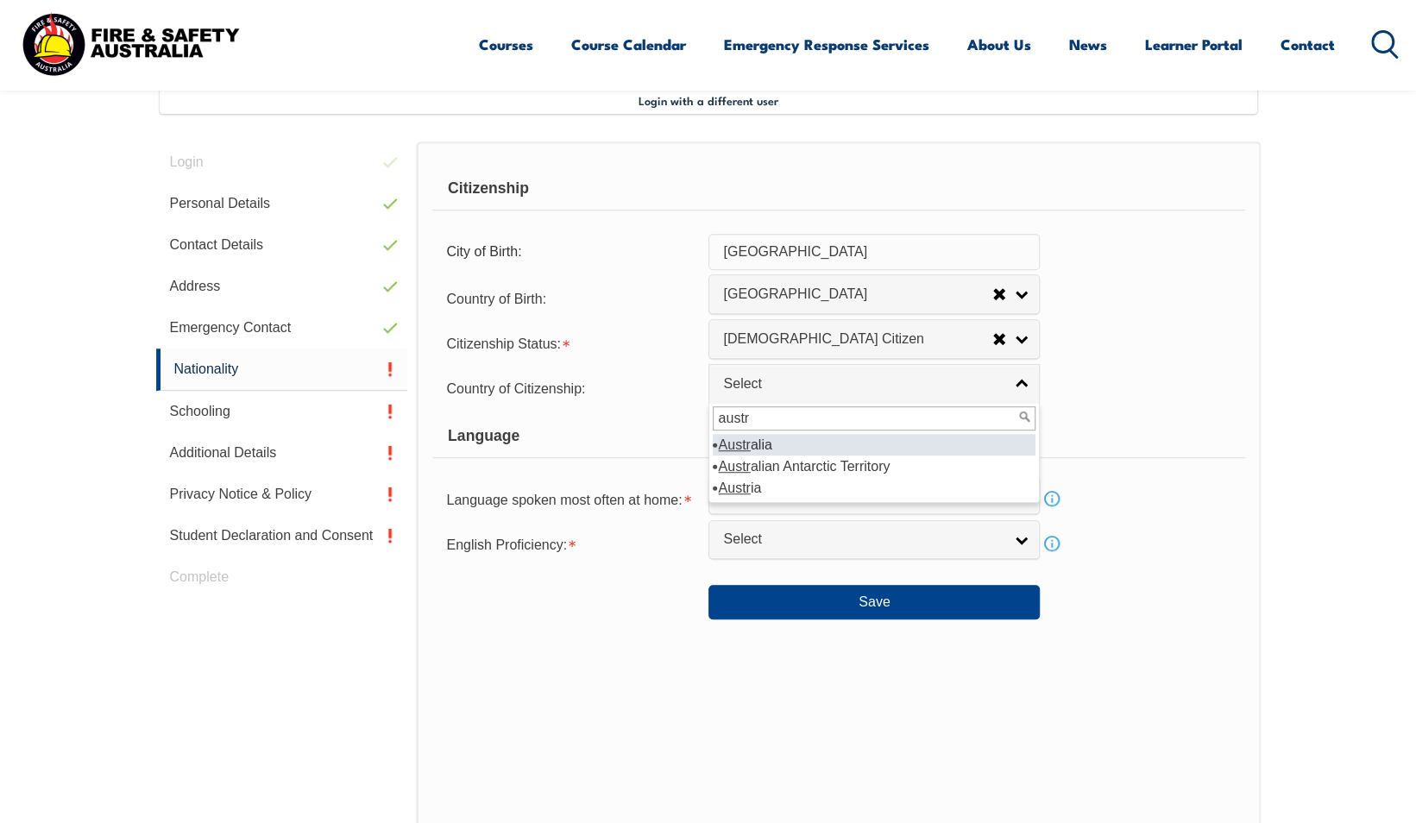
type input "austr"
click at [756, 437] on li "Austr alia" at bounding box center [874, 445] width 323 height 22
select select "1101"
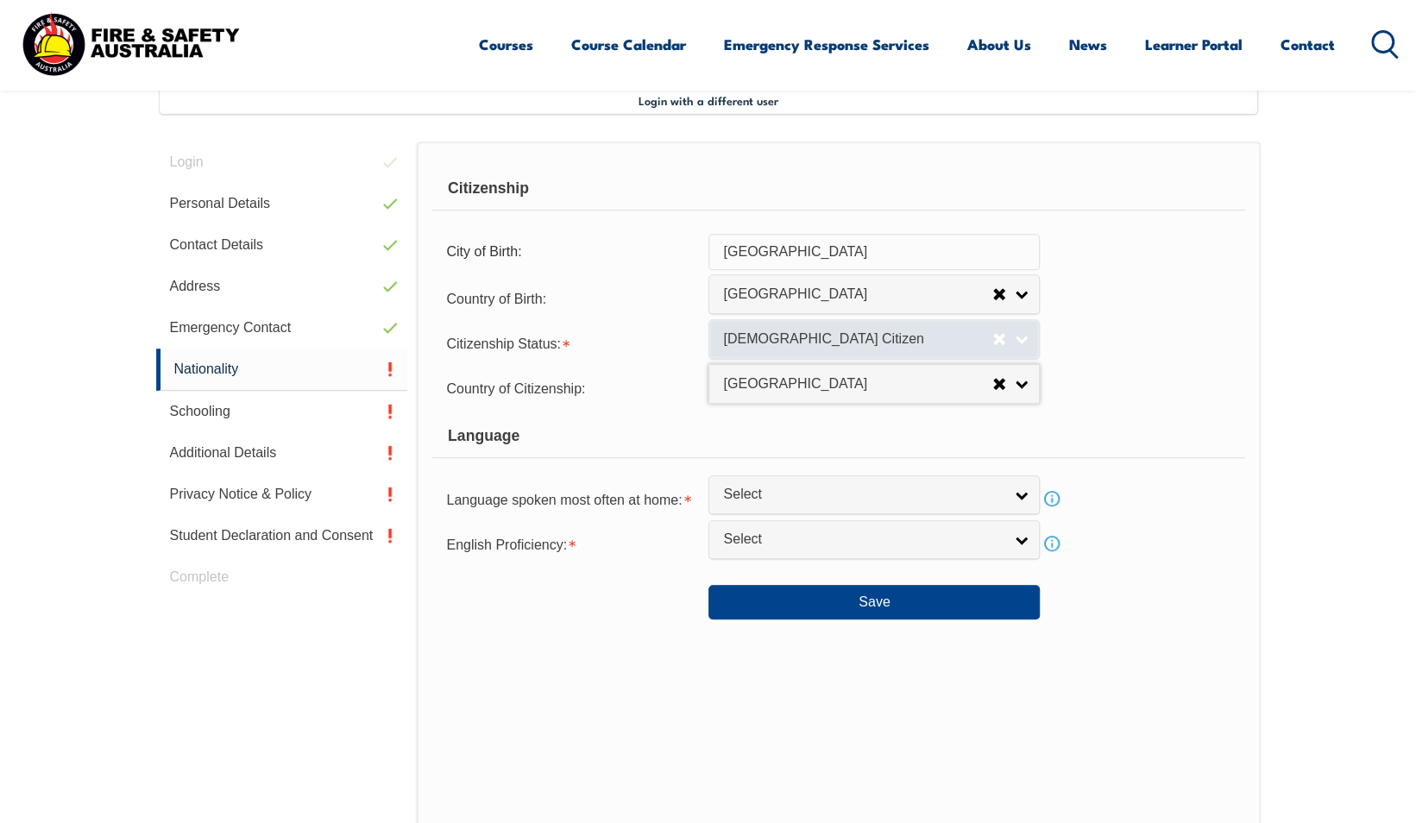
click at [949, 351] on link "[DEMOGRAPHIC_DATA] Citizen" at bounding box center [873, 338] width 331 height 39
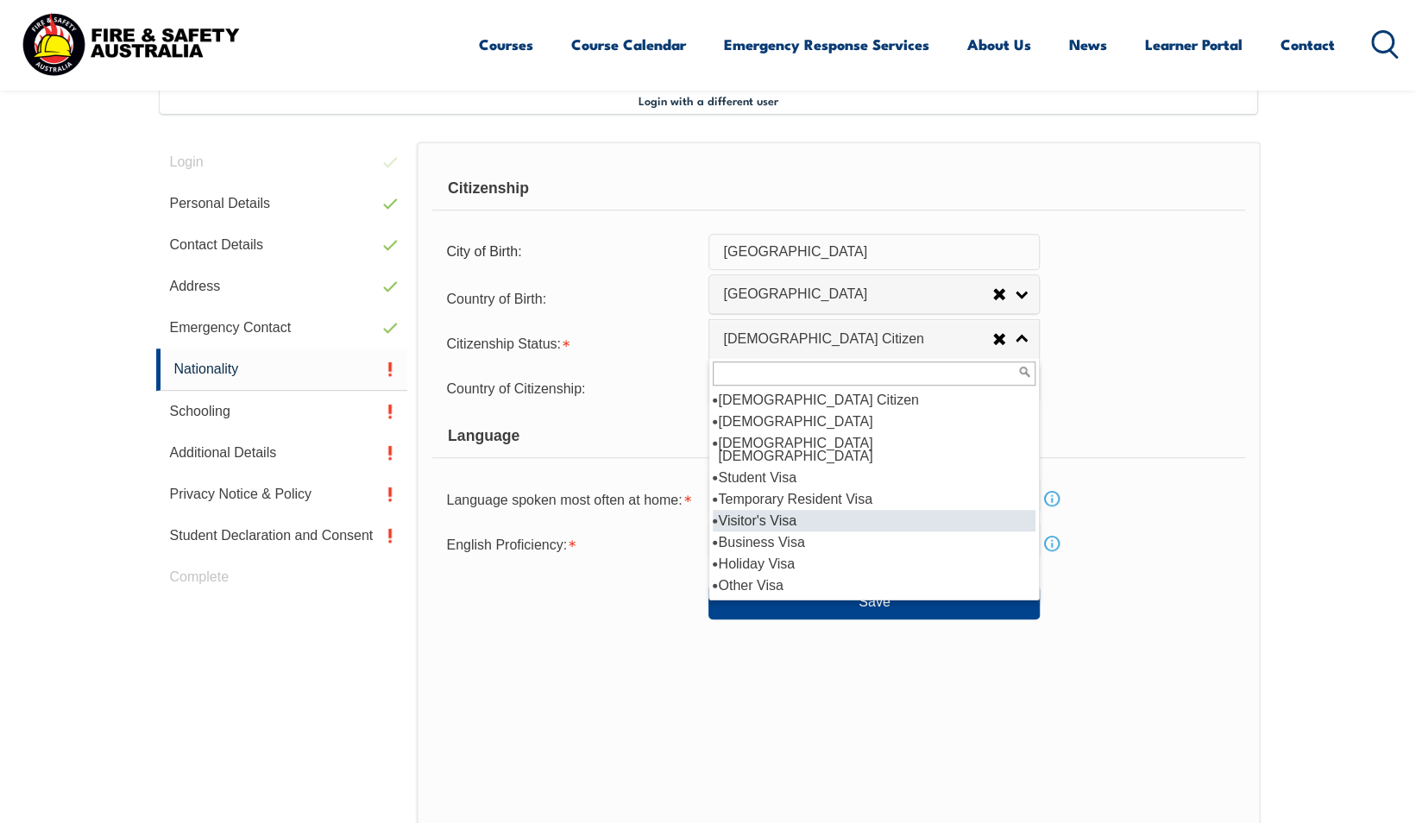
scroll to position [1, 0]
click at [1209, 325] on div "Citizenship Status: [DEMOGRAPHIC_DATA] Citizen [DEMOGRAPHIC_DATA] Citizen [DEMO…" at bounding box center [838, 342] width 812 height 35
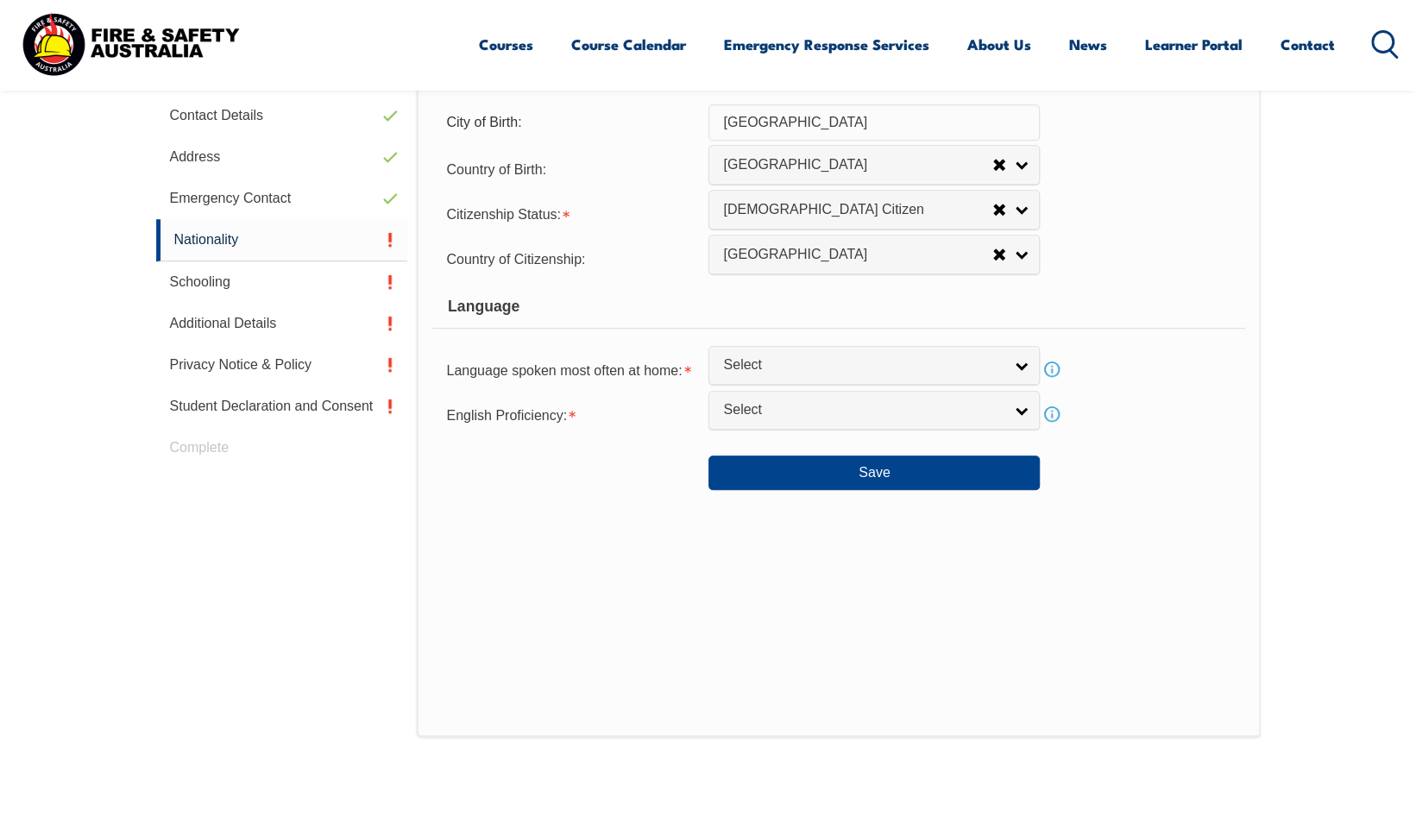
scroll to position [536, 0]
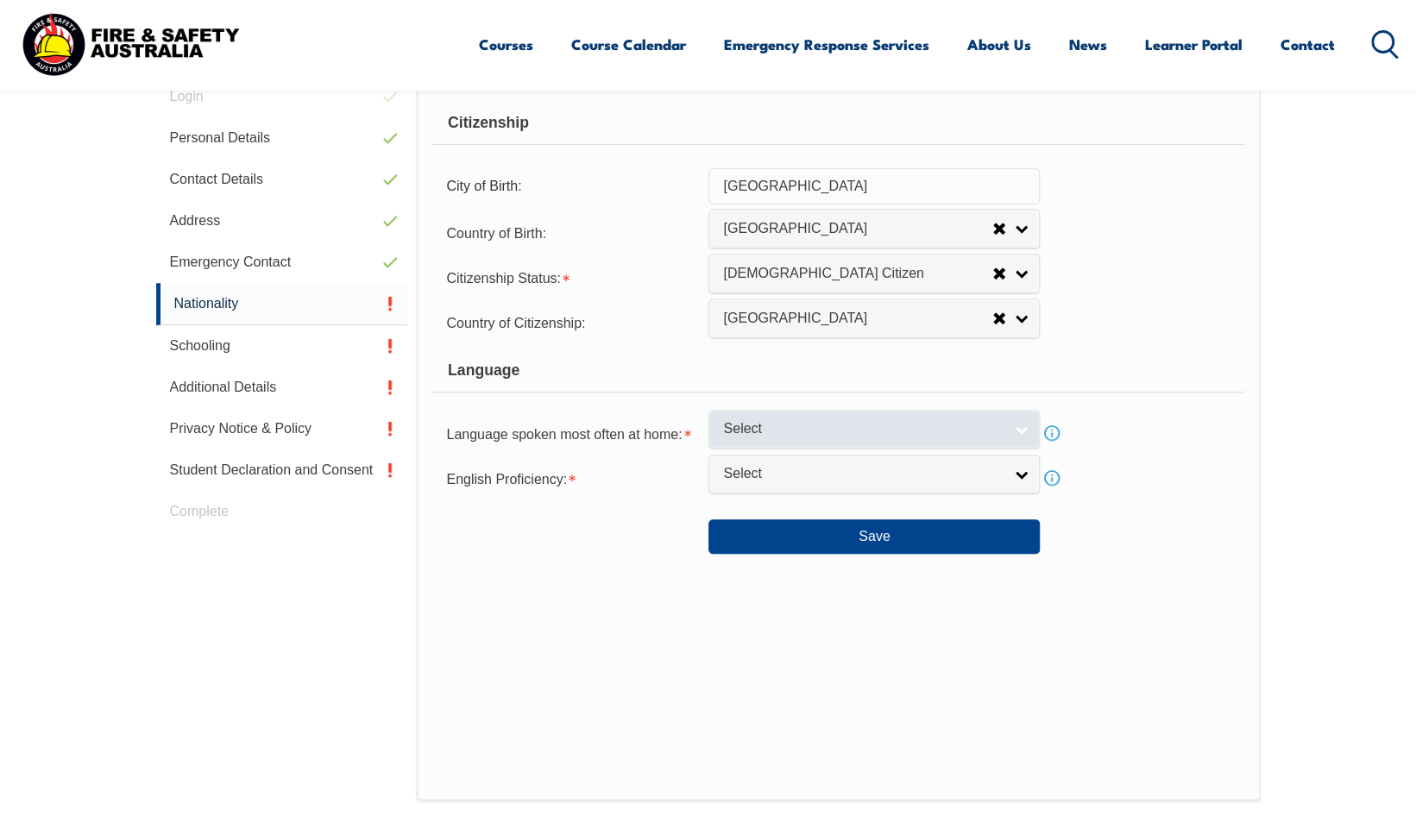
click at [901, 424] on span "Select" at bounding box center [863, 429] width 280 height 18
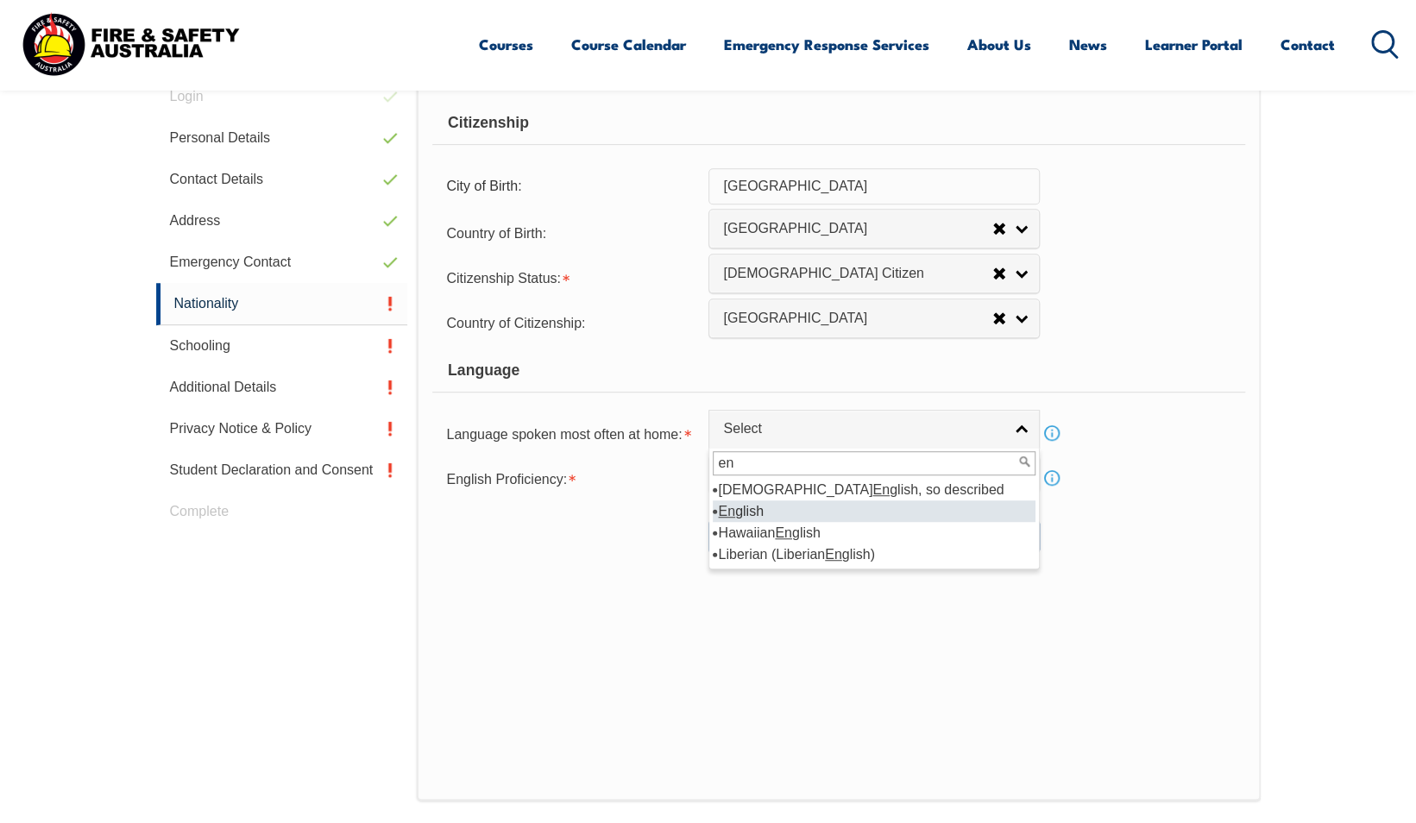
type input "en"
click at [849, 511] on li "En glish" at bounding box center [874, 511] width 323 height 22
select select "1201"
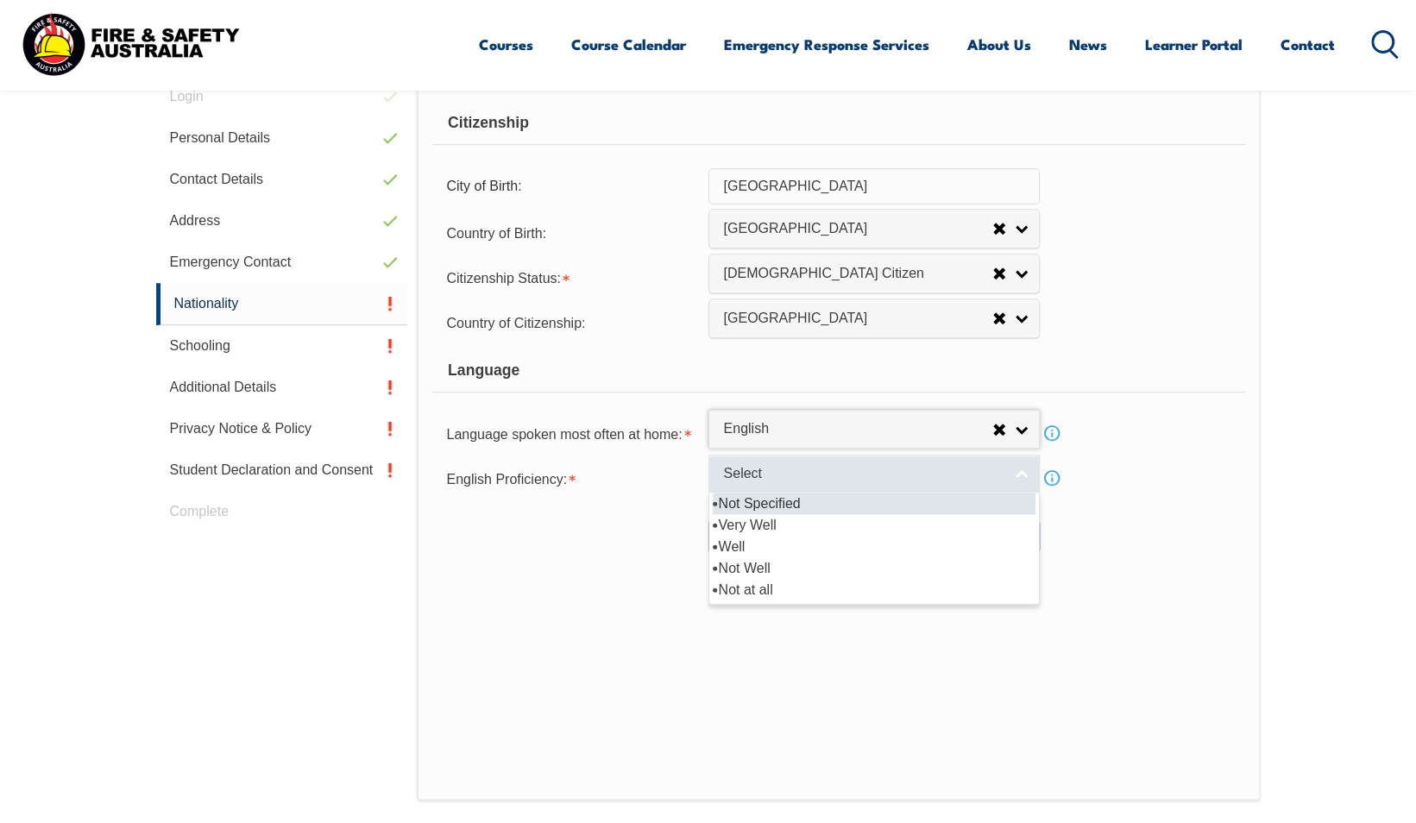
click at [837, 473] on span "Select" at bounding box center [863, 474] width 280 height 18
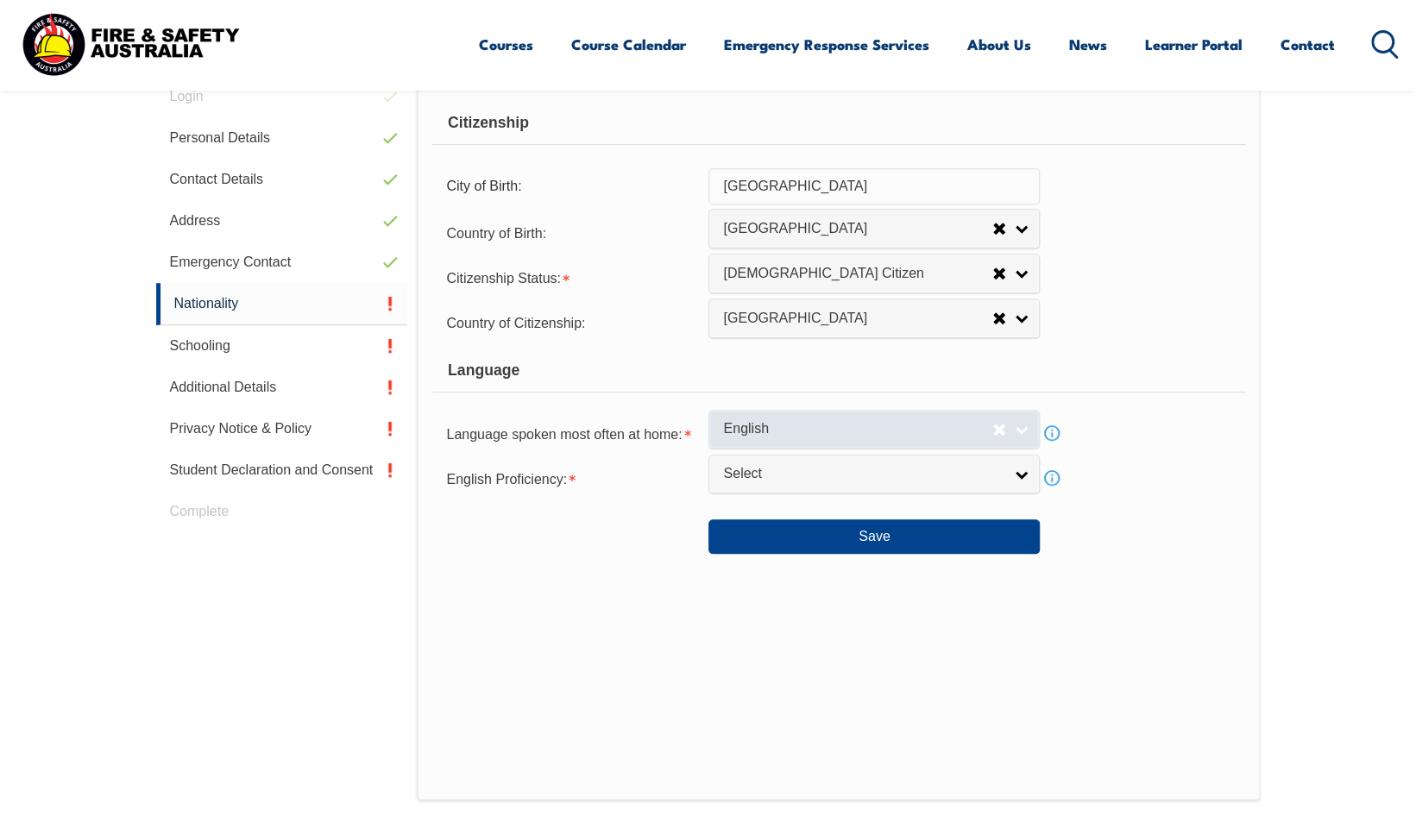
click at [797, 430] on span "English" at bounding box center [857, 429] width 269 height 18
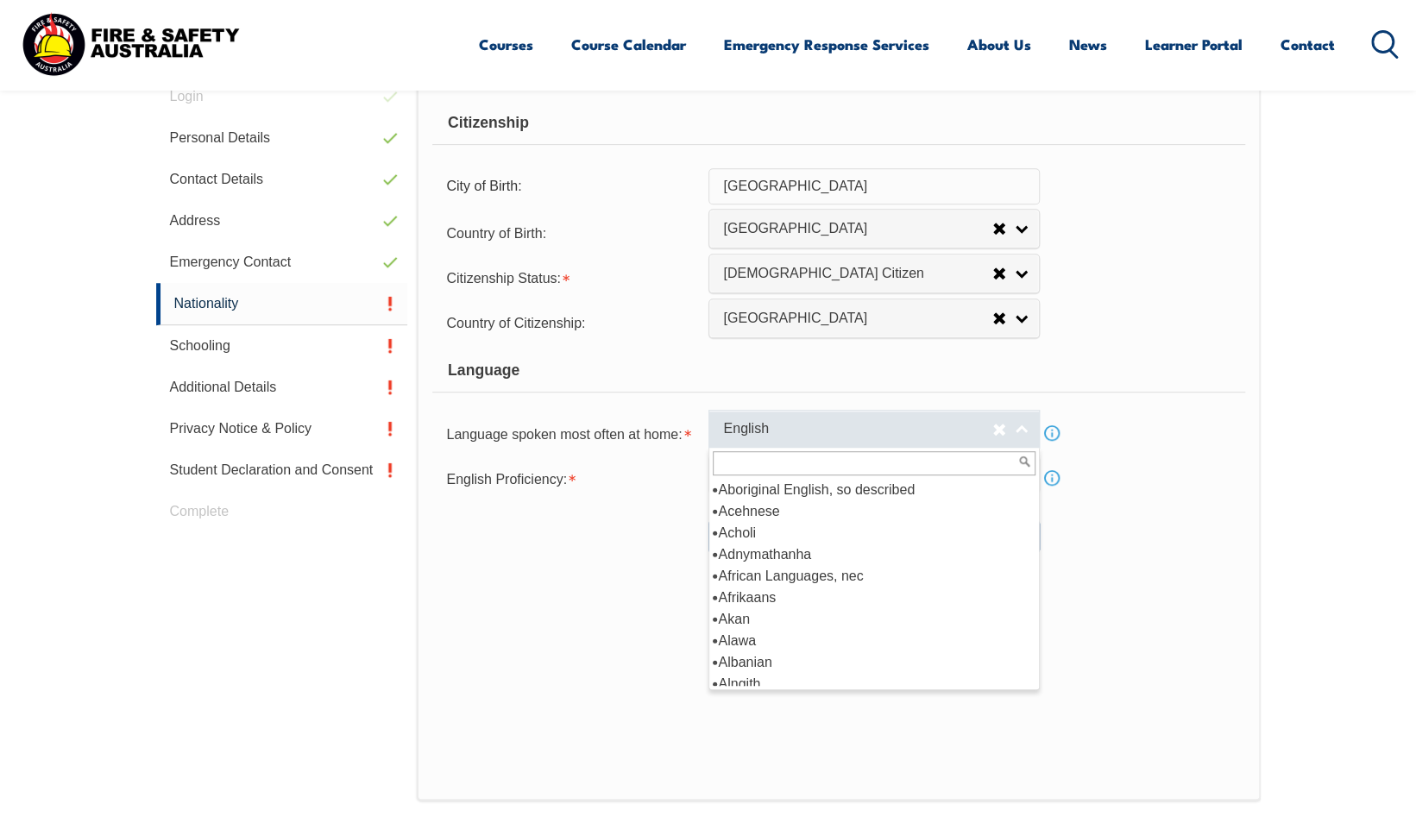
scroll to position [1985, 0]
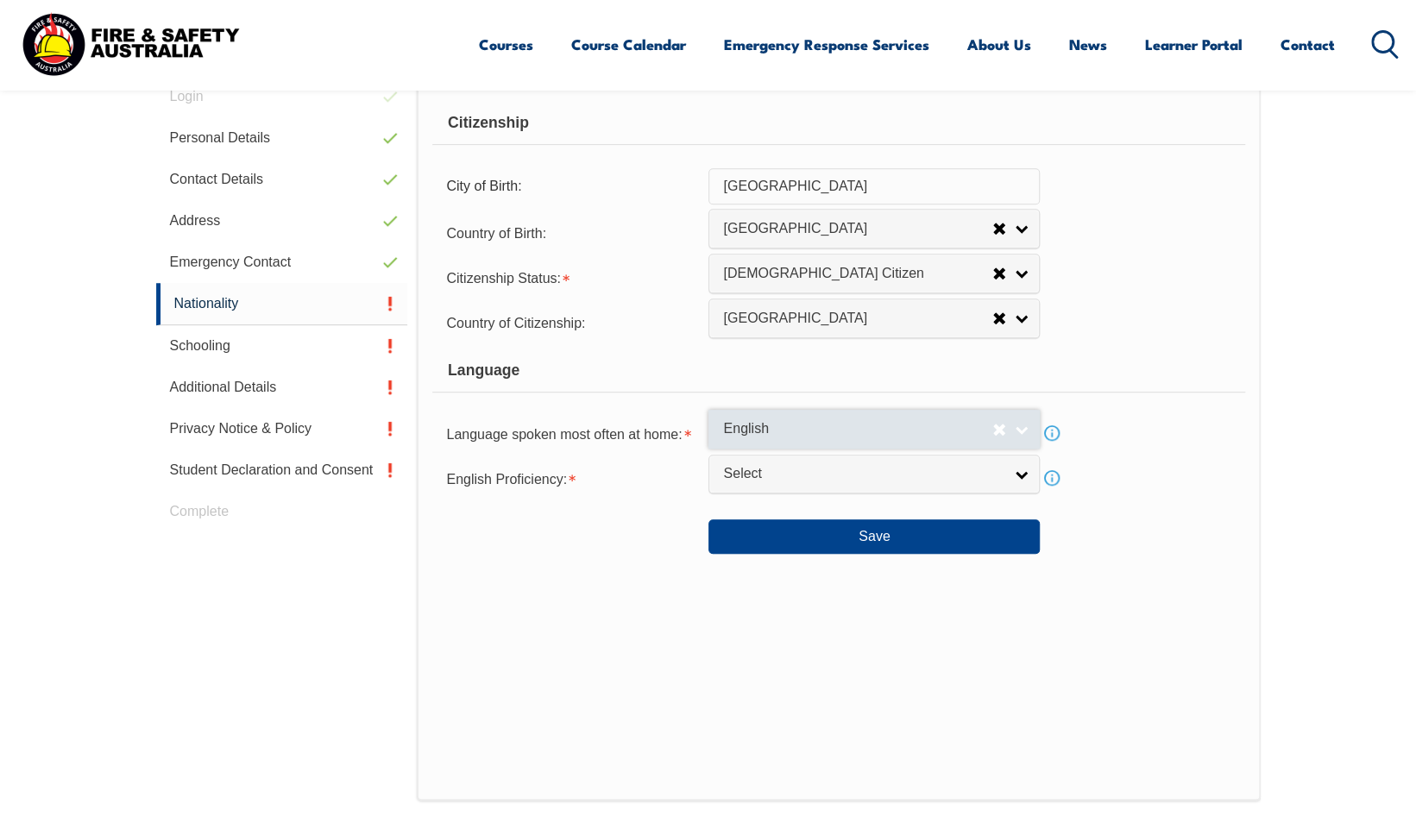
click at [797, 430] on span "English" at bounding box center [857, 429] width 269 height 18
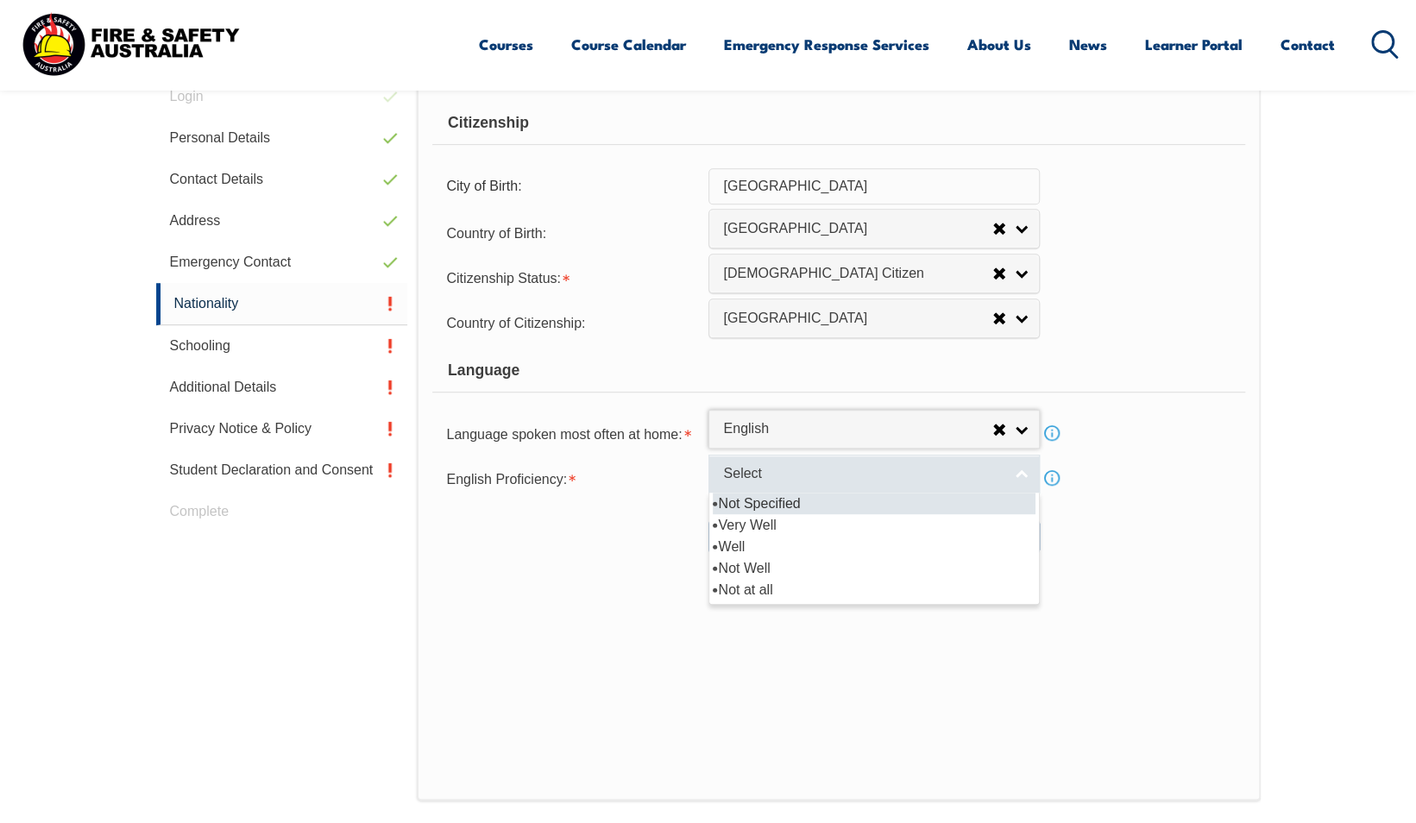
click at [777, 474] on span "Select" at bounding box center [863, 474] width 280 height 18
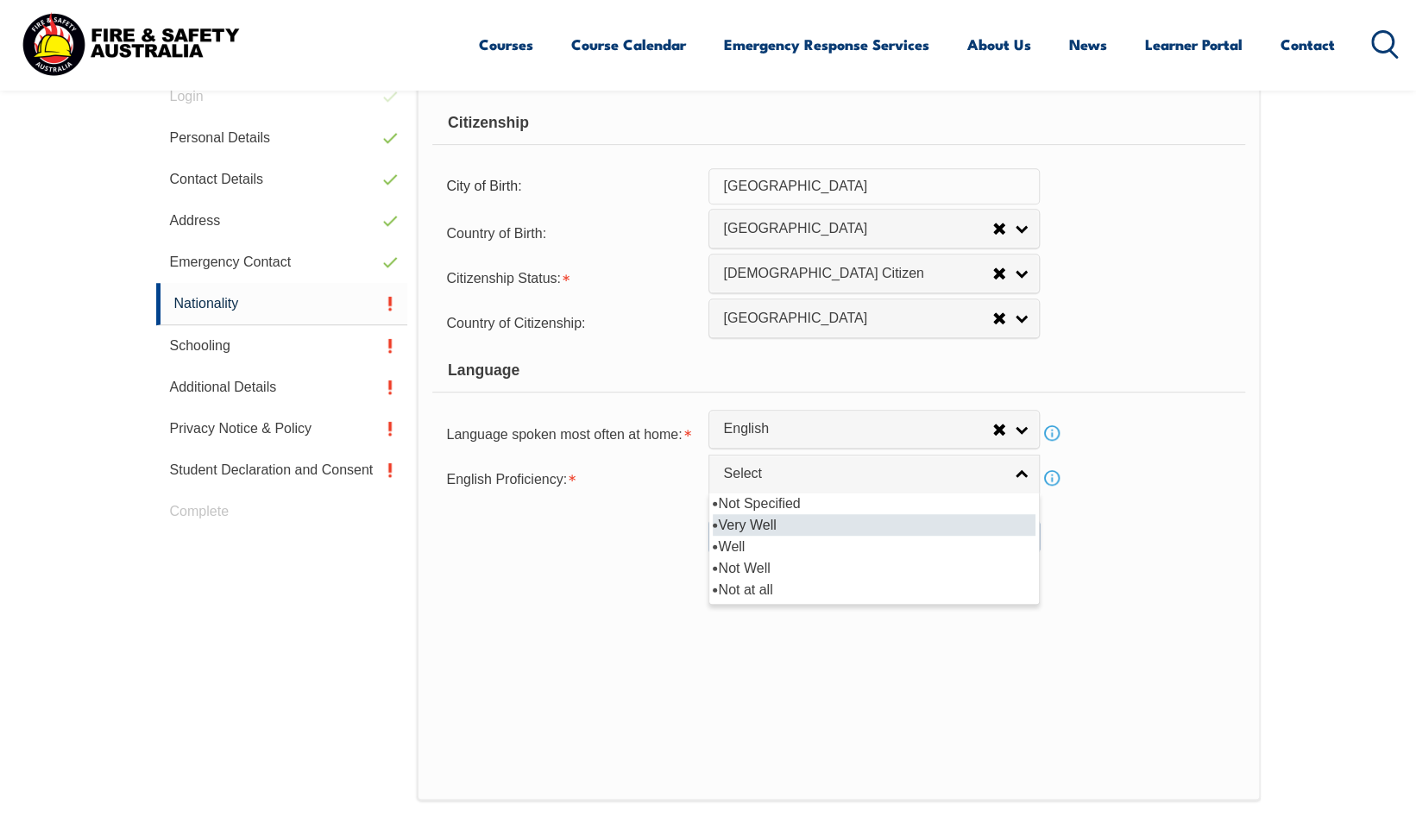
click at [770, 521] on li "Very Well" at bounding box center [874, 525] width 323 height 22
select select "1"
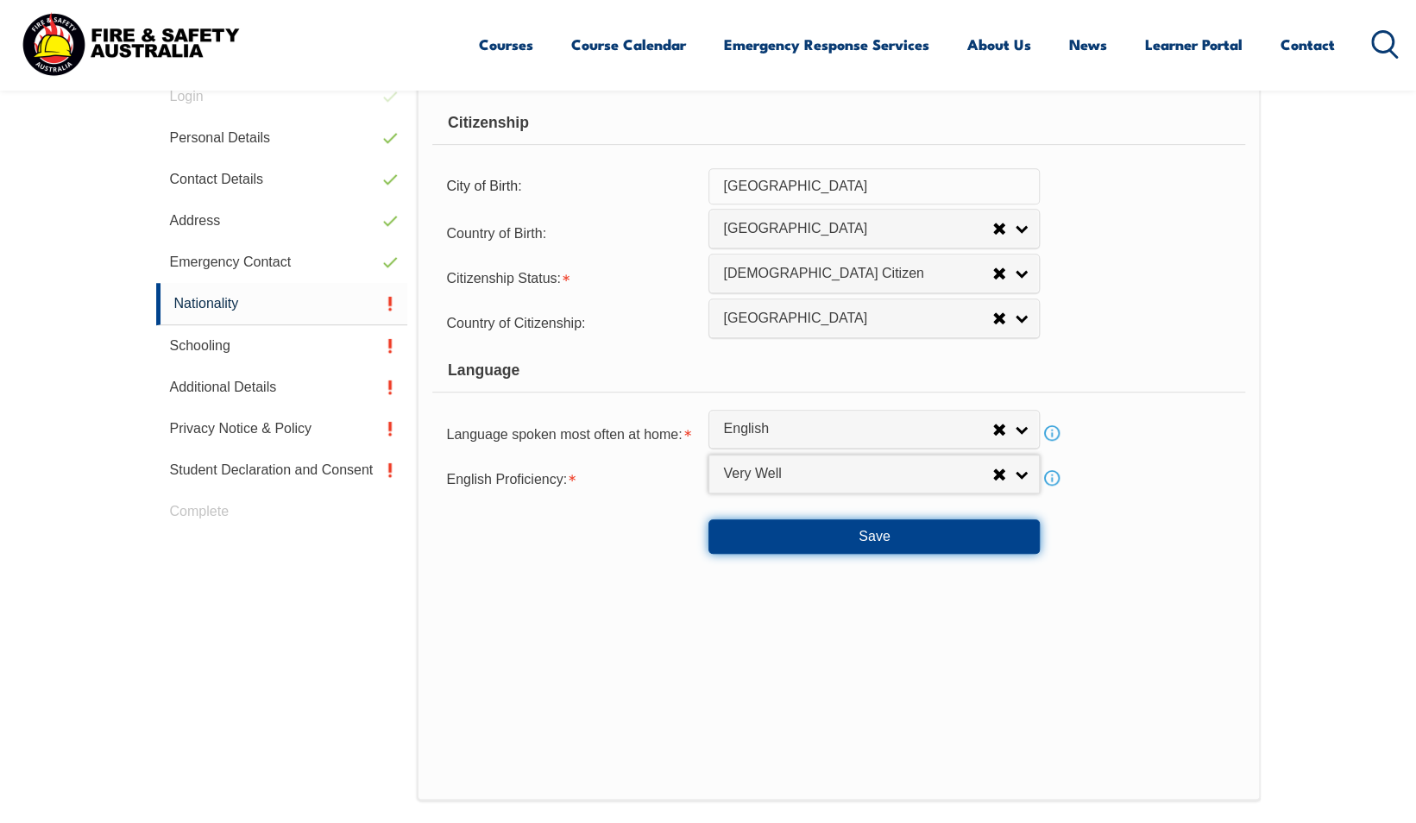
click at [856, 544] on button "Save" at bounding box center [873, 536] width 331 height 35
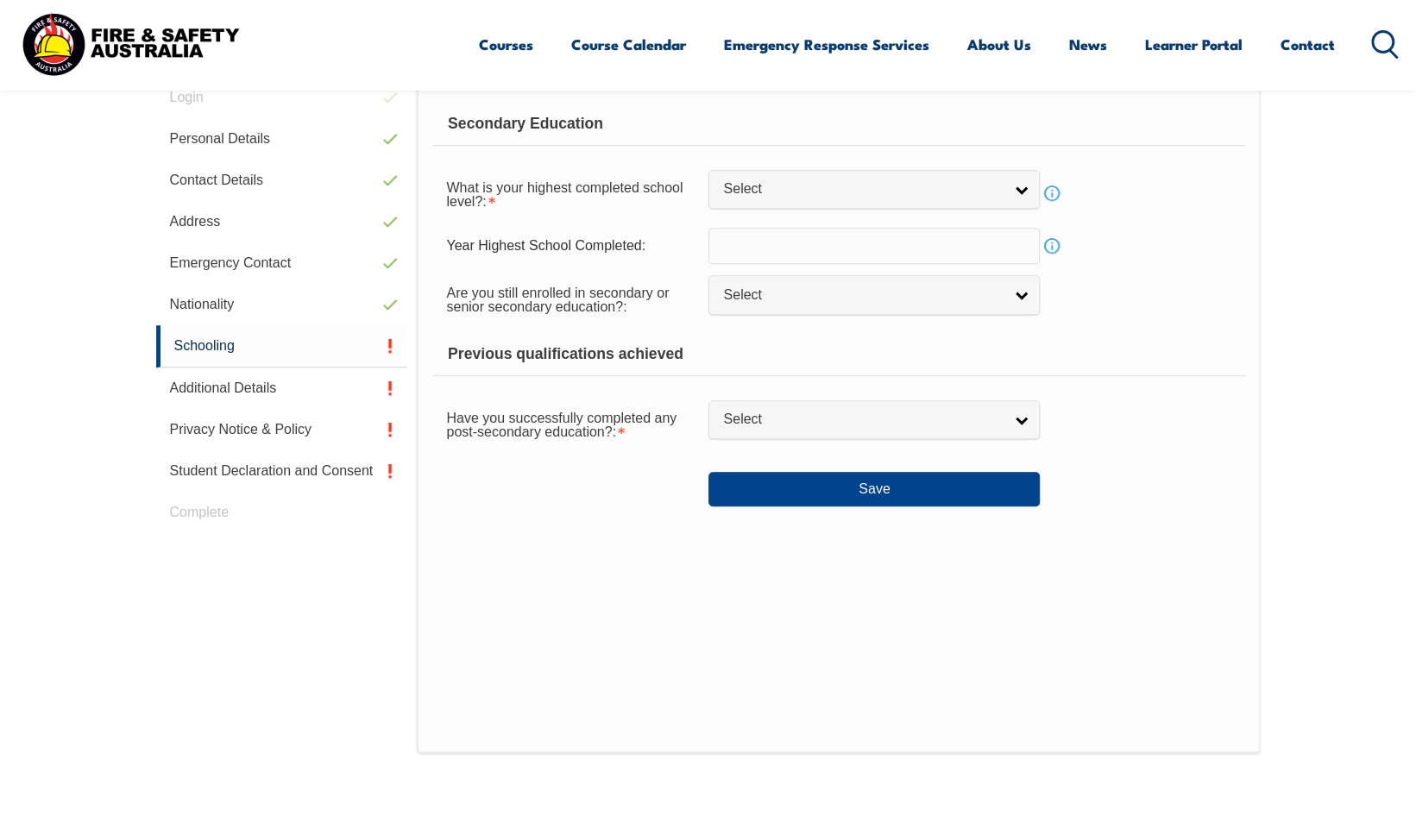
scroll to position [470, 0]
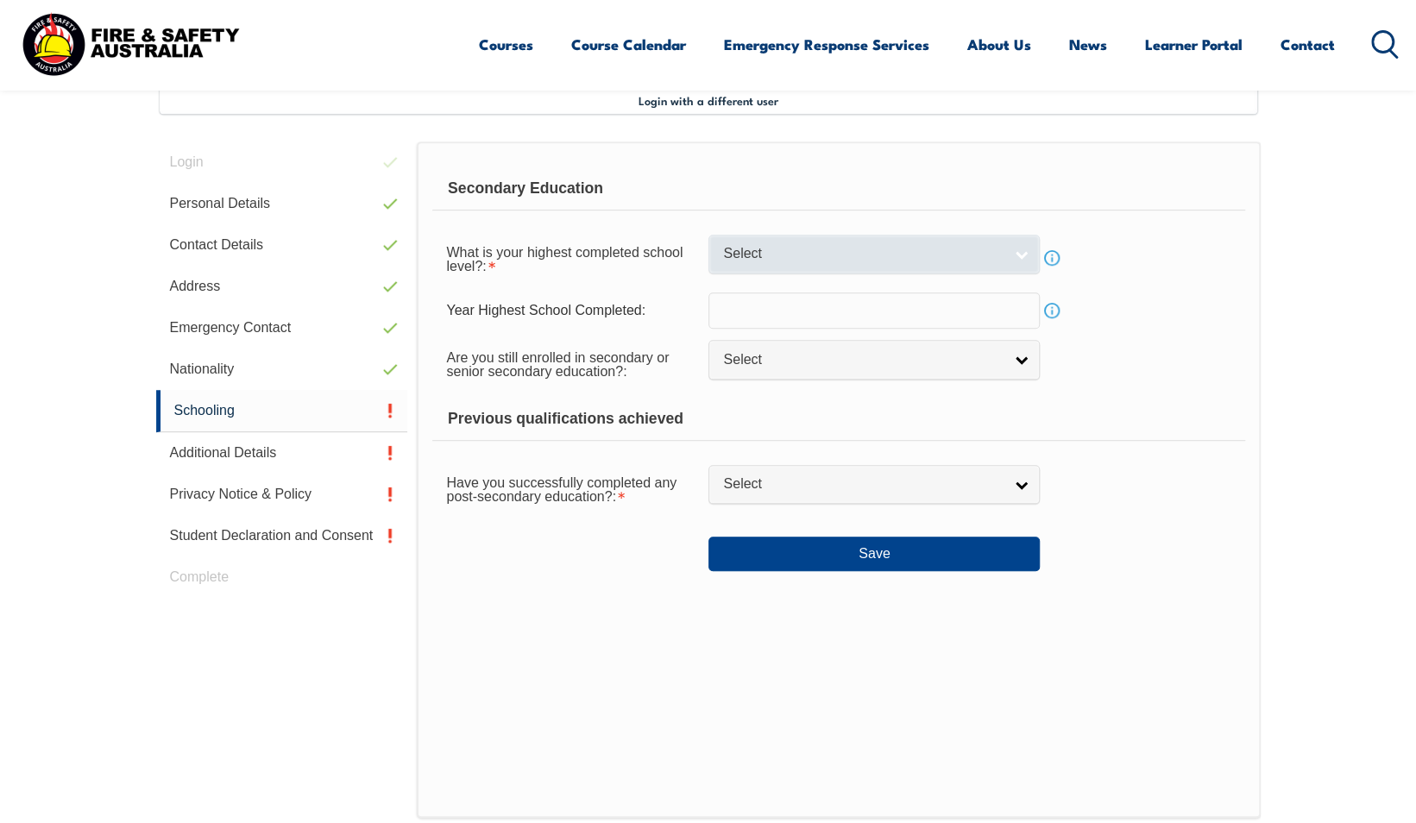
click at [837, 255] on span "Select" at bounding box center [863, 254] width 280 height 18
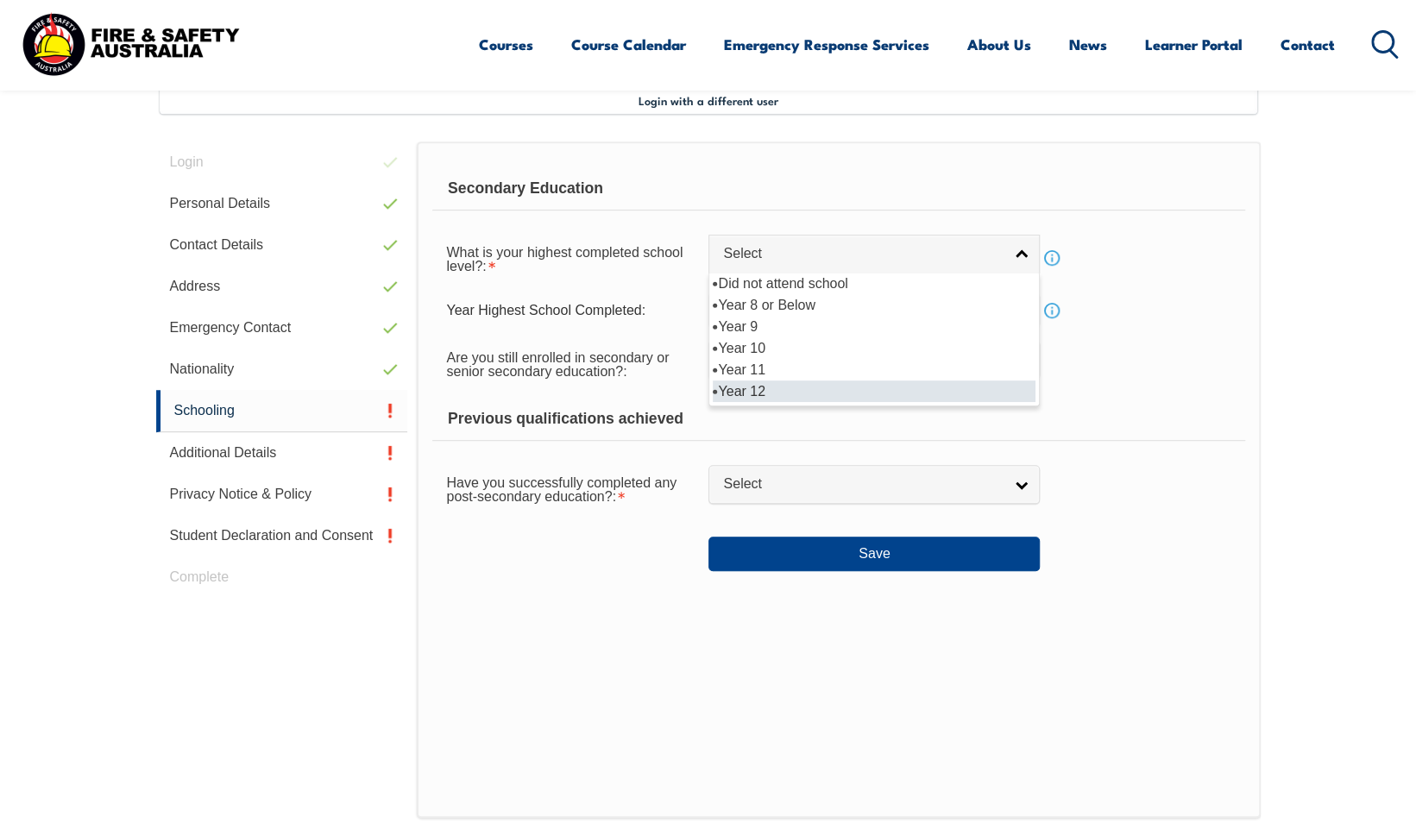
click at [789, 382] on li "Year 12" at bounding box center [874, 392] width 323 height 22
select select "12"
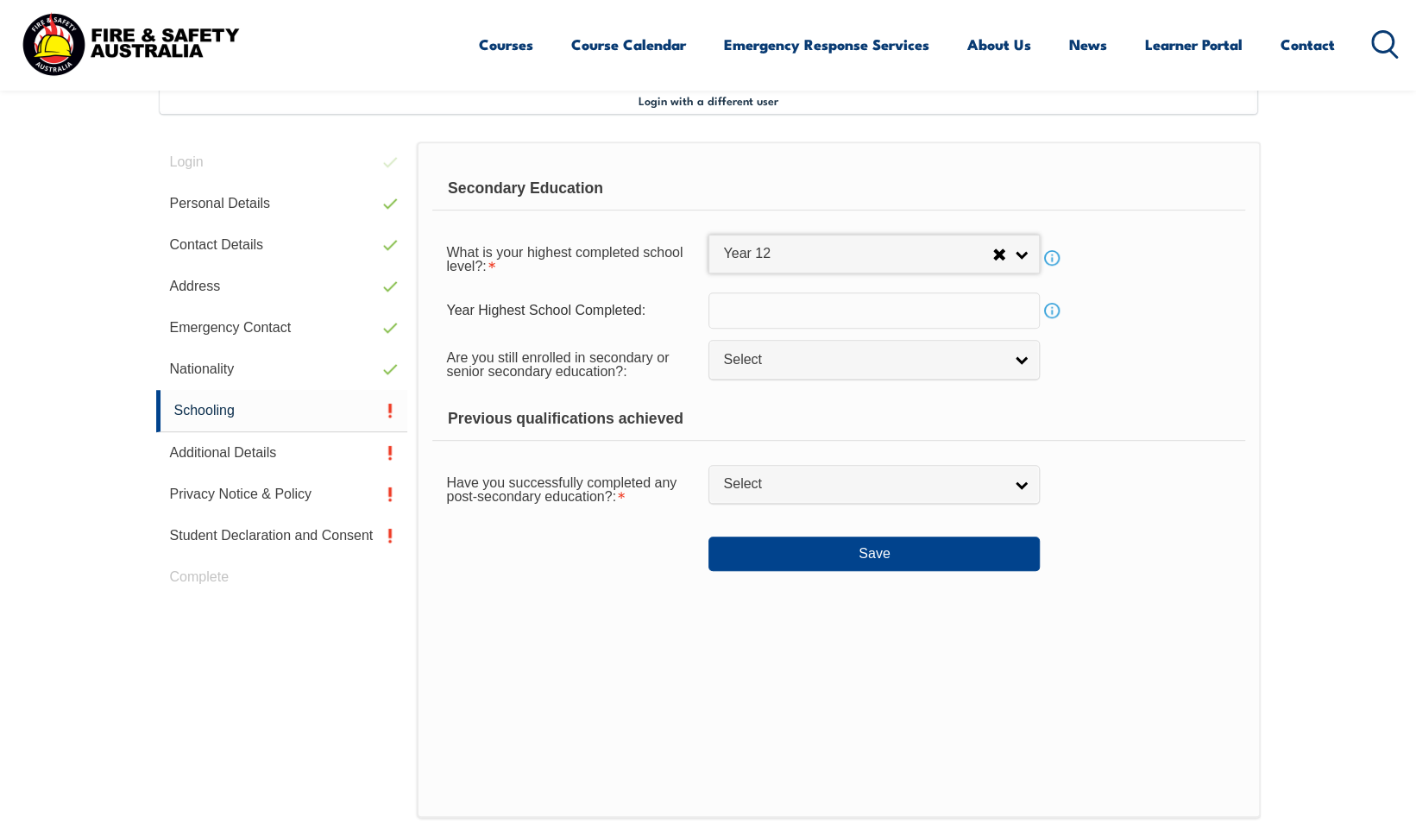
click at [789, 310] on input "text" at bounding box center [873, 311] width 331 height 36
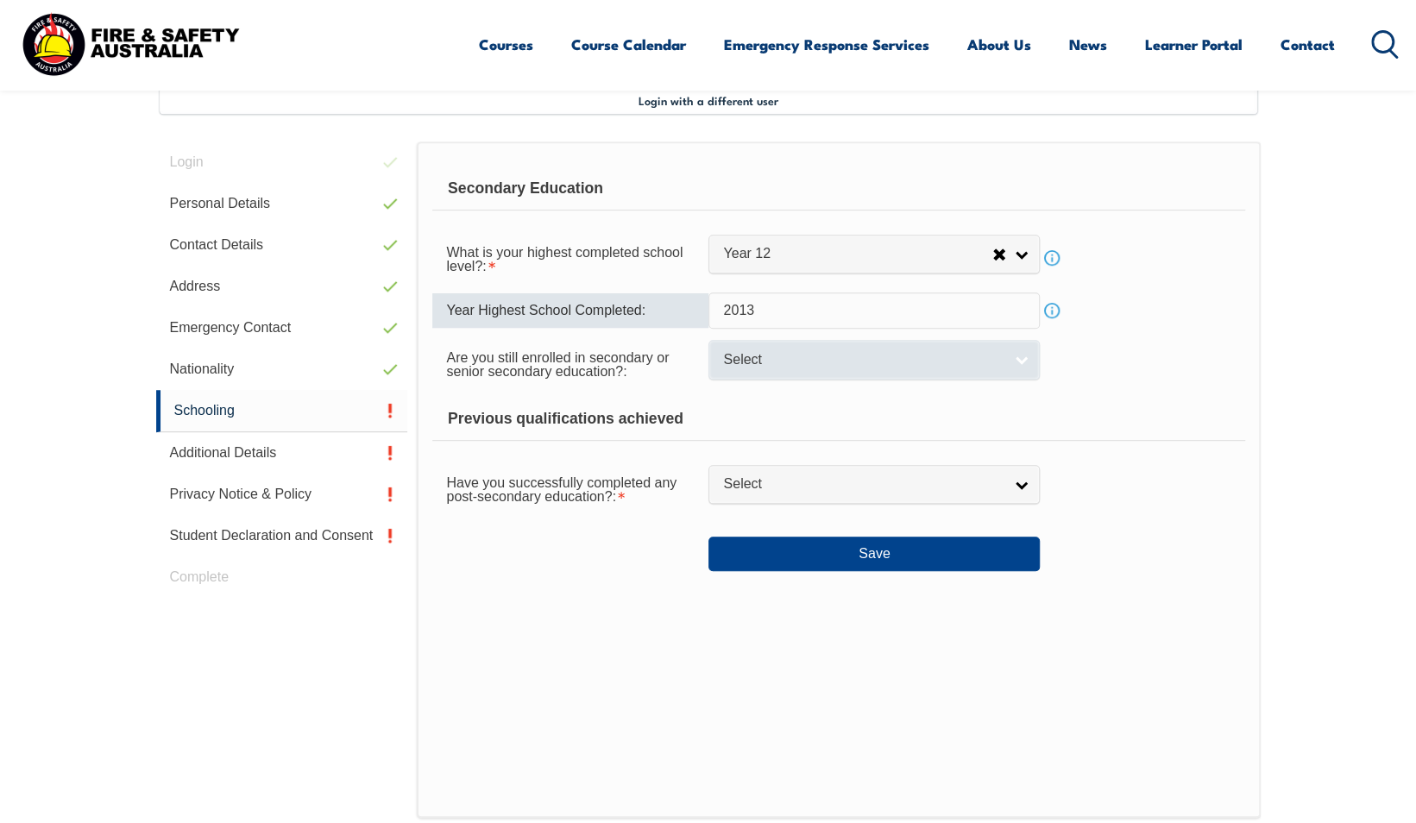
type input "2013"
click at [760, 356] on span "Select" at bounding box center [863, 360] width 280 height 18
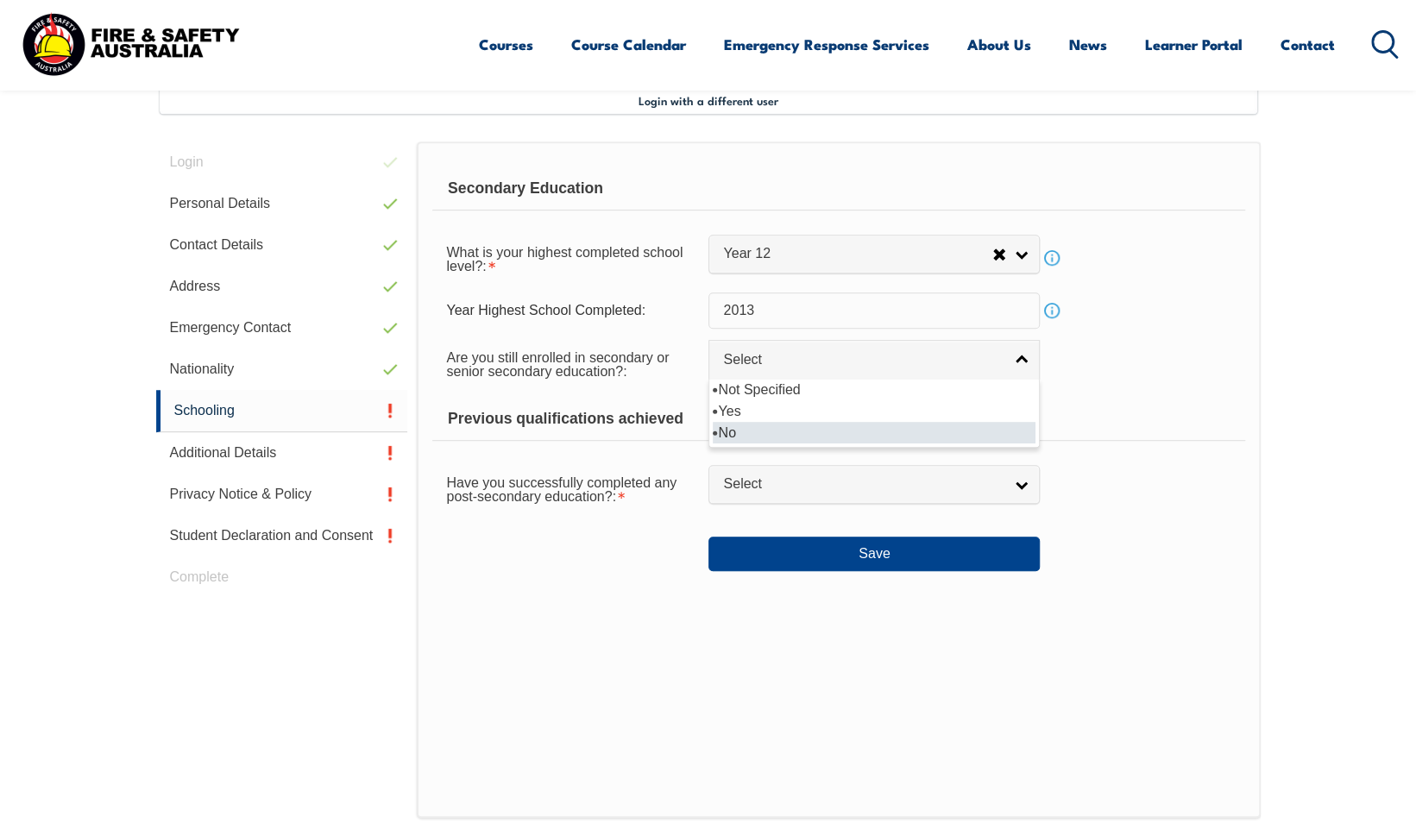
click at [740, 425] on li "No" at bounding box center [874, 433] width 323 height 22
select select "false"
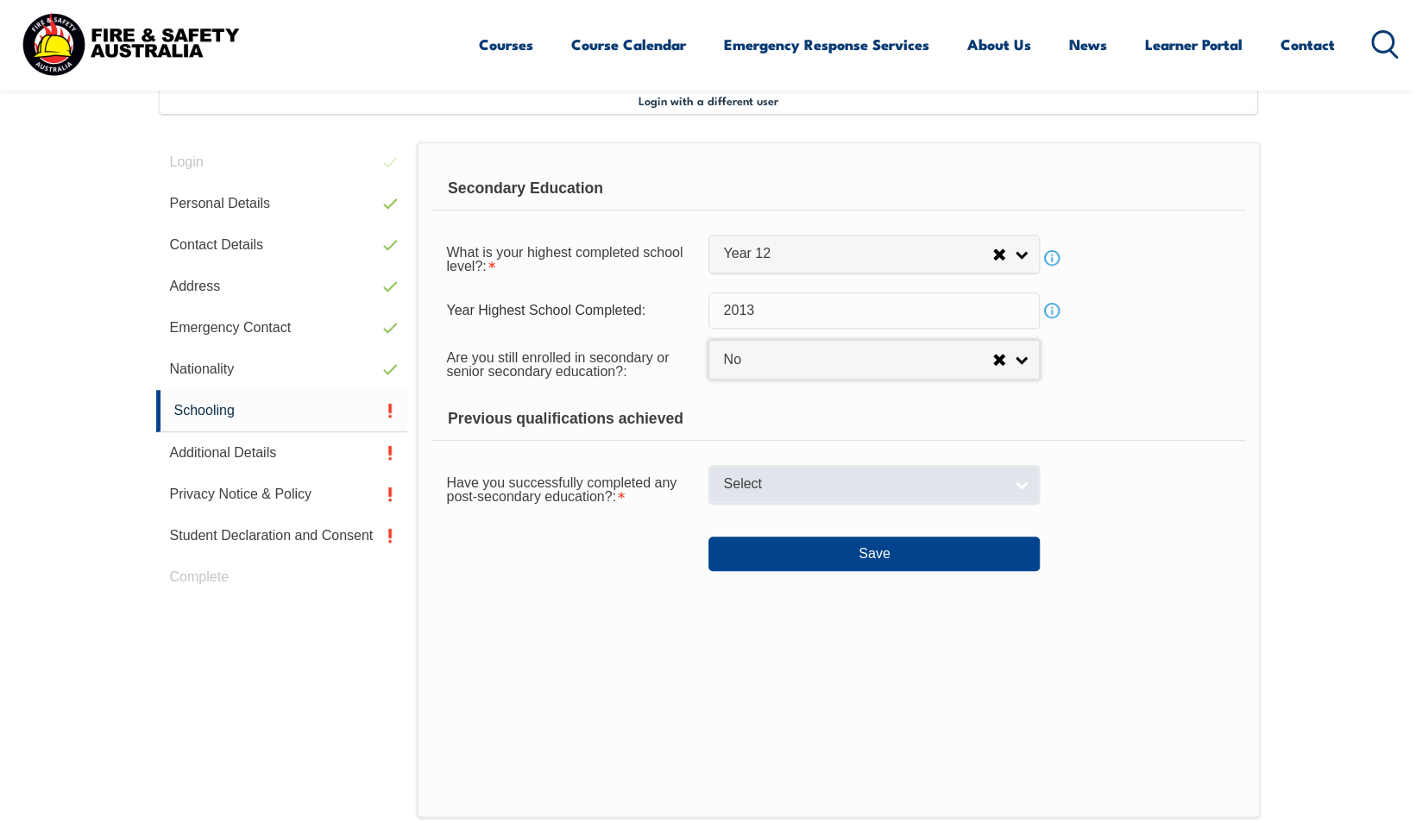
click at [765, 475] on span "Select" at bounding box center [863, 484] width 280 height 18
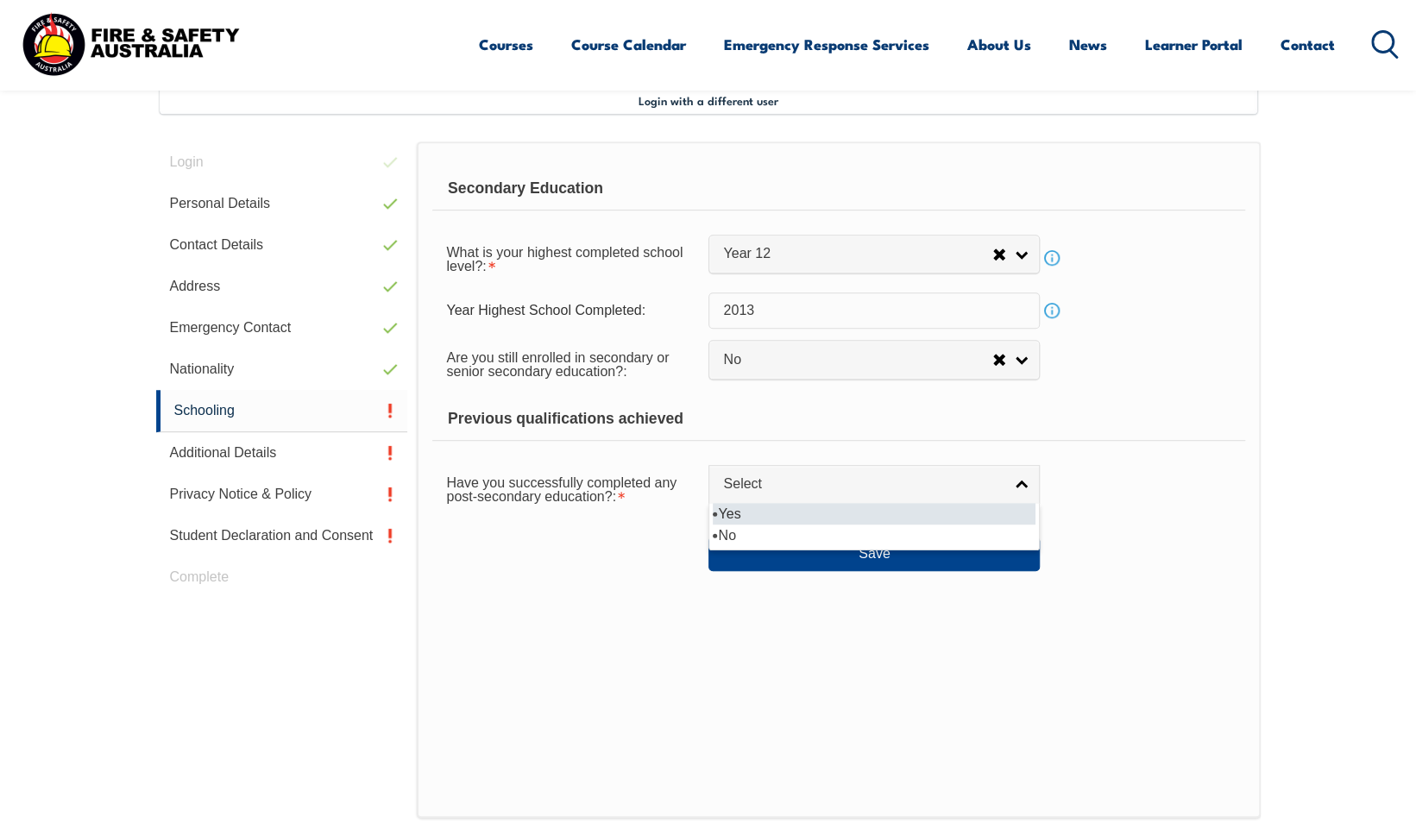
click at [765, 516] on li "Yes" at bounding box center [874, 514] width 323 height 22
select select "true"
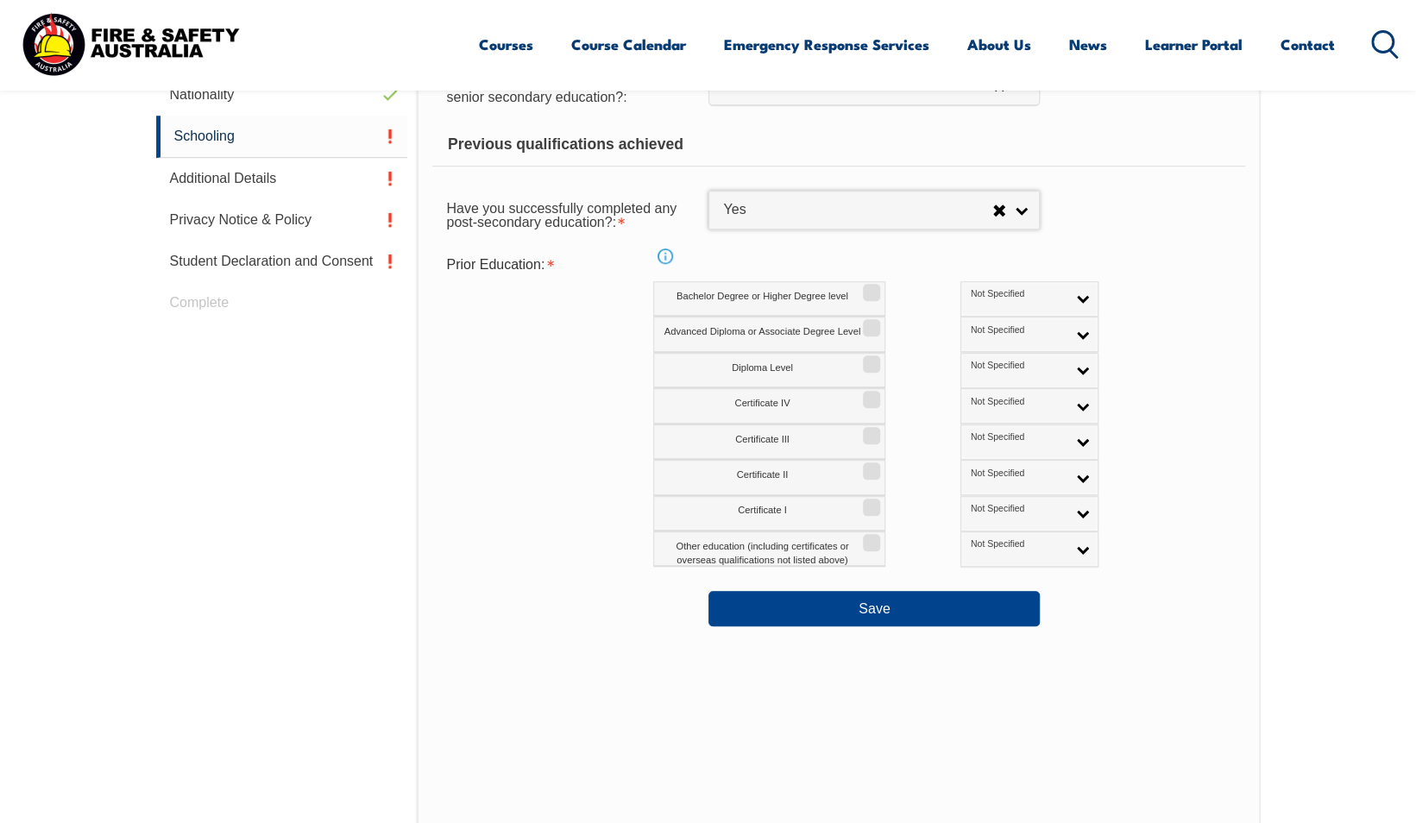
scroll to position [746, 0]
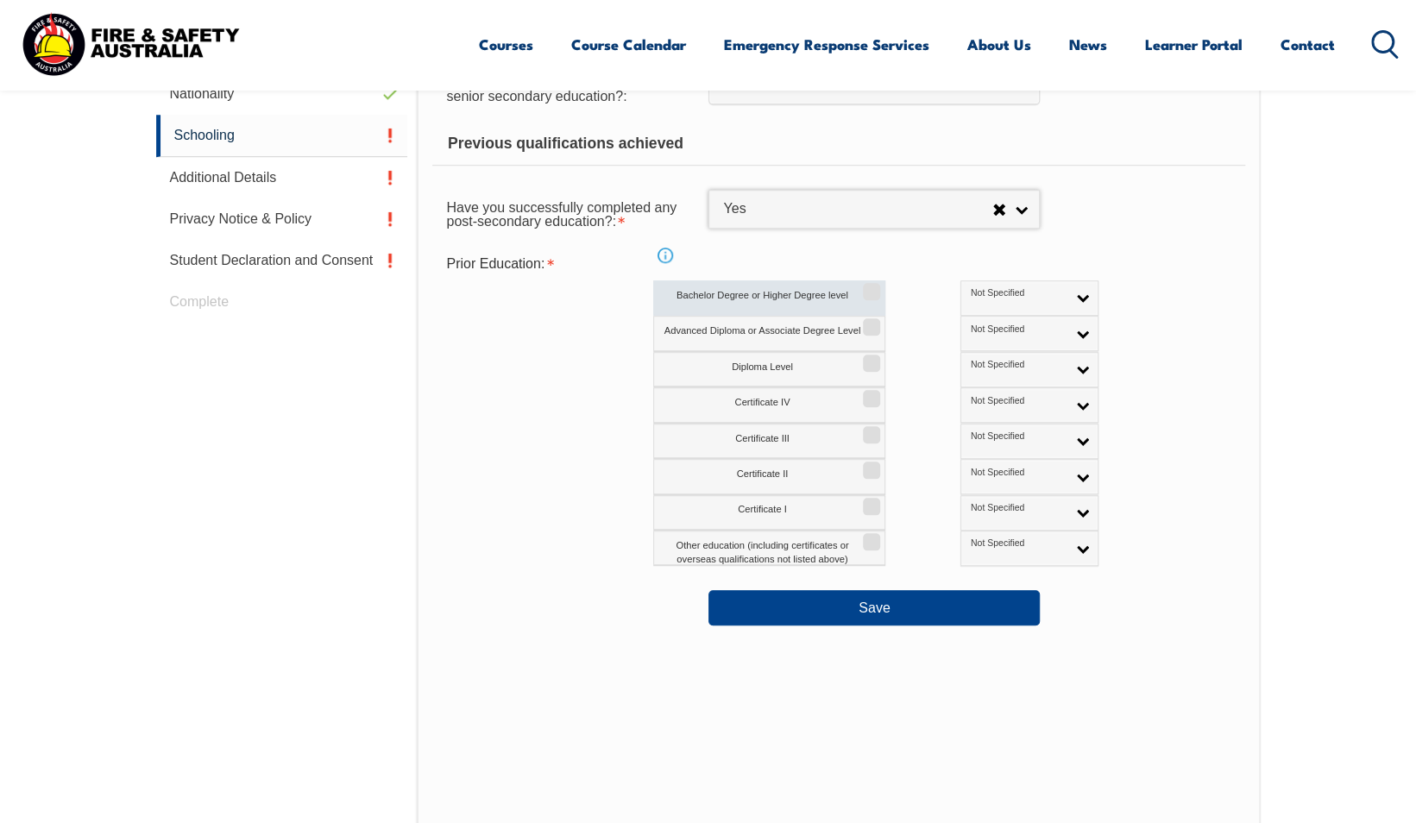
click at [874, 286] on input "Bachelor Degree or Higher Degree level" at bounding box center [869, 286] width 10 height 2
checkbox input "true"
click at [972, 287] on span "Not Specified" at bounding box center [1019, 293] width 96 height 12
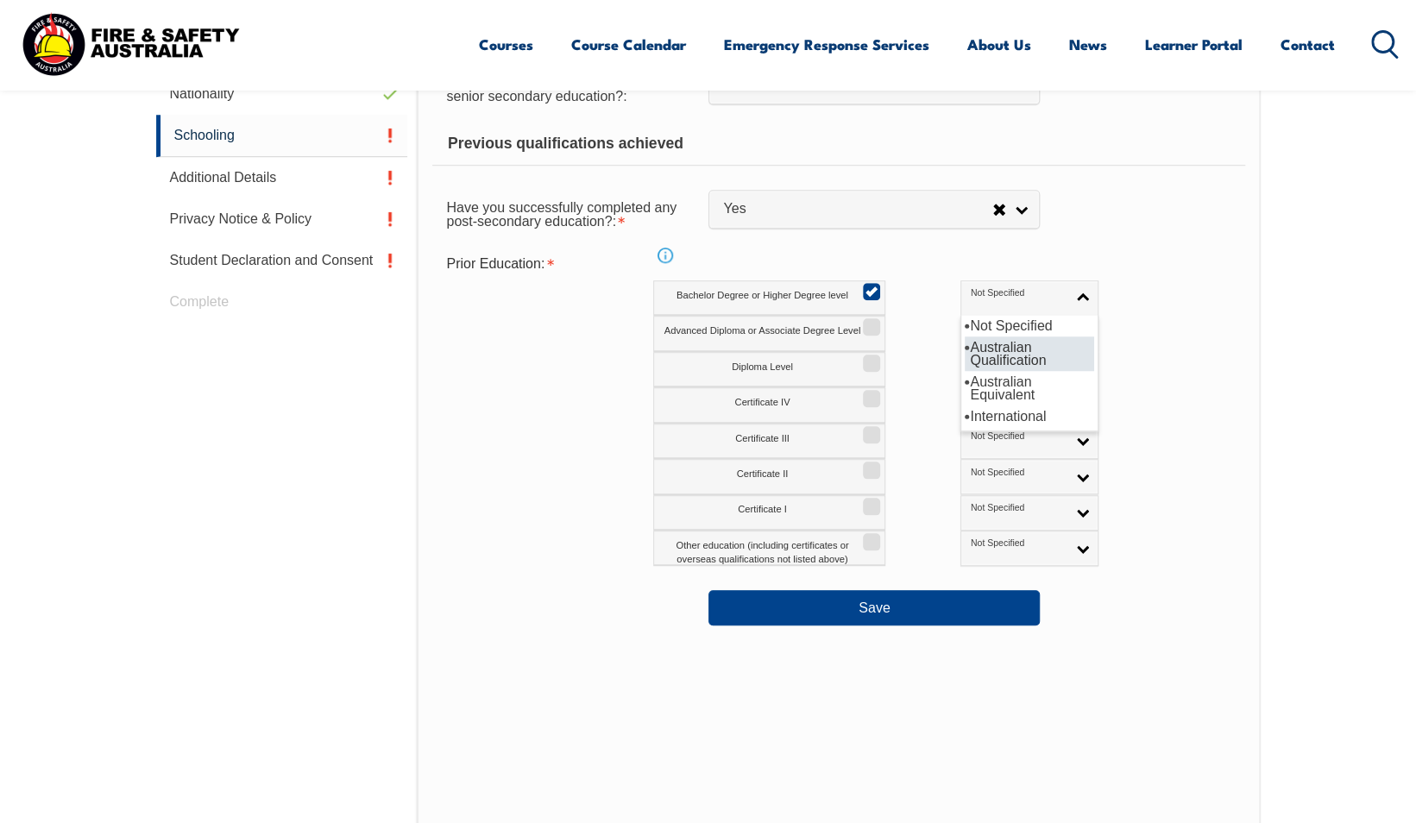
click at [965, 354] on li "Australian Qualification" at bounding box center [1029, 354] width 129 height 35
click at [960, 299] on link "Australian Qualification" at bounding box center [1029, 297] width 138 height 35
click at [1177, 406] on div "Prior Education: Info Bachelor Degree or Higher Degree level Not Specified Aust…" at bounding box center [838, 407] width 812 height 319
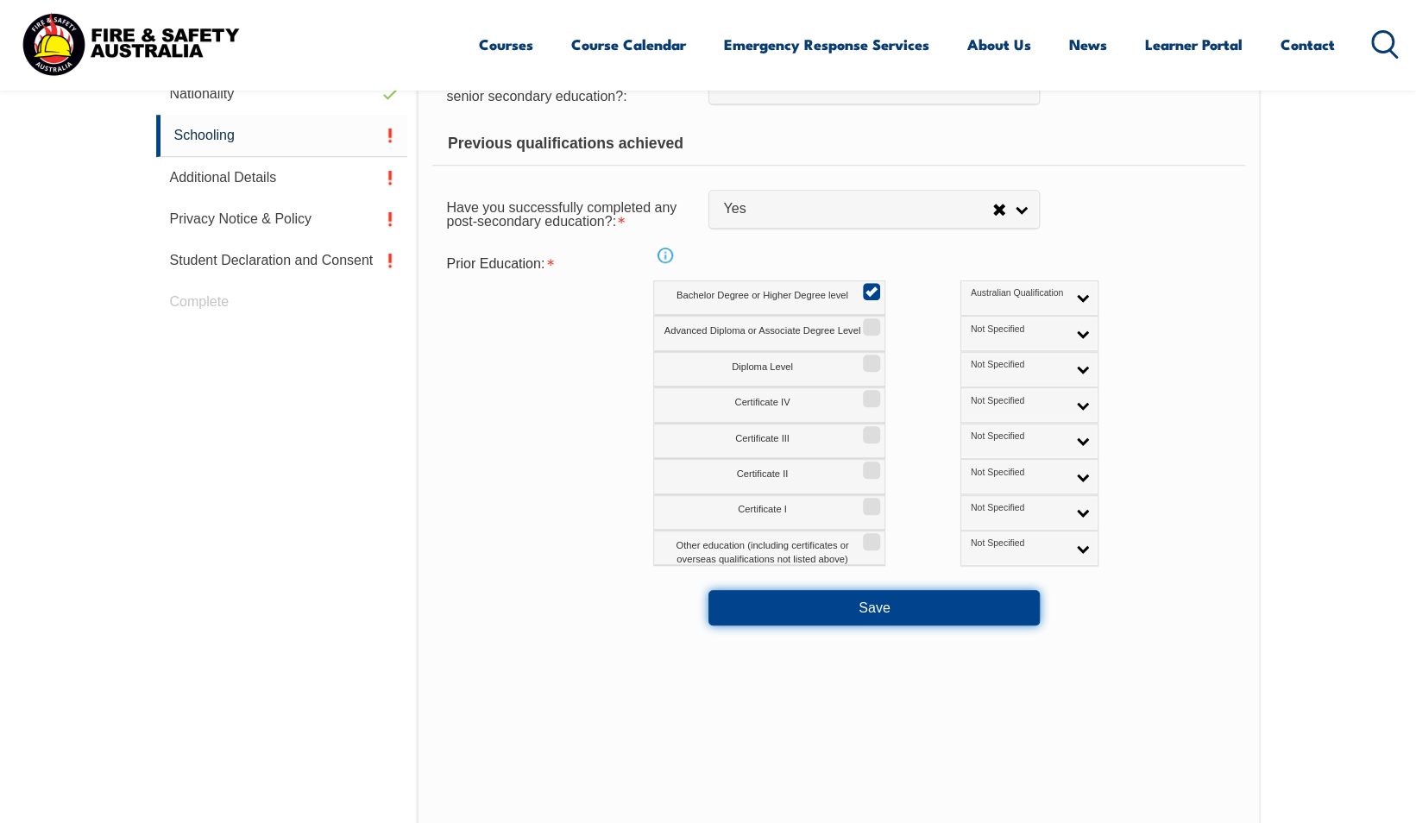
click at [816, 592] on button "Save" at bounding box center [873, 607] width 331 height 35
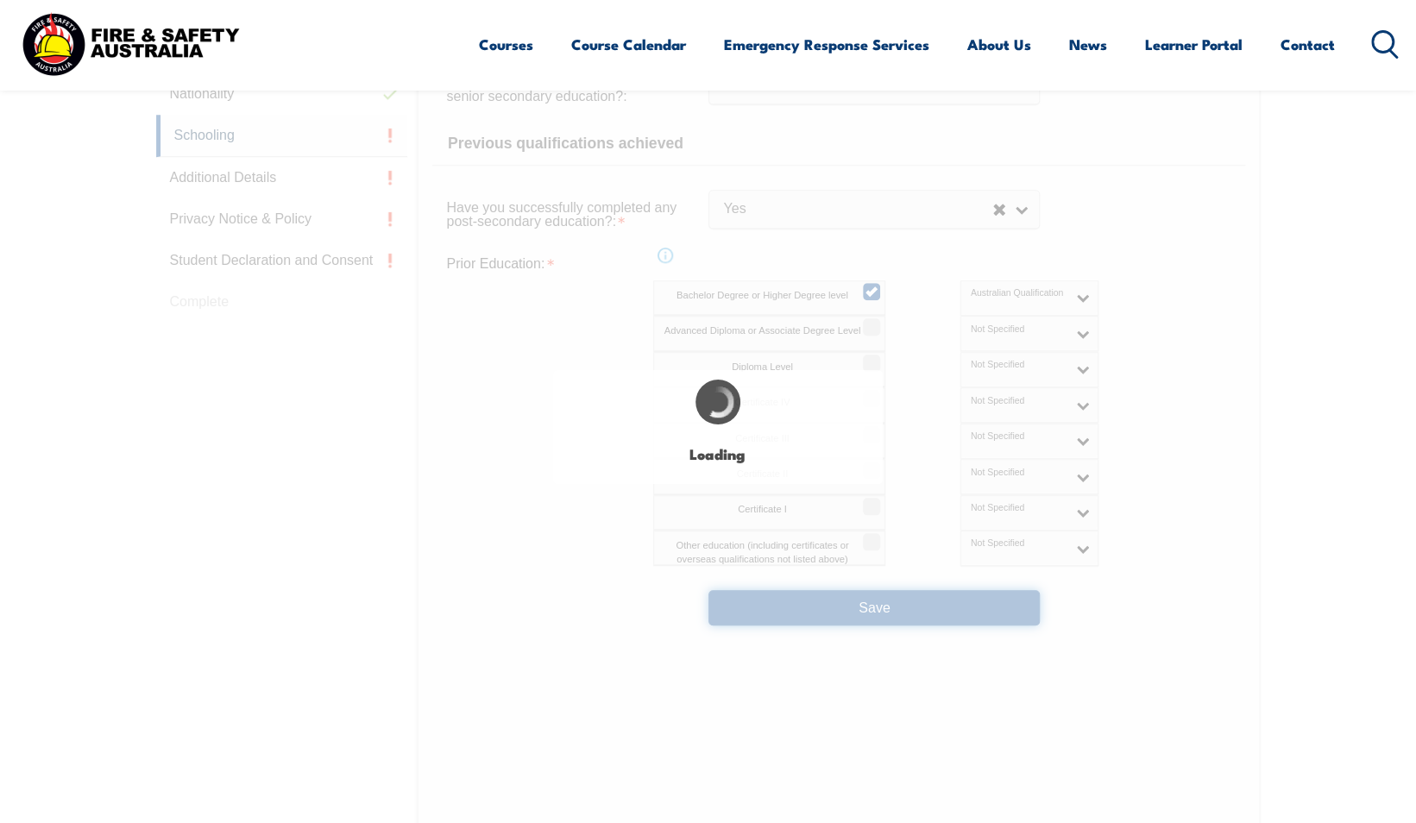
select select
select select "false"
select select "true"
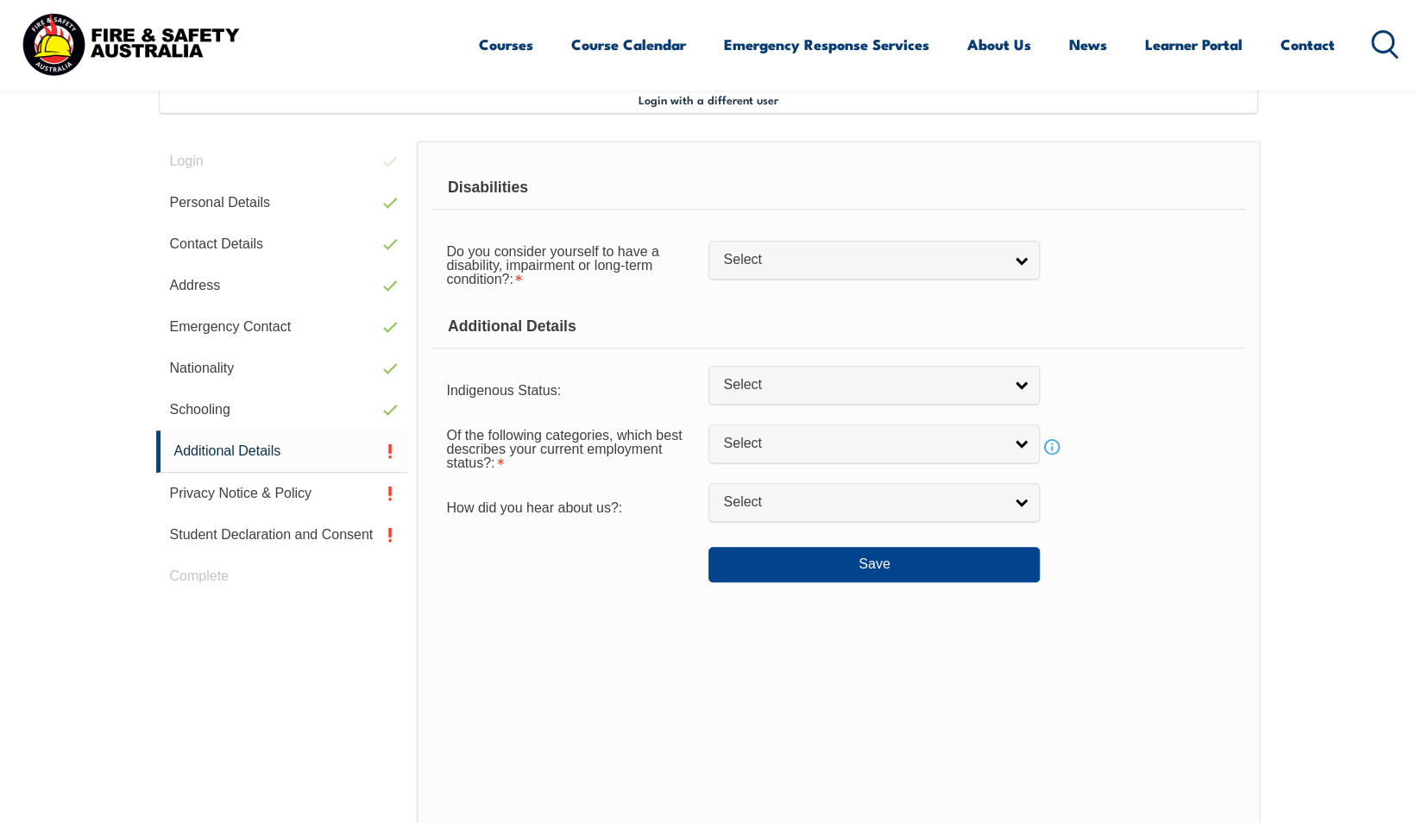
scroll to position [470, 0]
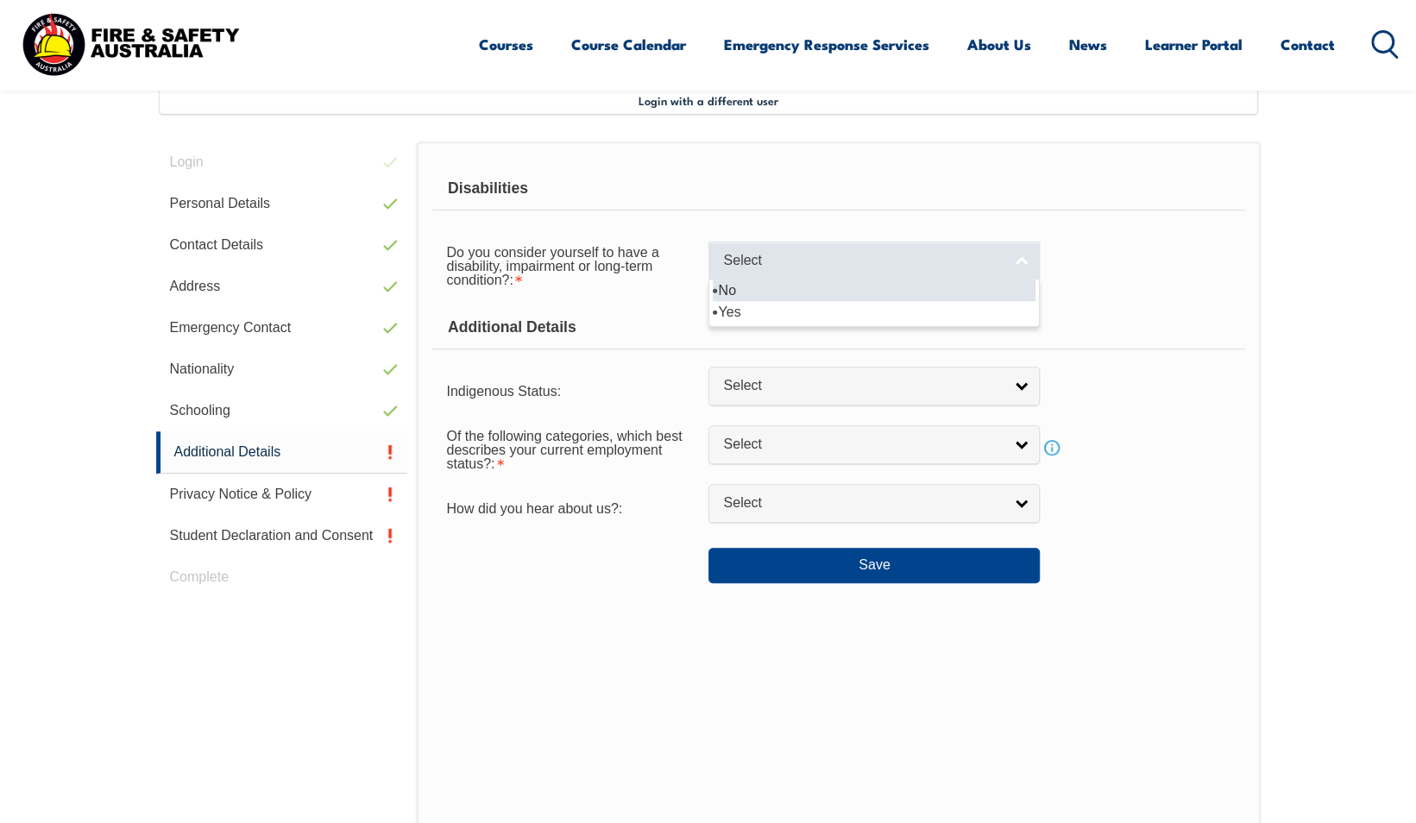
click at [813, 270] on link "Select" at bounding box center [873, 261] width 331 height 39
click at [837, 256] on span "Select" at bounding box center [863, 261] width 280 height 18
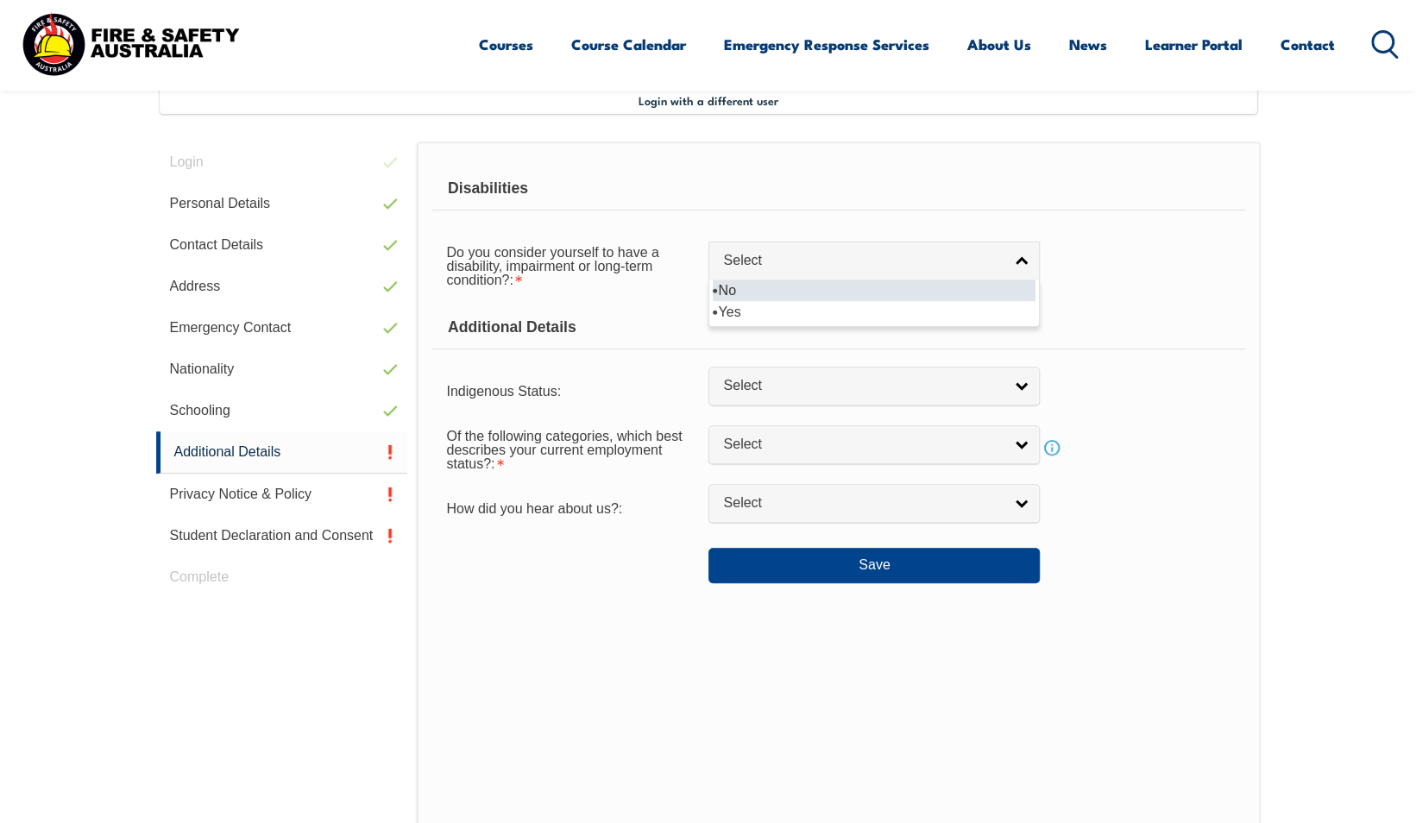
click at [796, 286] on li "No" at bounding box center [874, 291] width 323 height 22
select select "false"
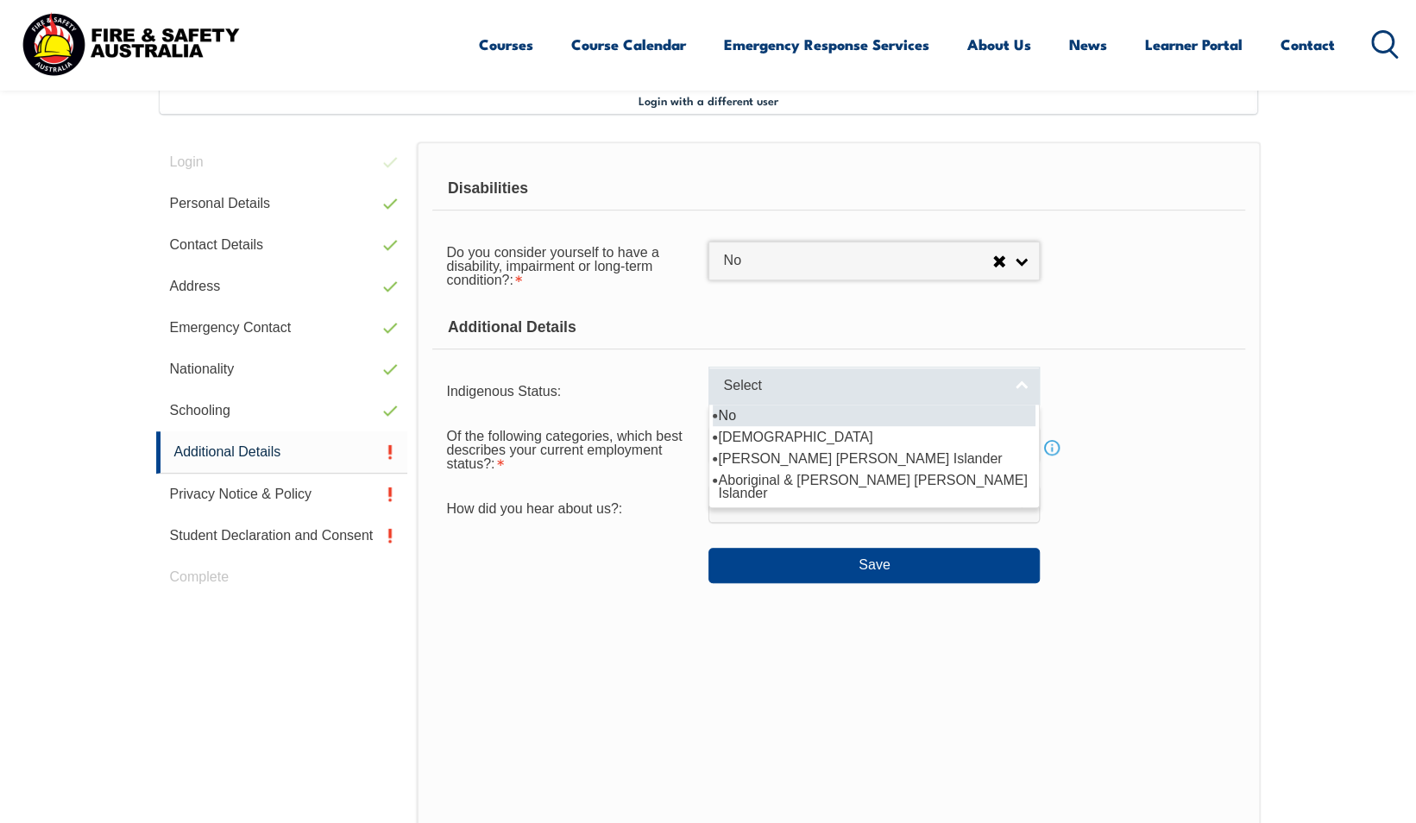
click at [775, 368] on link "Select" at bounding box center [873, 386] width 331 height 39
click at [765, 420] on li "No" at bounding box center [874, 416] width 323 height 22
select select "4"
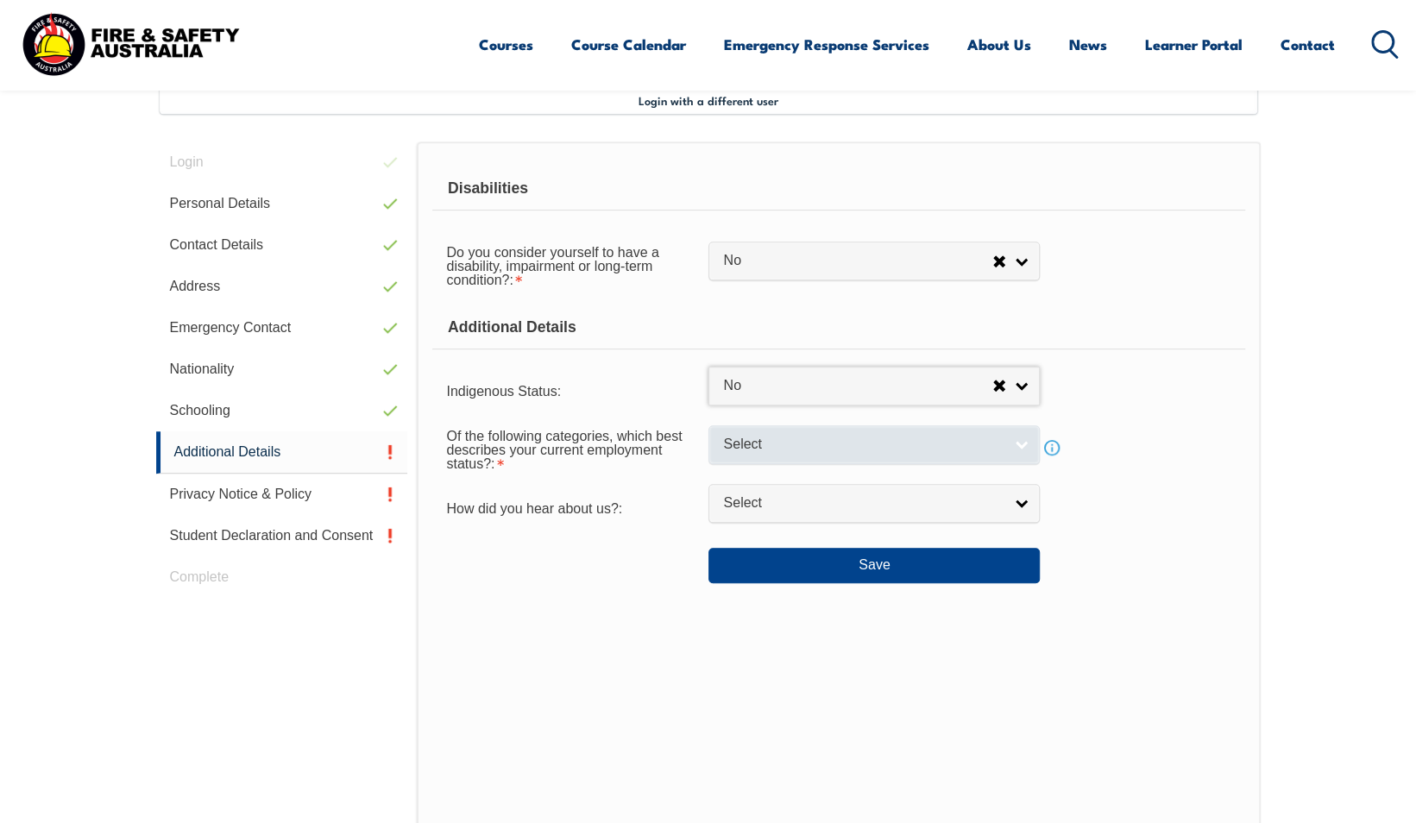
click at [761, 438] on span "Select" at bounding box center [863, 445] width 280 height 18
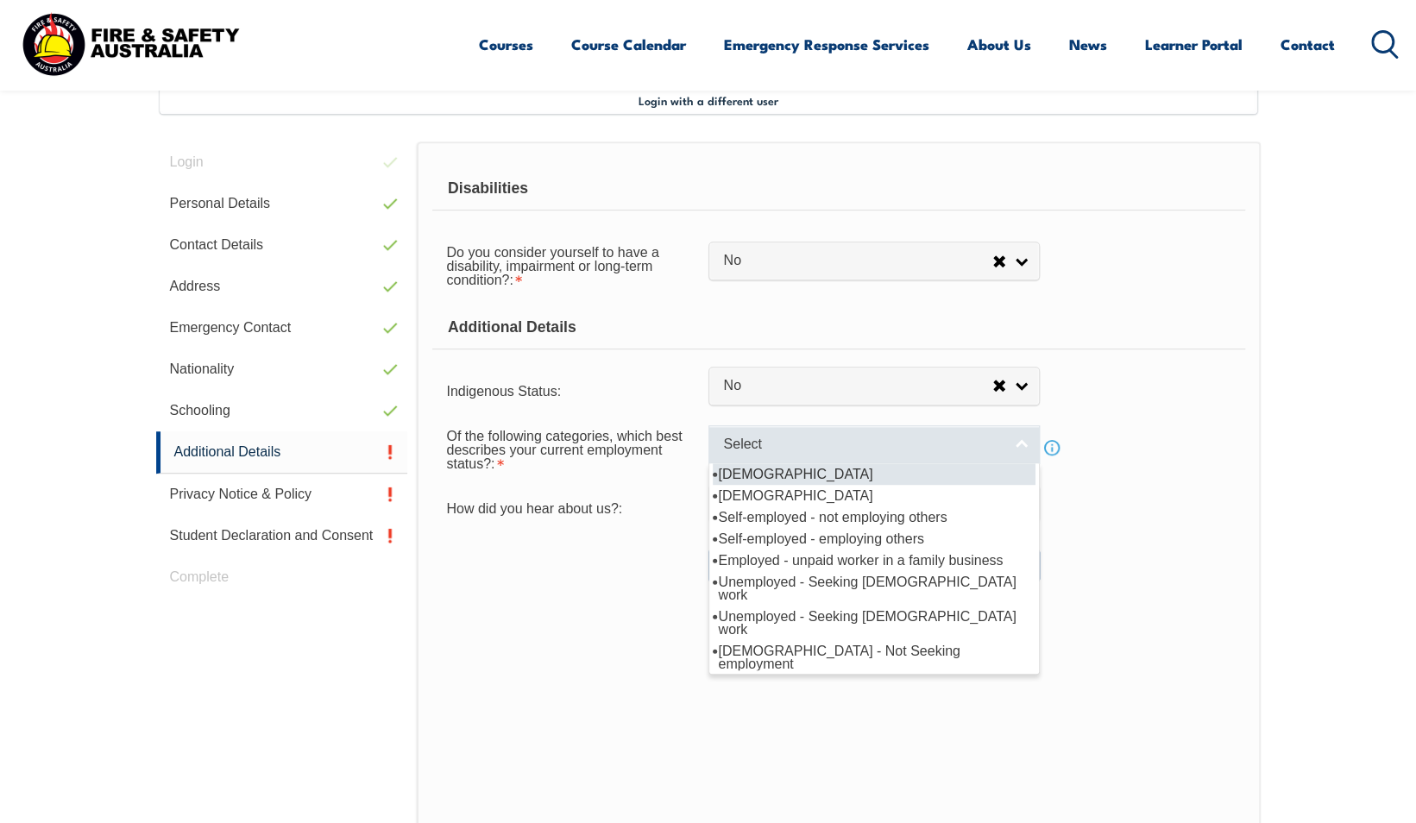
click at [761, 438] on span "Select" at bounding box center [863, 445] width 280 height 18
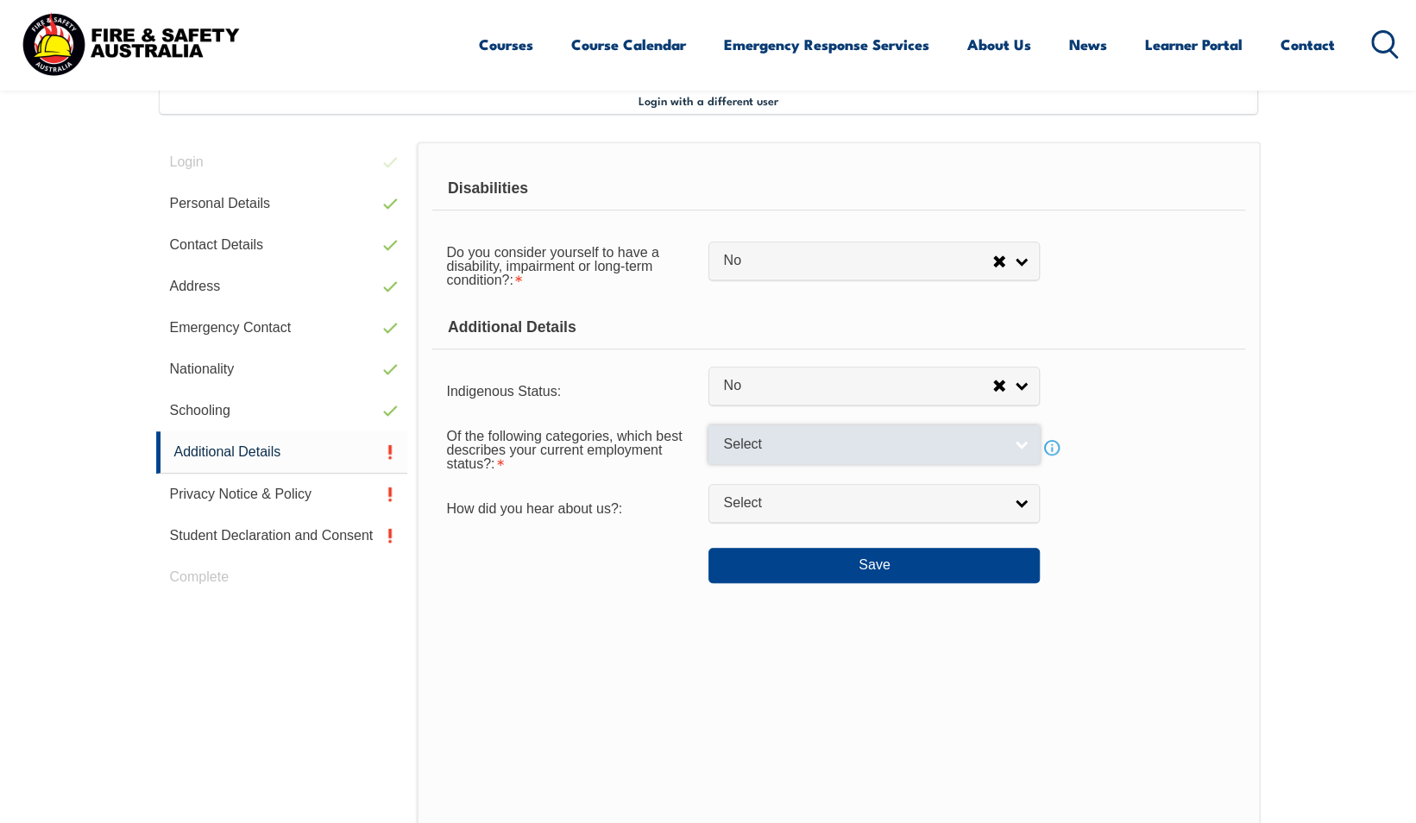
click at [761, 438] on span "Select" at bounding box center [863, 445] width 280 height 18
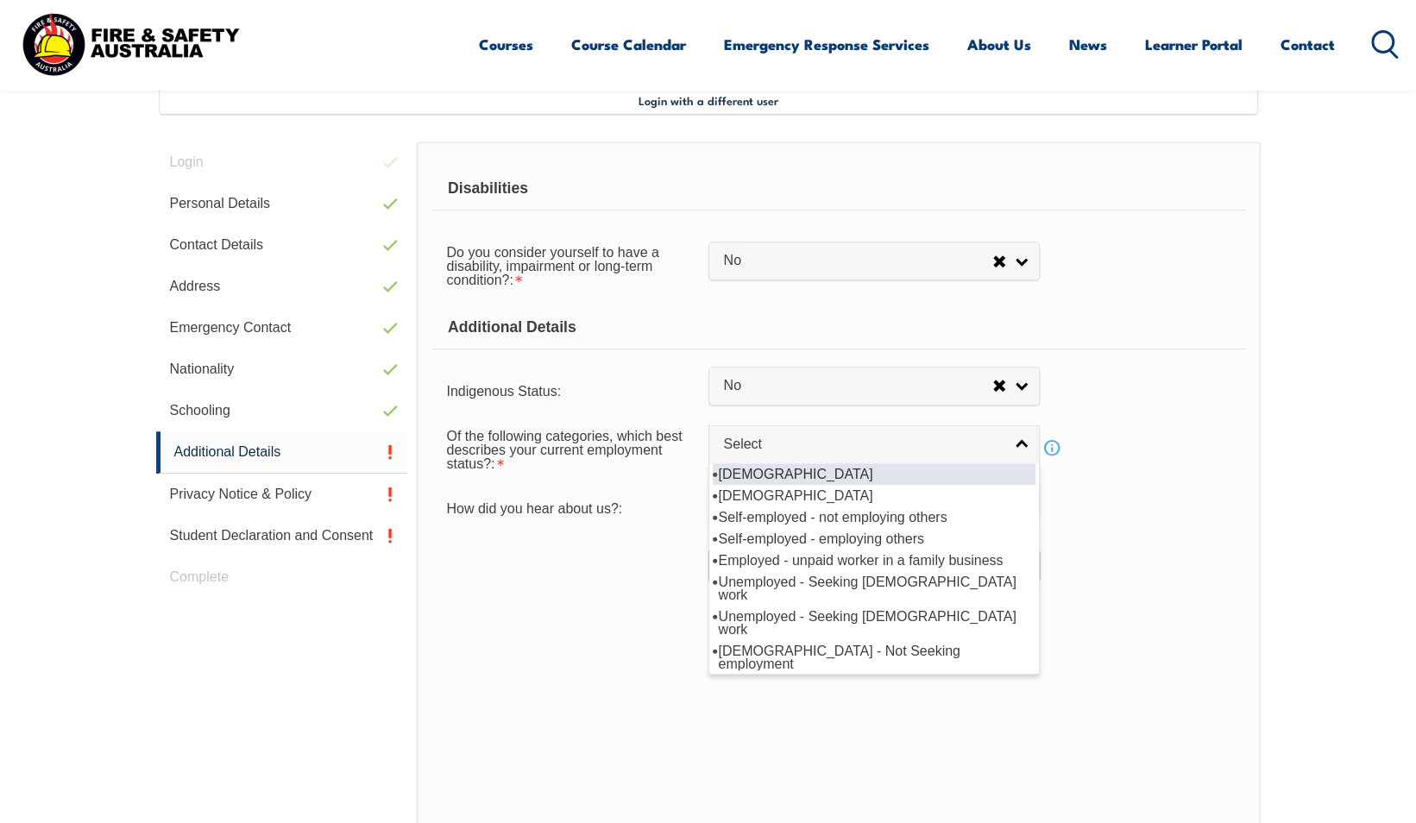
click at [816, 473] on li "[DEMOGRAPHIC_DATA]" at bounding box center [874, 474] width 323 height 22
select select "1"
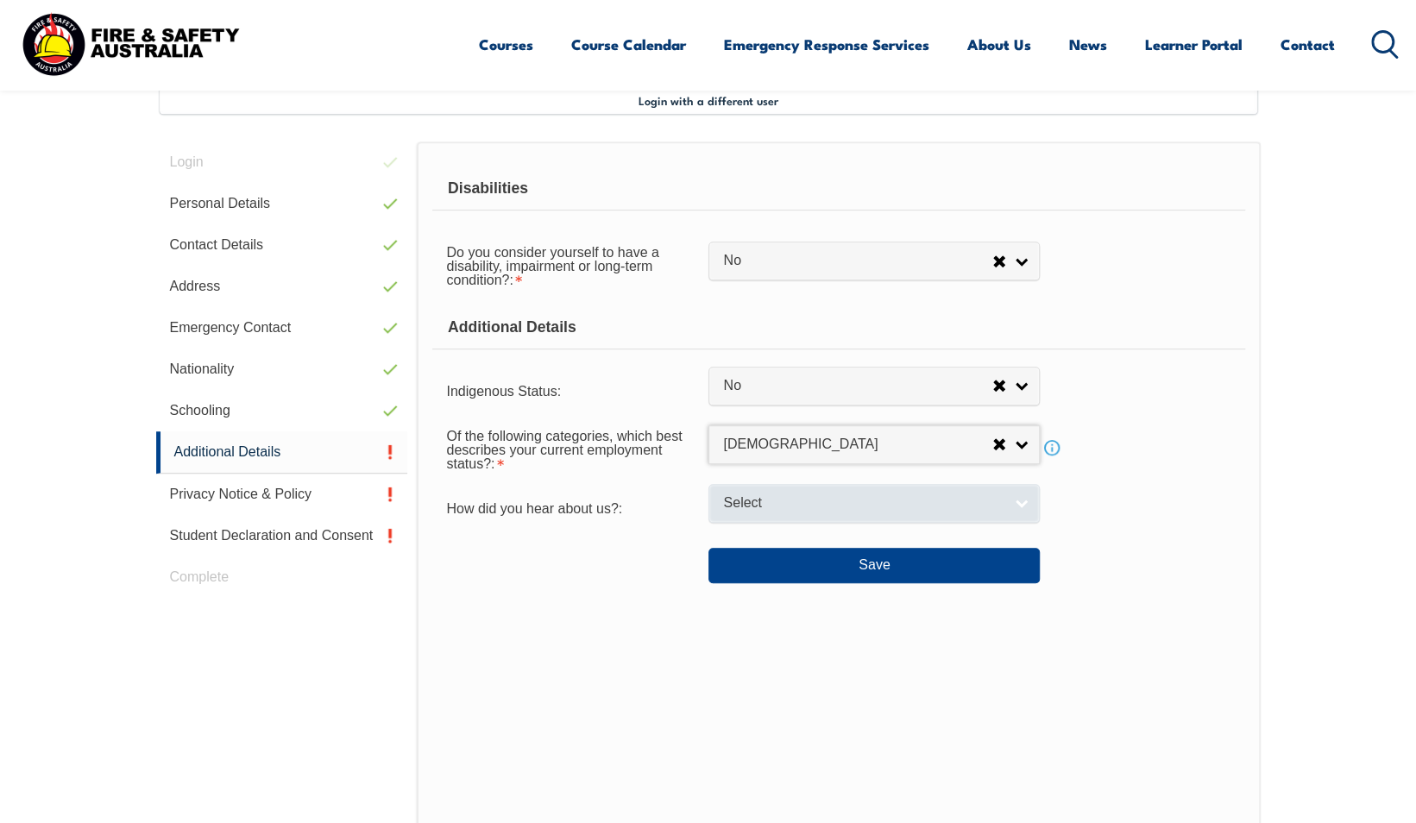
click at [775, 488] on link "Select" at bounding box center [873, 503] width 331 height 39
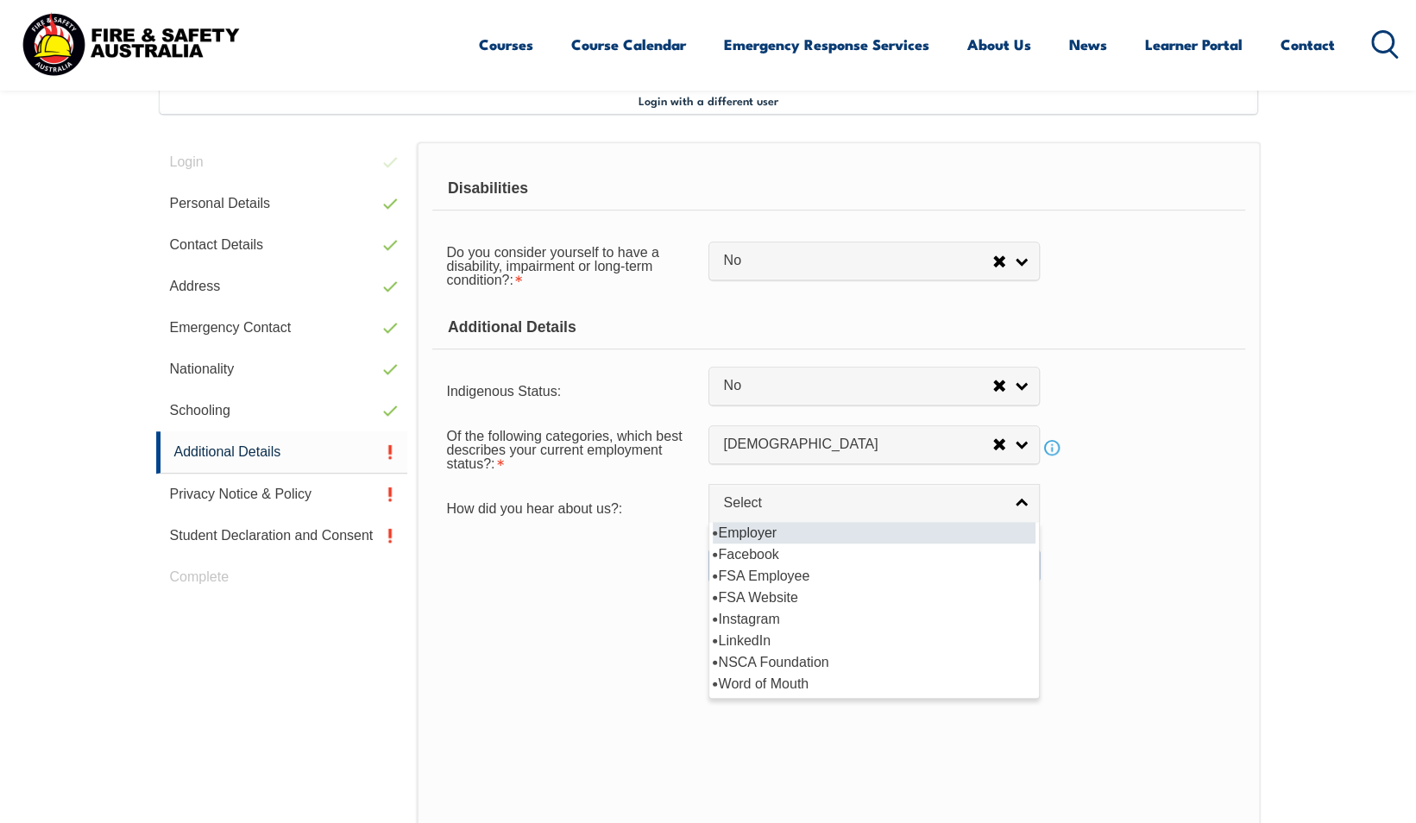
click at [769, 525] on li "Employer" at bounding box center [874, 533] width 323 height 22
select select "8019"
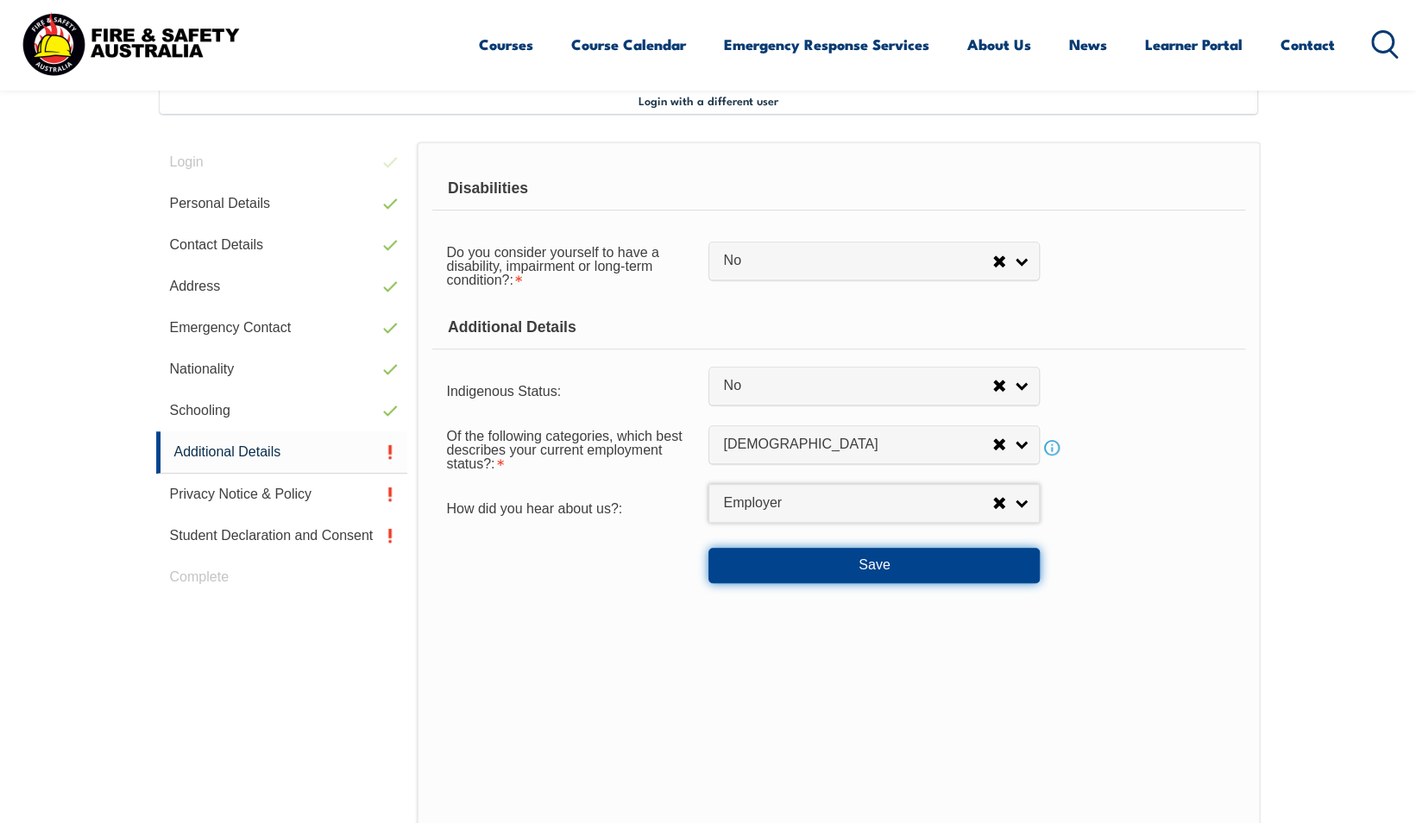
click at [766, 558] on button "Save" at bounding box center [873, 565] width 331 height 35
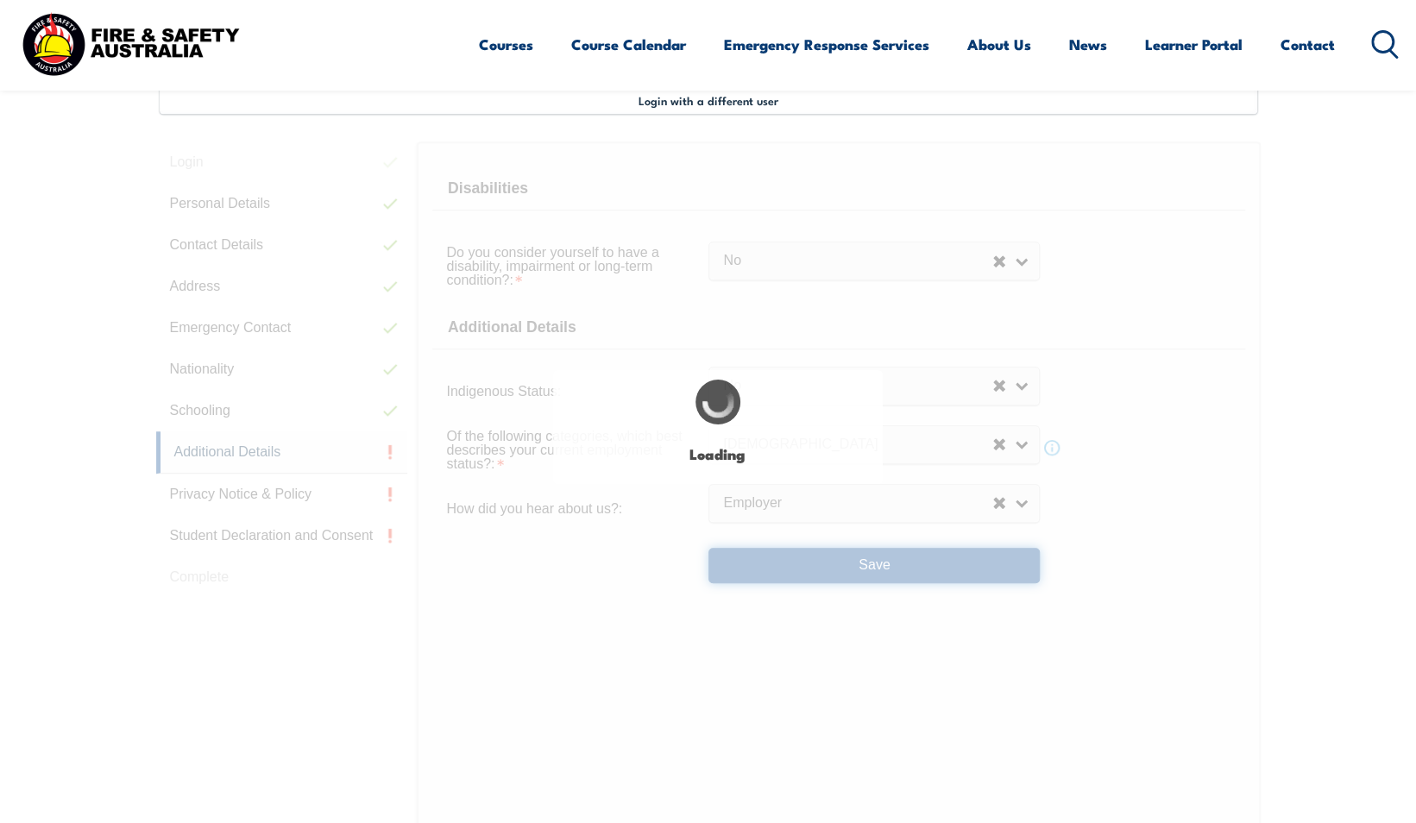
select select "false"
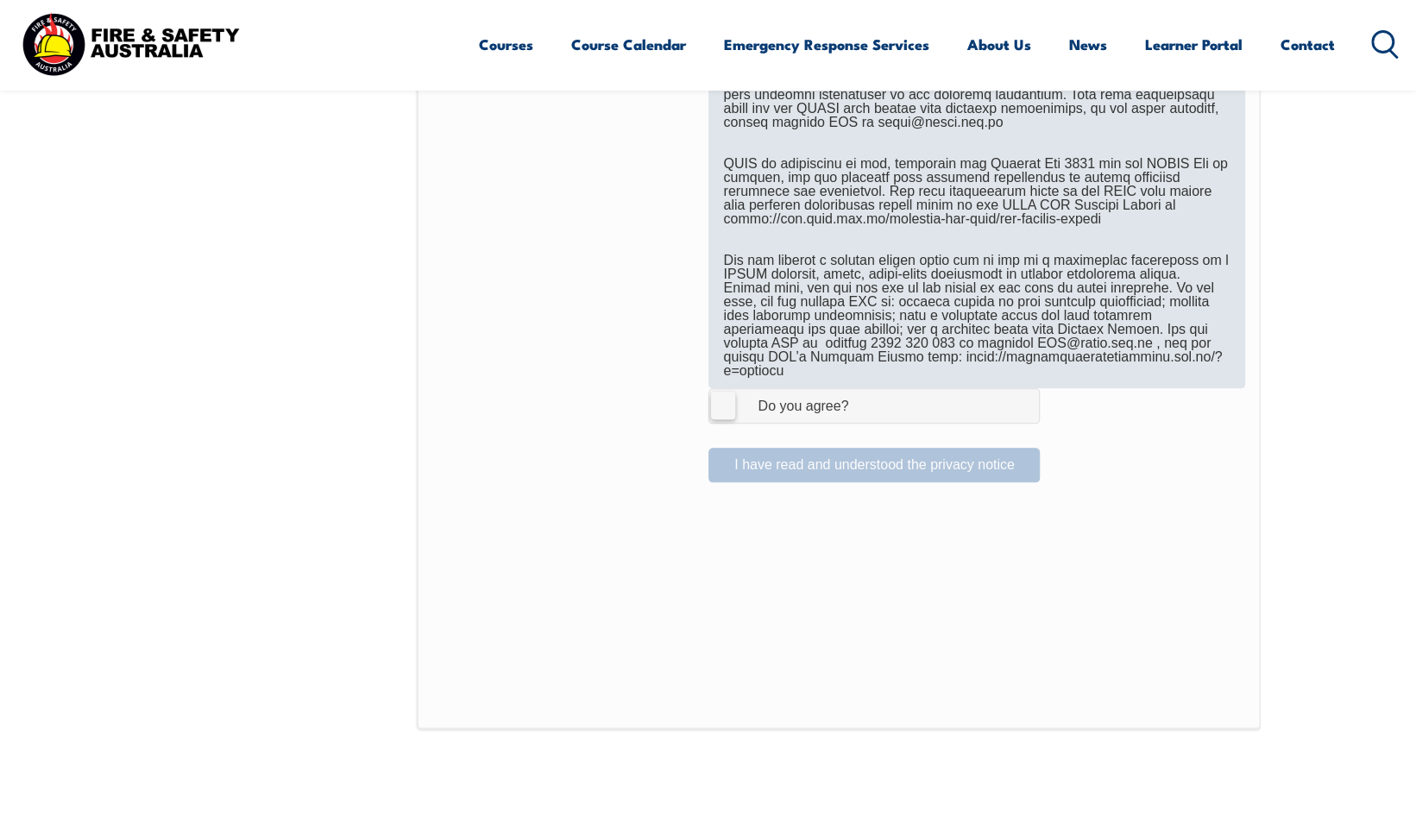
scroll to position [1074, 0]
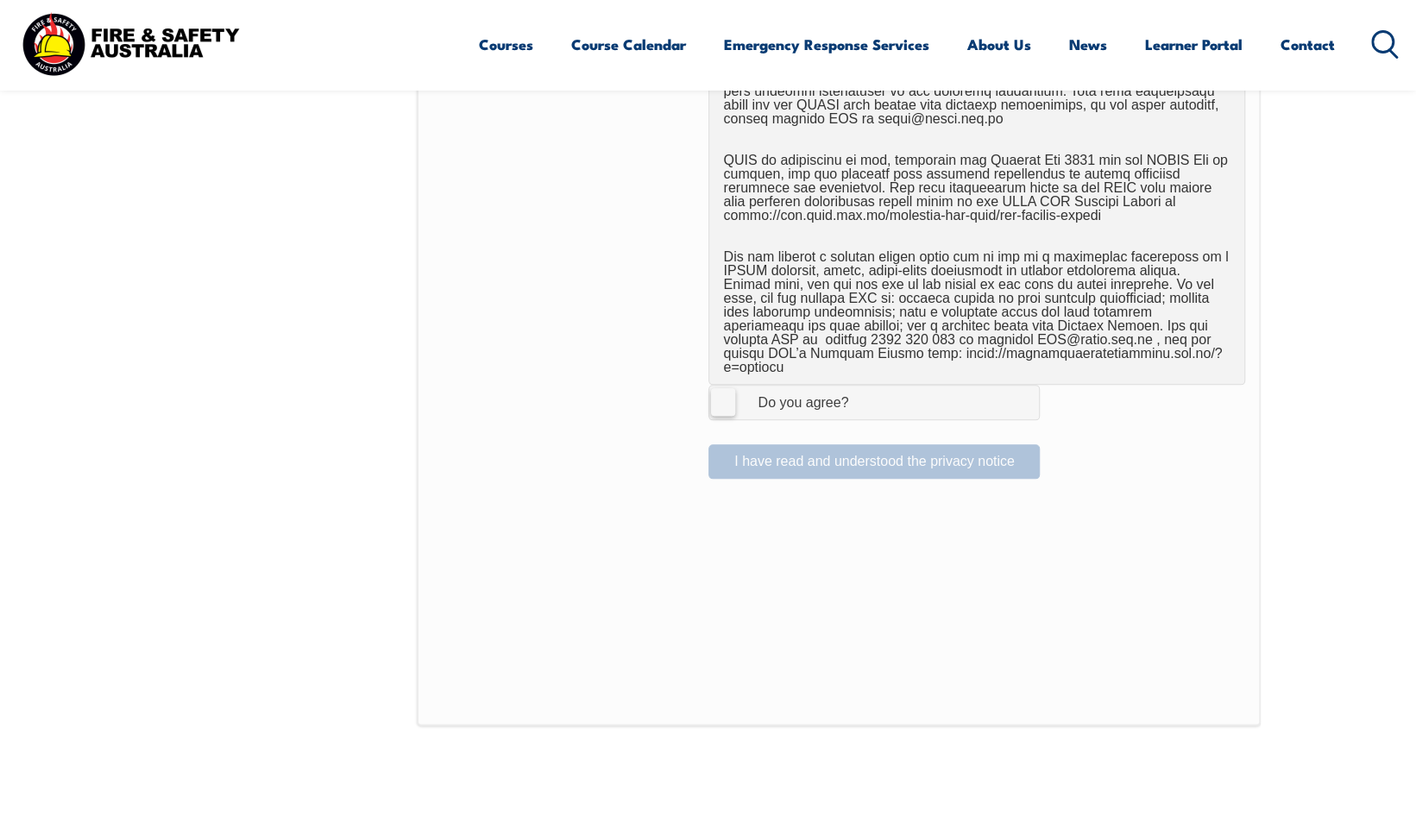
click at [732, 391] on label "I Agree Do you agree?" at bounding box center [873, 402] width 331 height 35
click at [862, 391] on input "I Agree Do you agree?" at bounding box center [876, 402] width 29 height 33
click at [732, 391] on label "I Agree Do you agree?" at bounding box center [873, 402] width 331 height 35
click at [862, 391] on input "I Agree Do you agree?" at bounding box center [876, 402] width 29 height 33
click at [715, 385] on label "I Agree Do you agree?" at bounding box center [873, 402] width 331 height 35
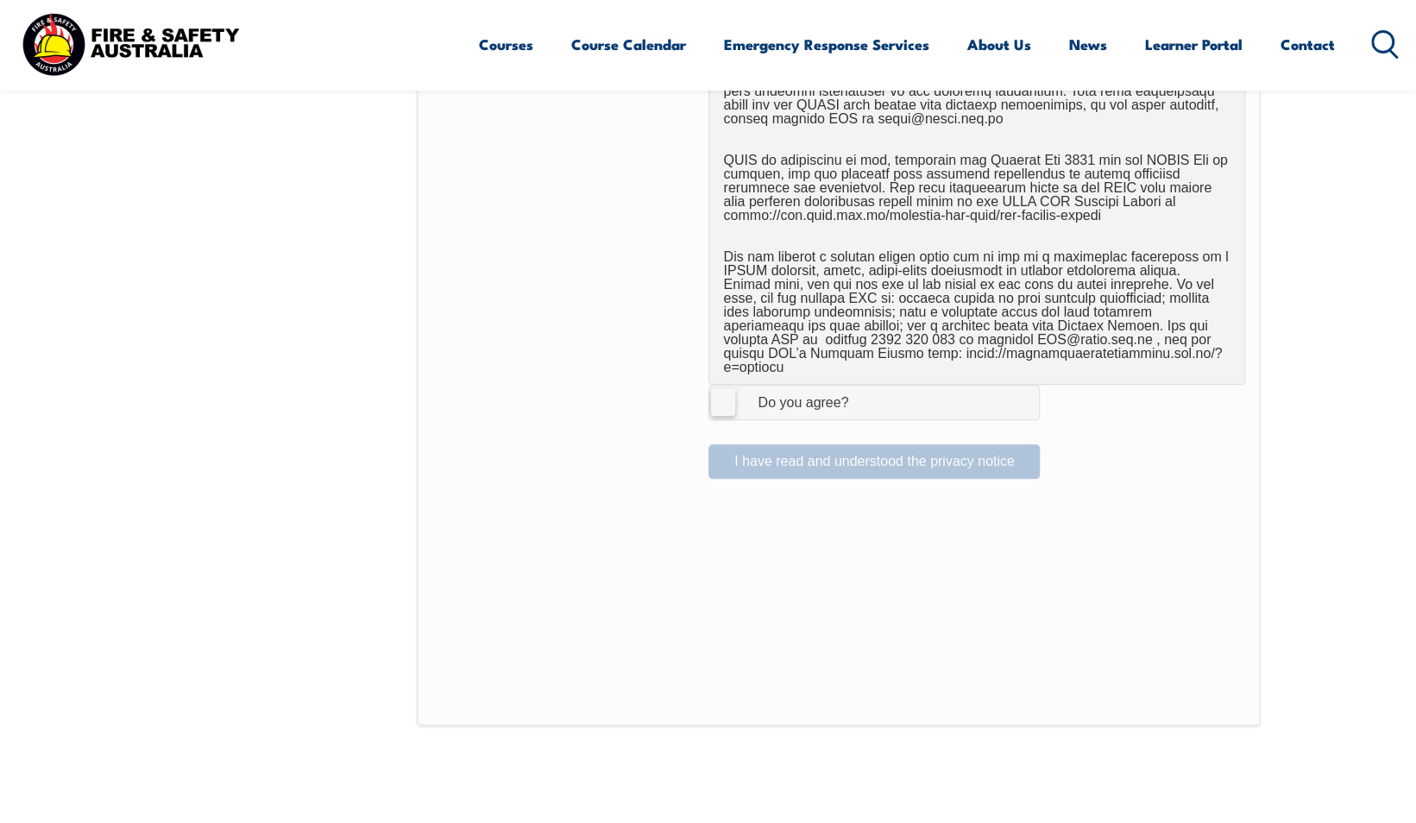
click at [862, 386] on input "I Agree Do you agree?" at bounding box center [876, 402] width 29 height 33
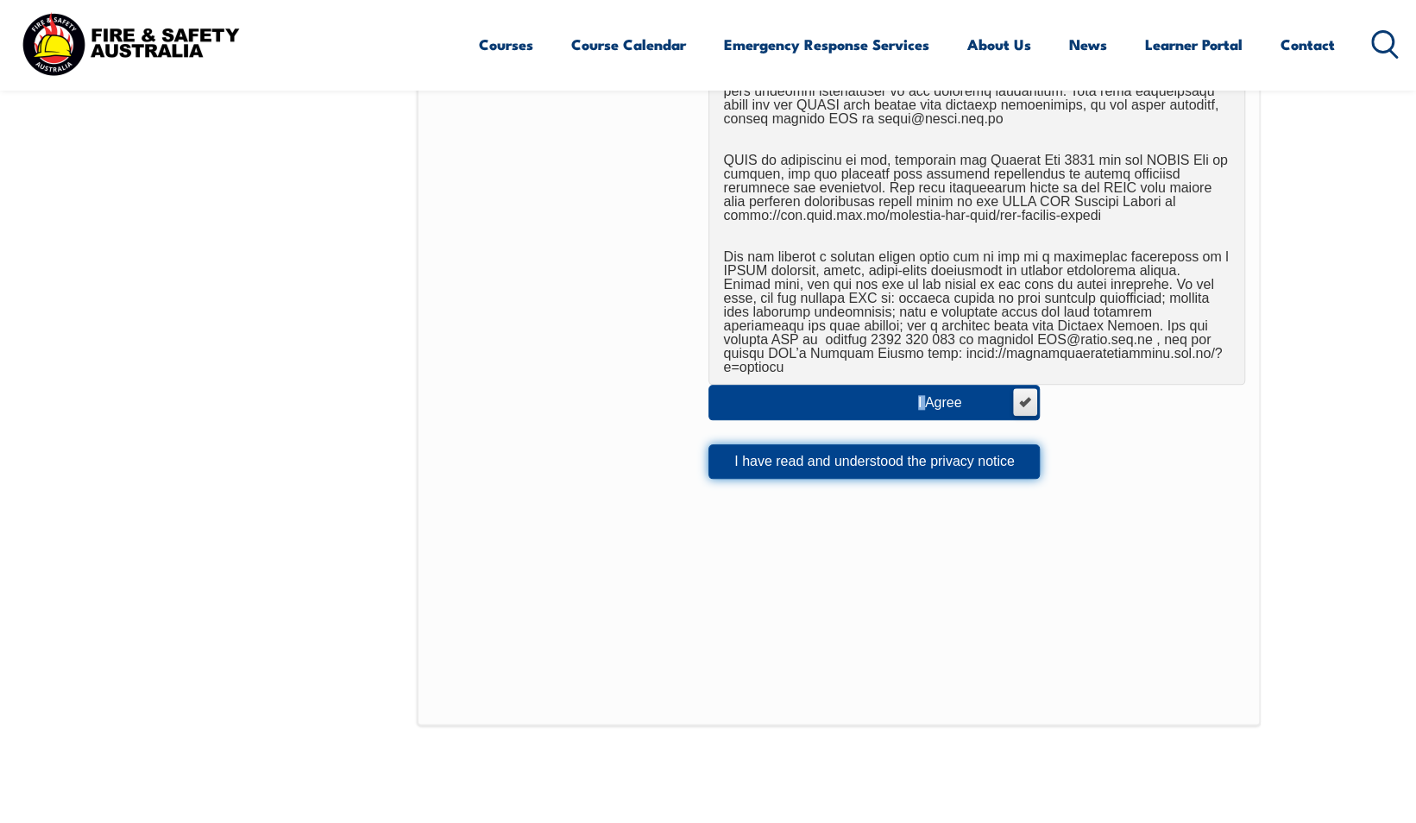
click at [739, 448] on button "I have read and understood the privacy notice" at bounding box center [873, 461] width 331 height 35
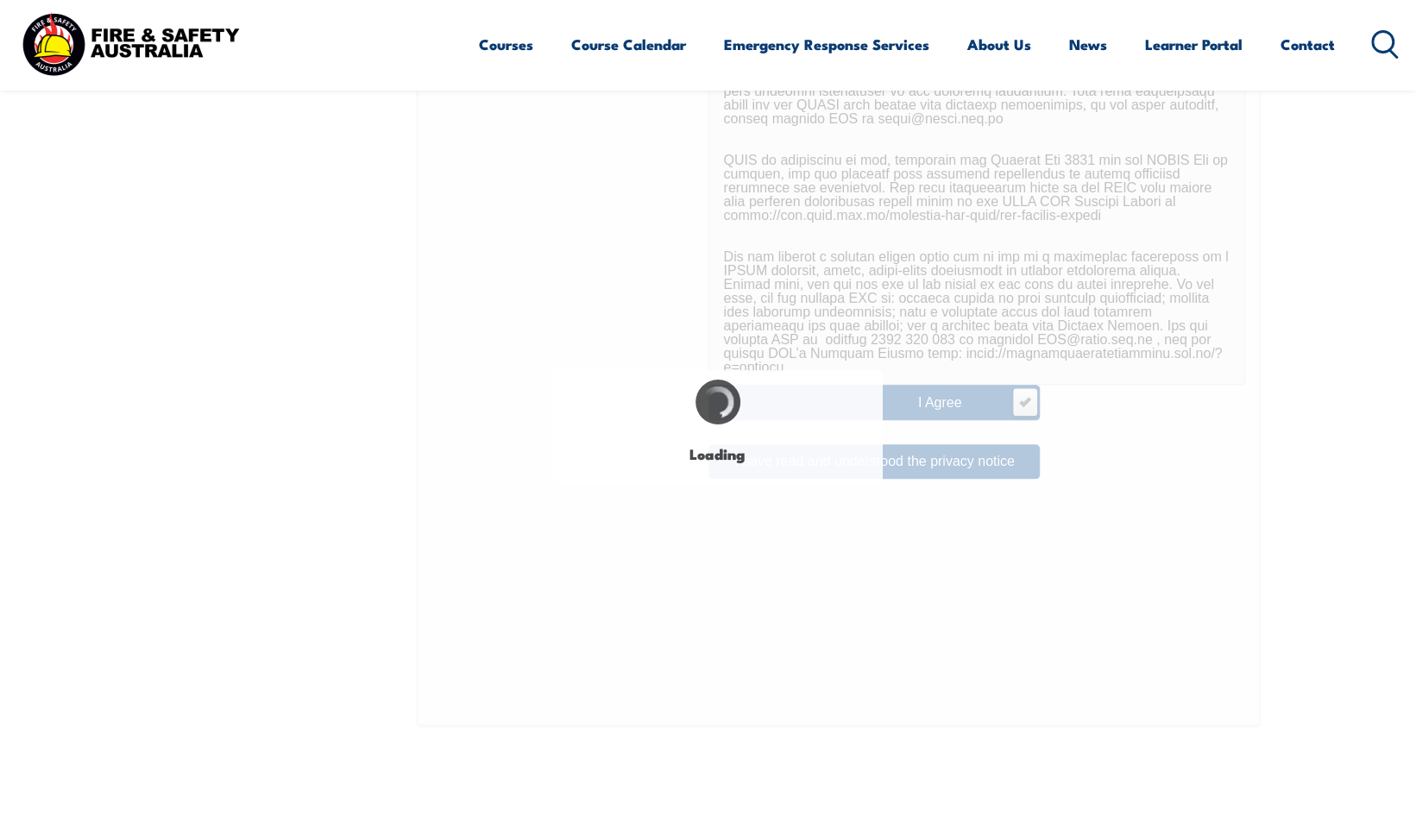
click at [623, 268] on div "Login with a different user Login Personal Details Contact Details Address Emer…" at bounding box center [708, 172] width 1104 height 1381
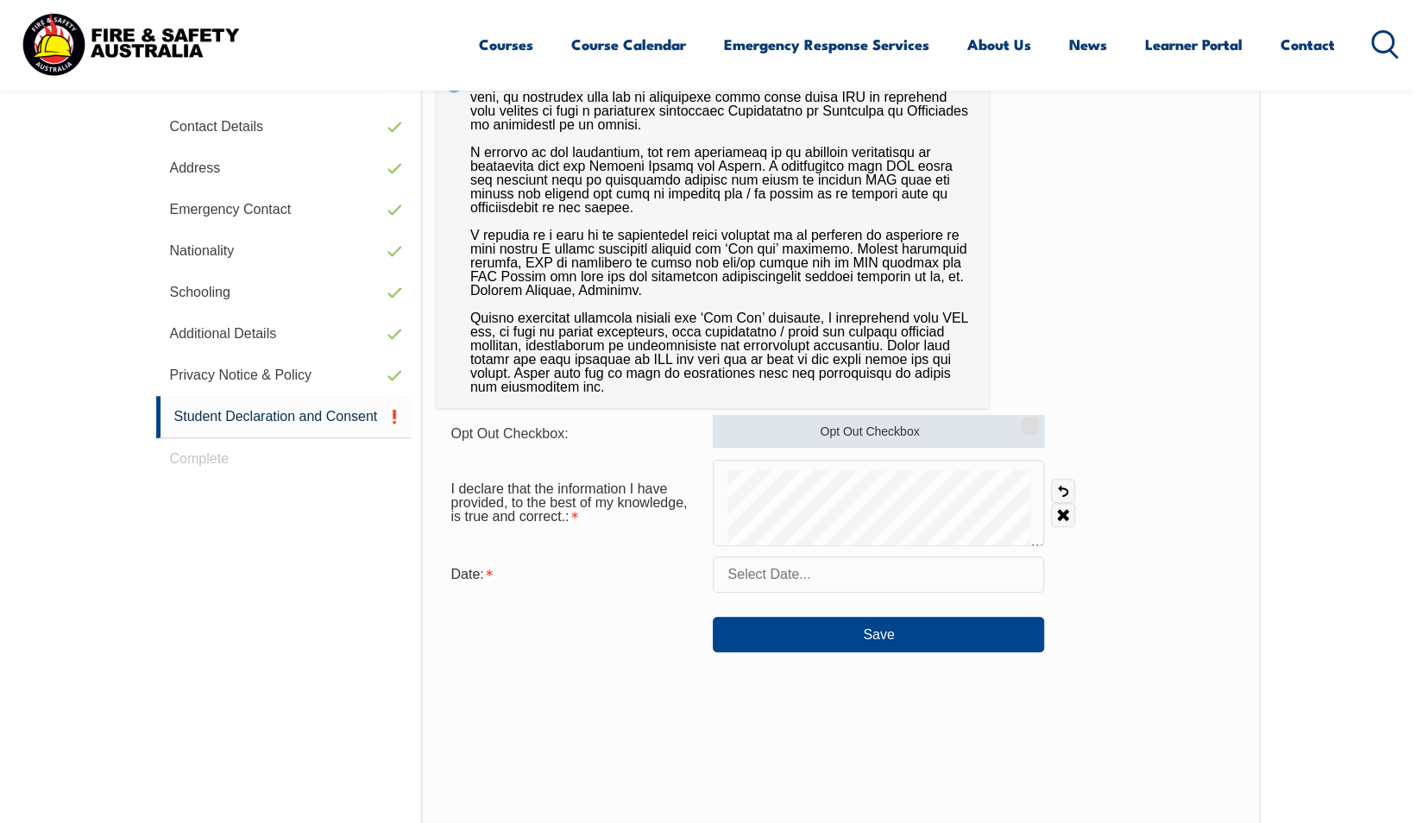
scroll to position [592, 0]
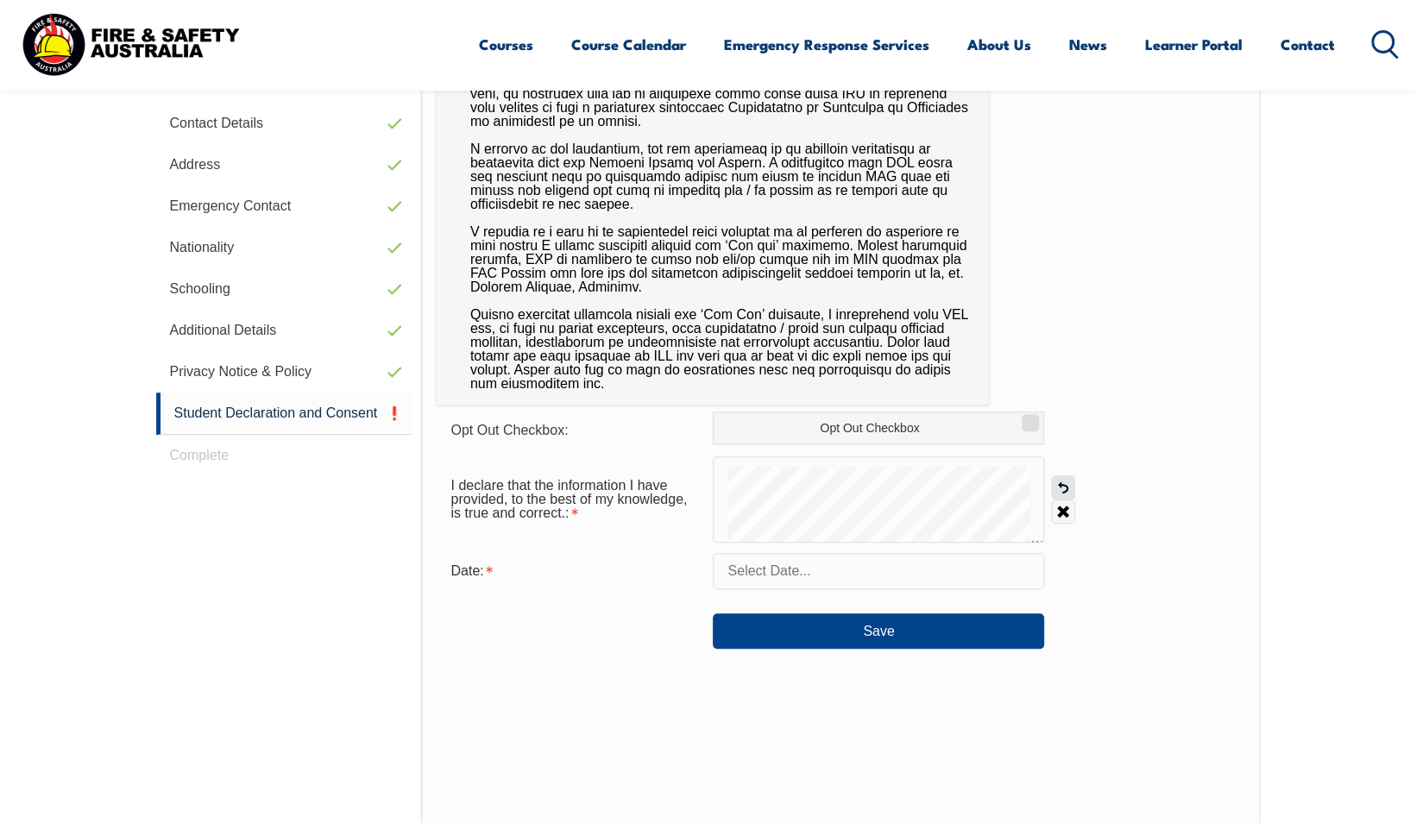
click at [1070, 485] on link "Undo" at bounding box center [1063, 487] width 24 height 24
click at [1073, 481] on link "Undo" at bounding box center [1063, 487] width 24 height 24
click at [872, 582] on input "text" at bounding box center [878, 571] width 331 height 36
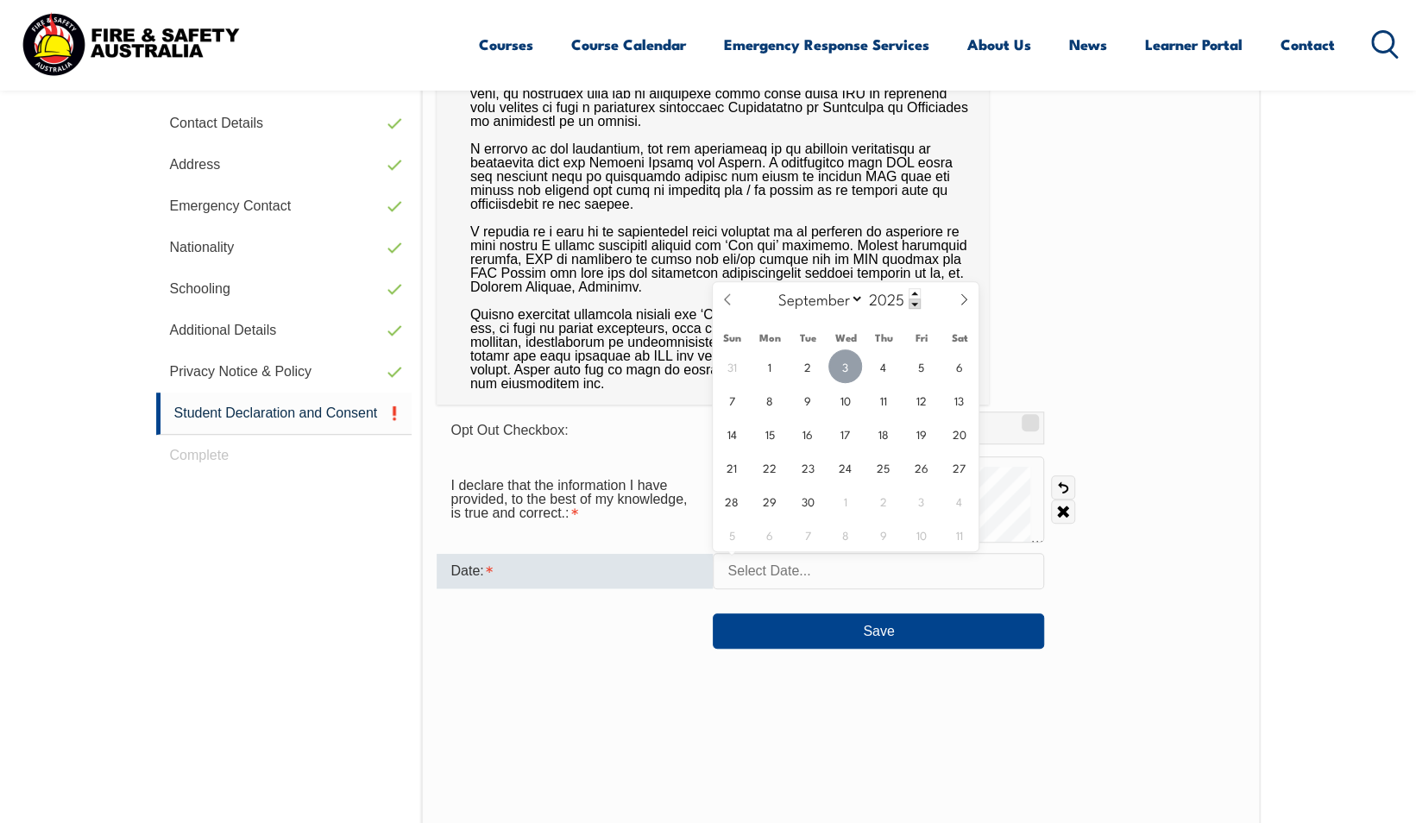
click at [846, 367] on span "3" at bounding box center [845, 366] width 34 height 34
type input "[DATE]"
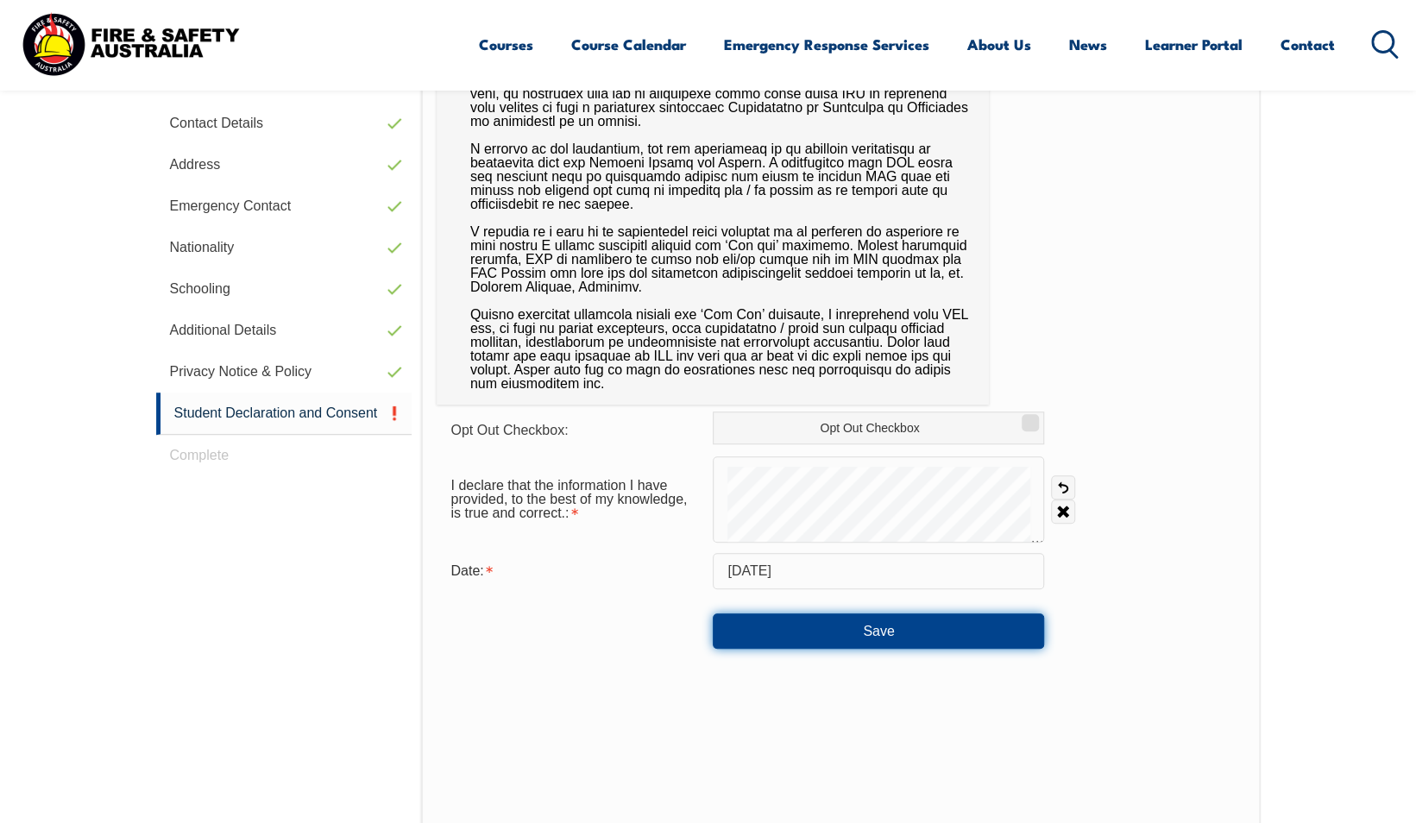
click at [849, 635] on button "Save" at bounding box center [878, 631] width 331 height 35
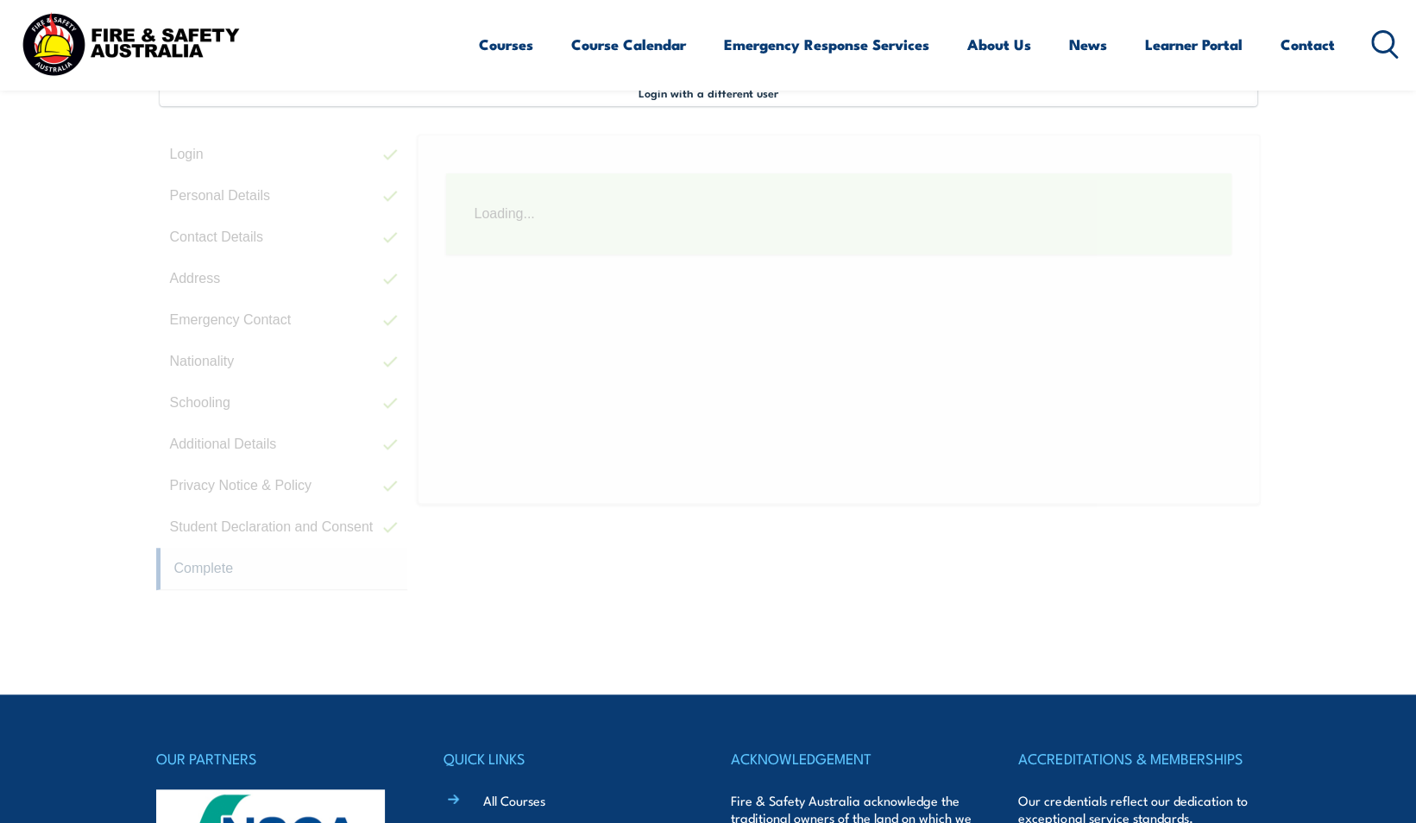
scroll to position [470, 0]
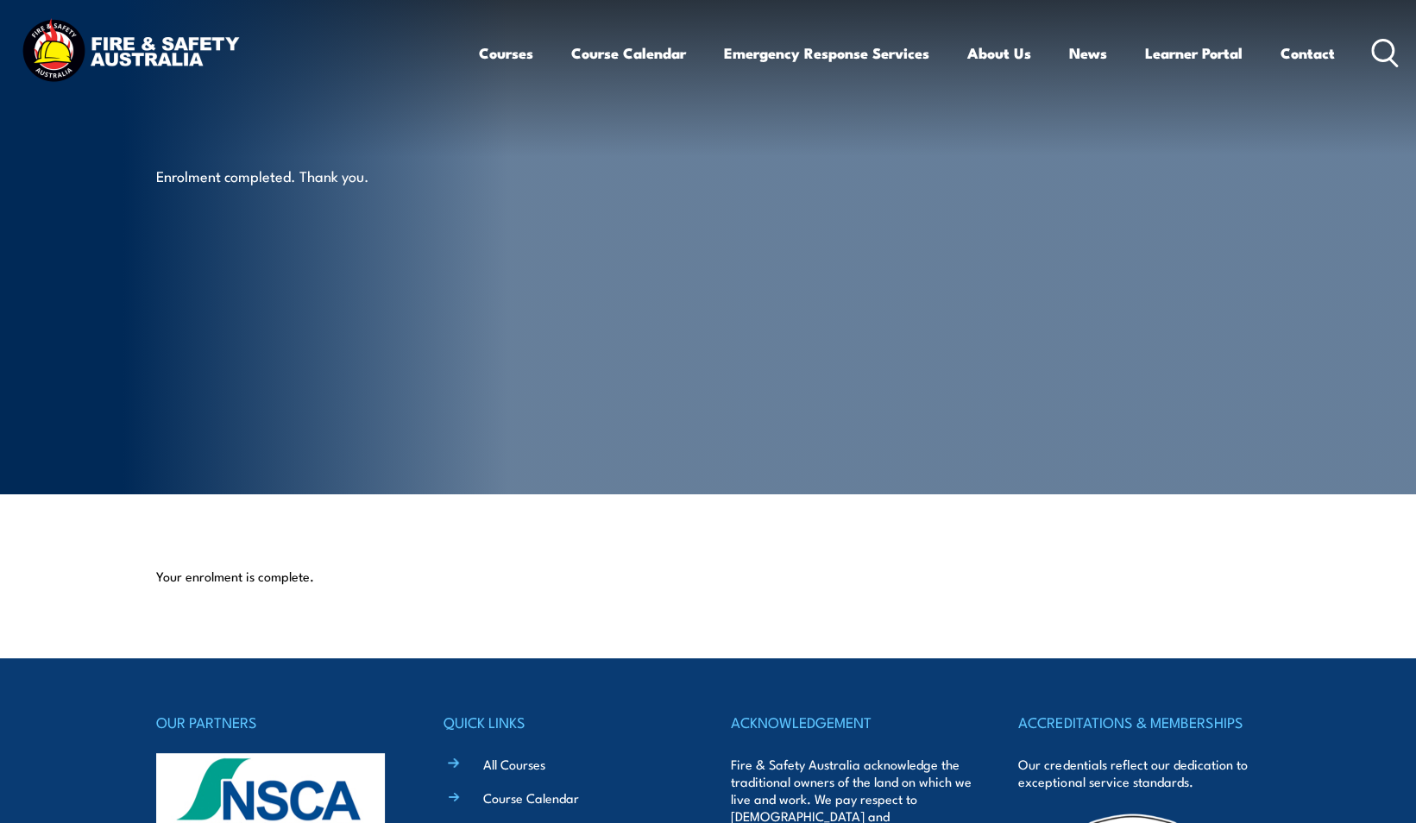
click at [1137, 376] on article "Enrolment completed. Thank you." at bounding box center [708, 247] width 1104 height 494
click at [1359, 207] on section "Enrolment completed. Thank you." at bounding box center [708, 247] width 1416 height 494
click at [1326, 300] on section "Enrolment completed. Thank you." at bounding box center [708, 247] width 1416 height 494
click at [930, 234] on article "Enrolment completed. Thank you." at bounding box center [708, 247] width 1104 height 494
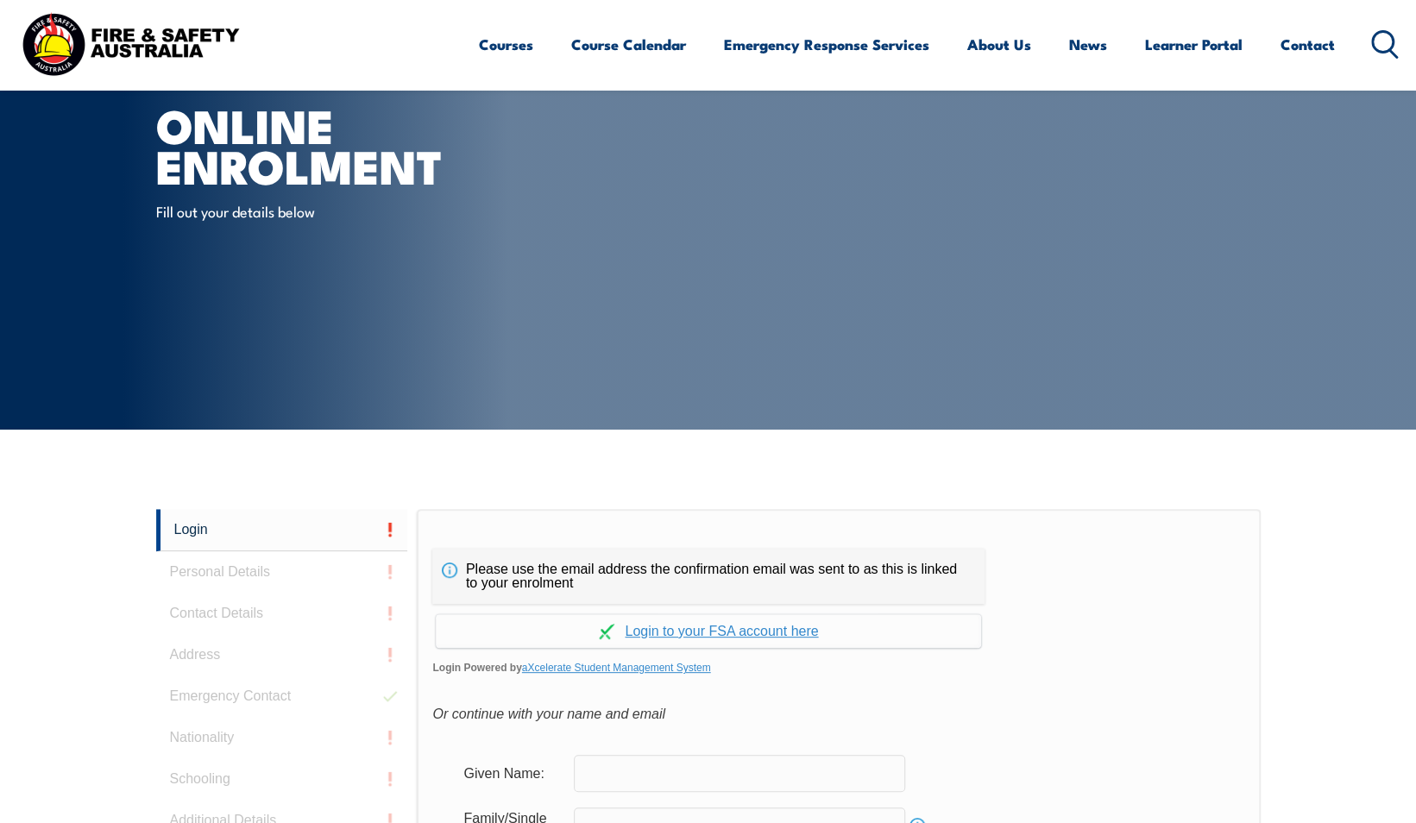
scroll to position [64, 0]
